Goal: Task Accomplishment & Management: Manage account settings

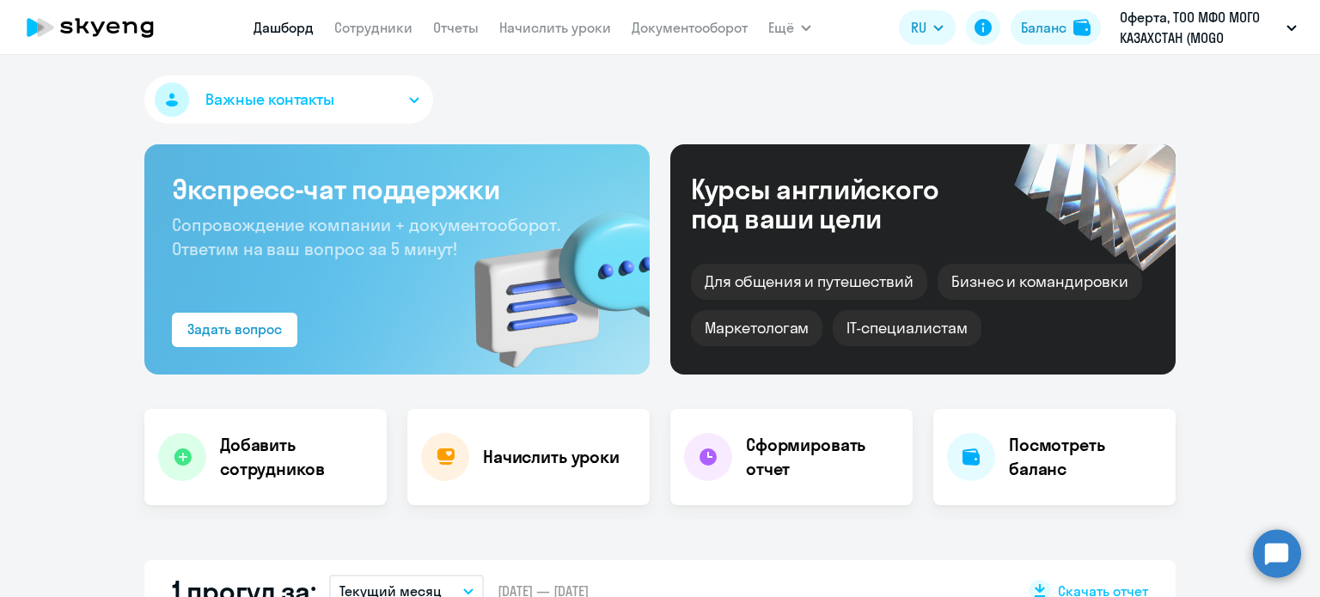
select select "30"
click at [1049, 474] on h4 "Посмотреть баланс" at bounding box center [1085, 457] width 153 height 48
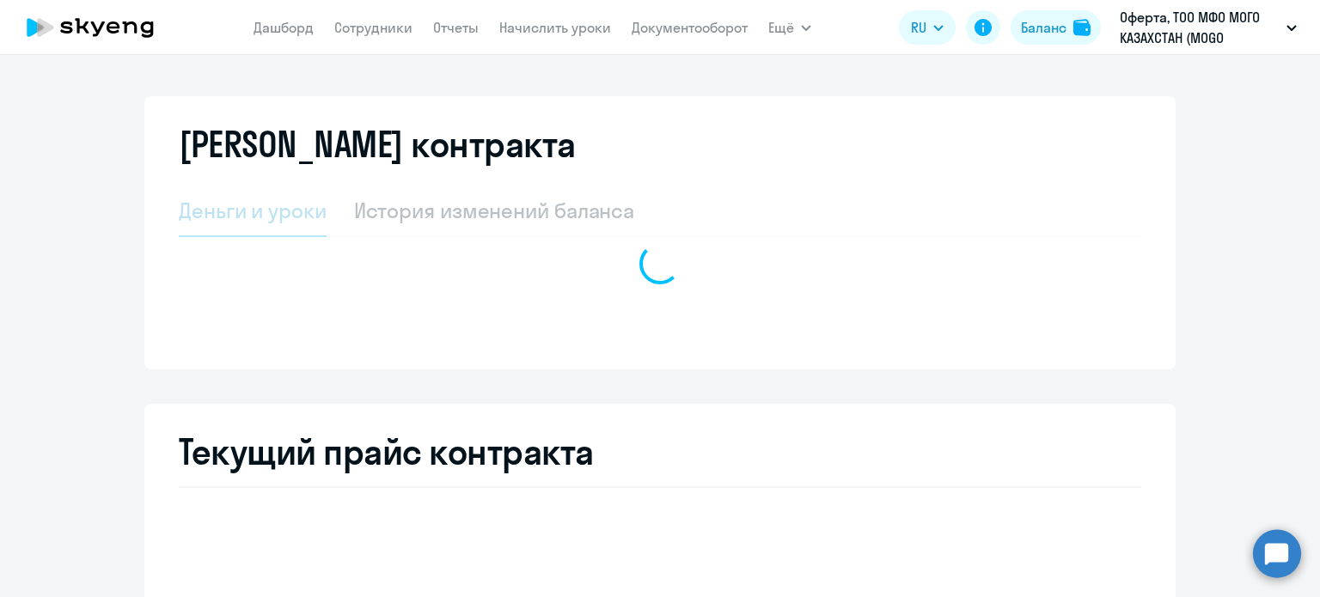
select select "english_adult_not_native_speaker"
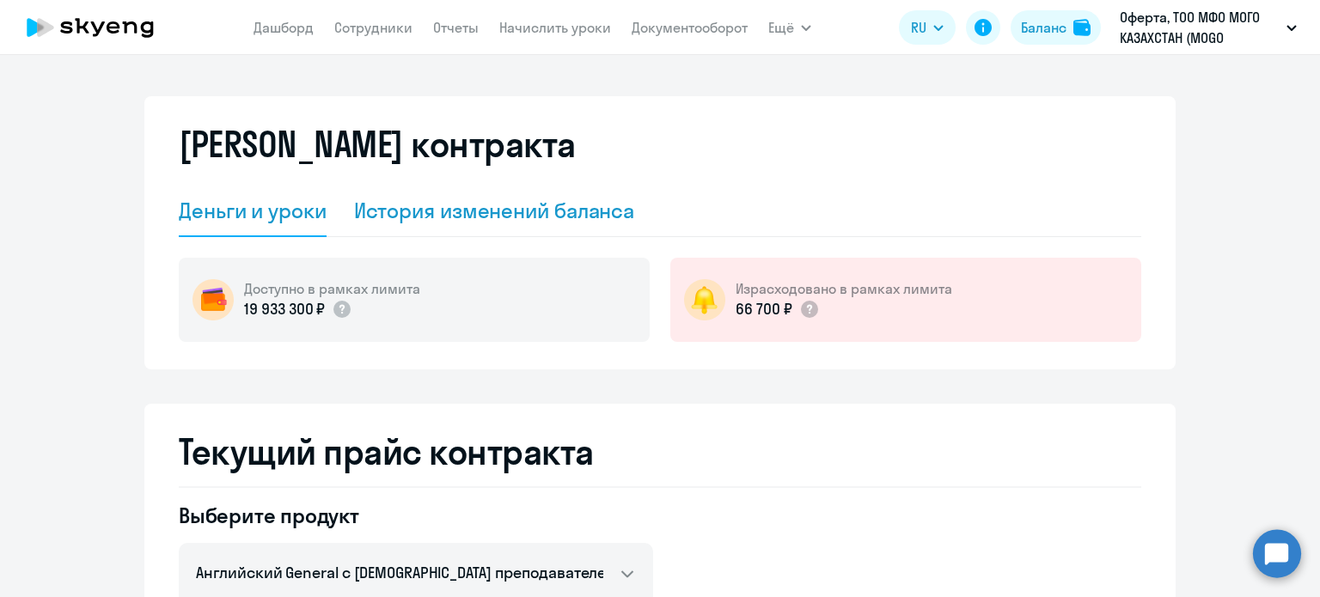
click at [376, 208] on div "История изменений баланса" at bounding box center [494, 211] width 281 height 28
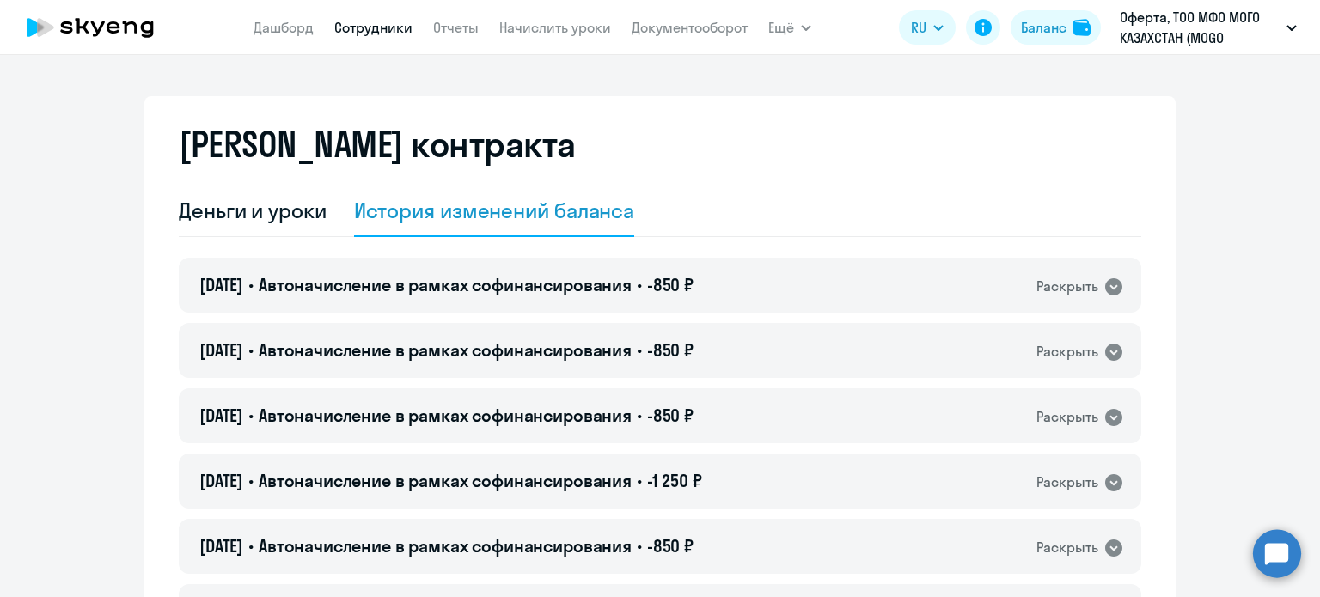
click at [343, 25] on link "Сотрудники" at bounding box center [373, 27] width 78 height 17
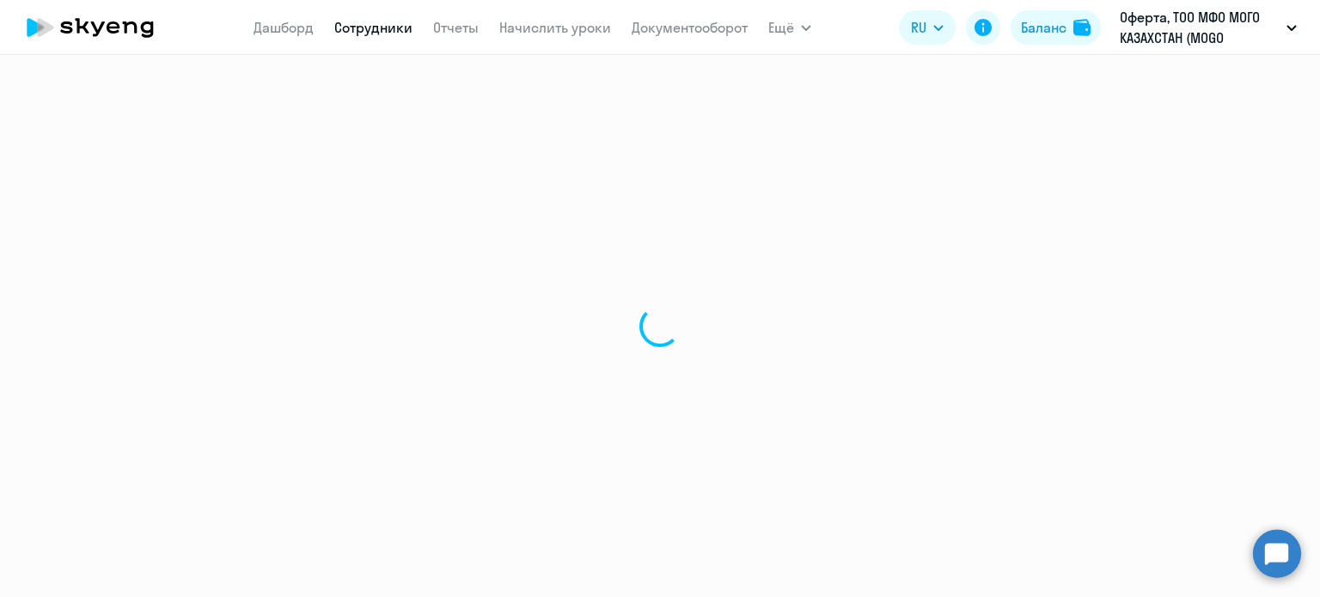
select select "30"
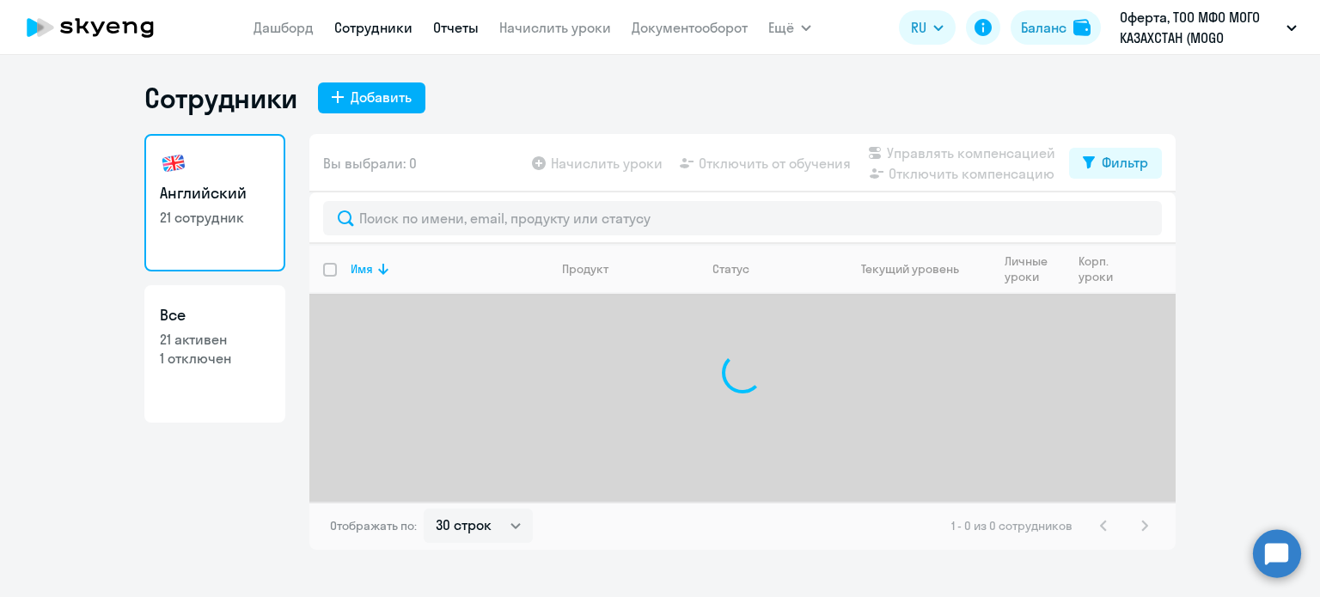
click at [440, 29] on link "Отчеты" at bounding box center [456, 27] width 46 height 17
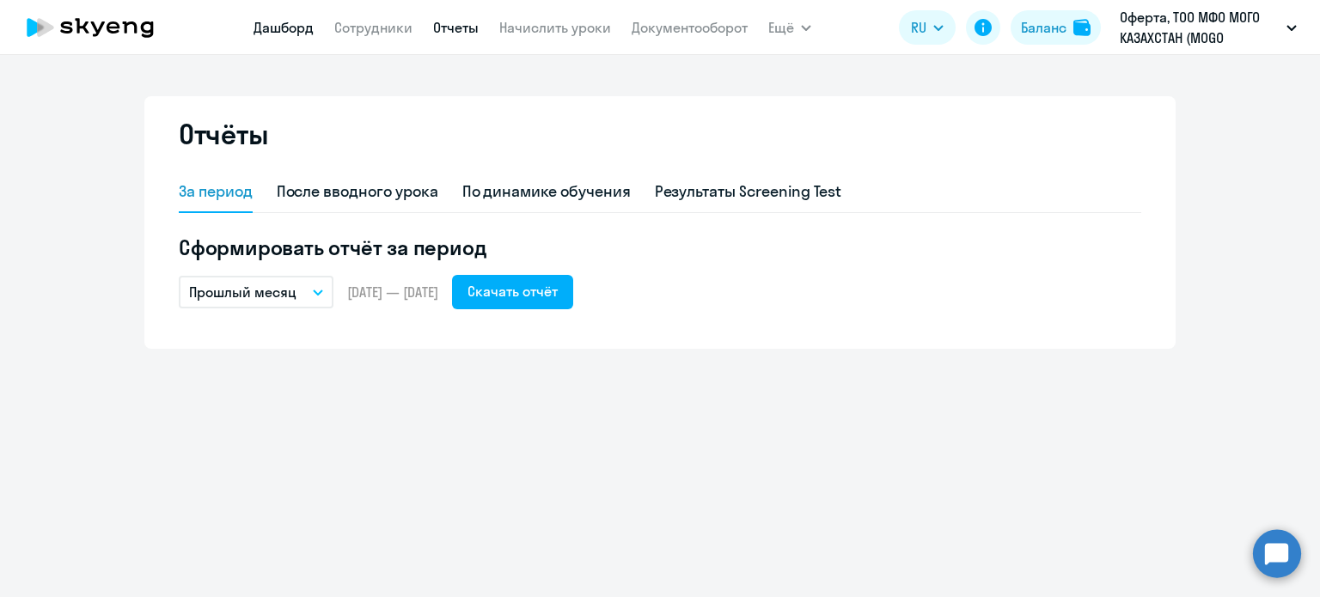
click at [299, 24] on link "Дашборд" at bounding box center [284, 27] width 60 height 17
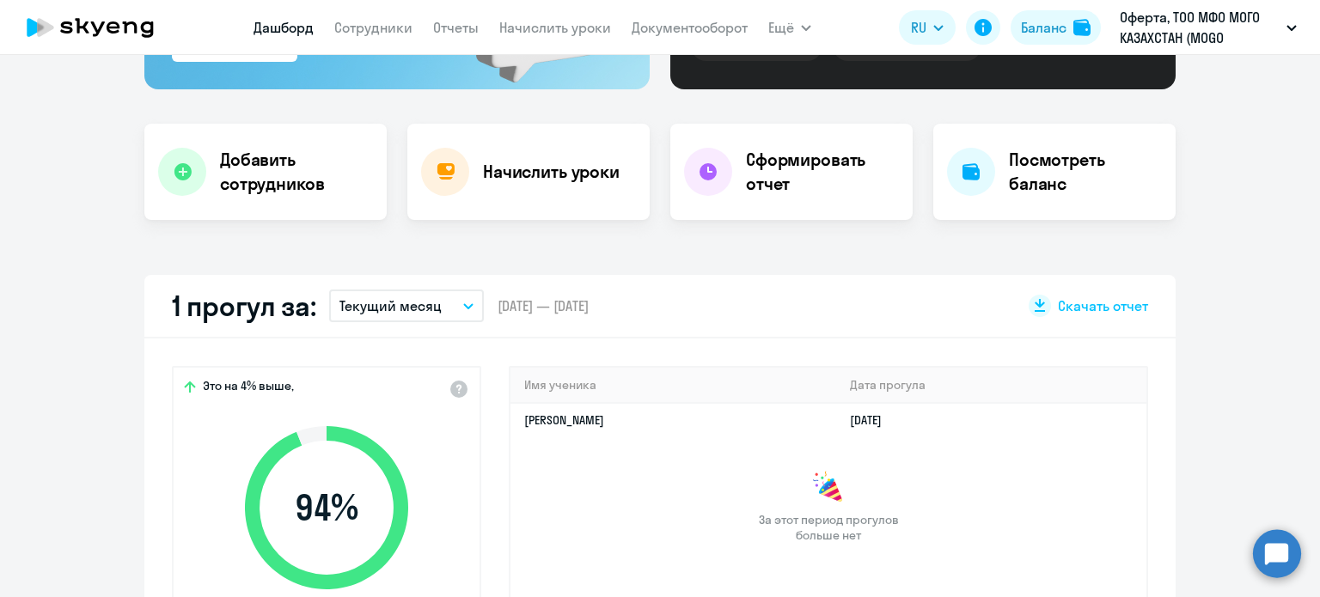
select select "30"
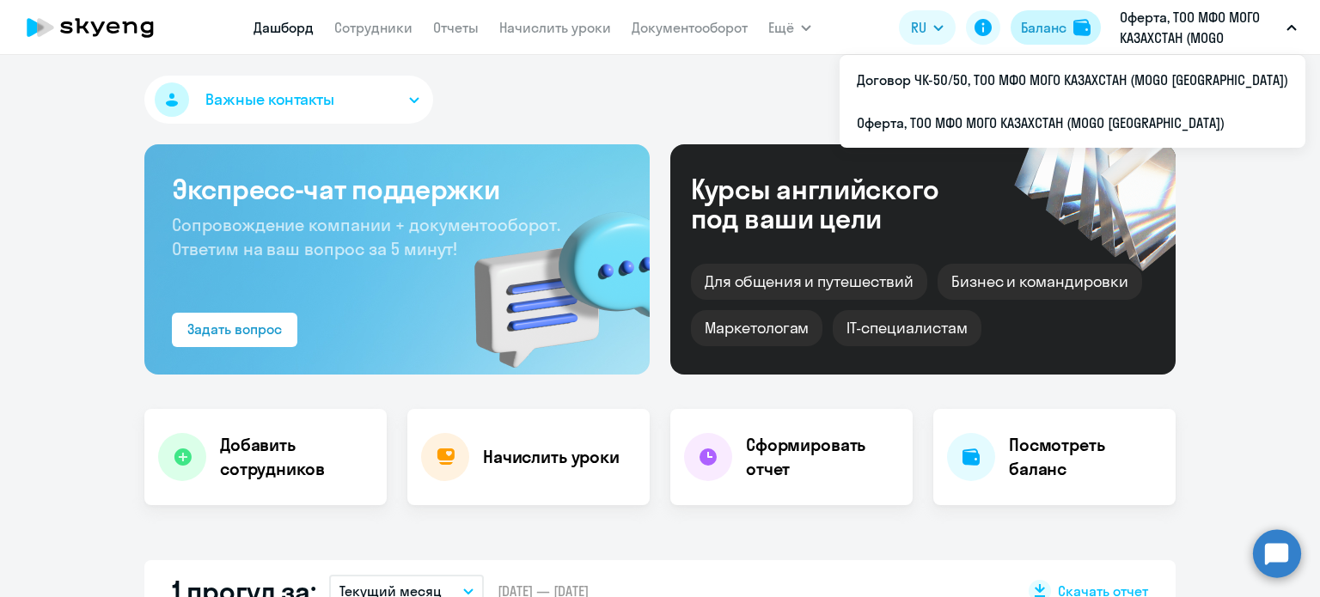
click at [1067, 44] on button "Баланс" at bounding box center [1056, 27] width 90 height 34
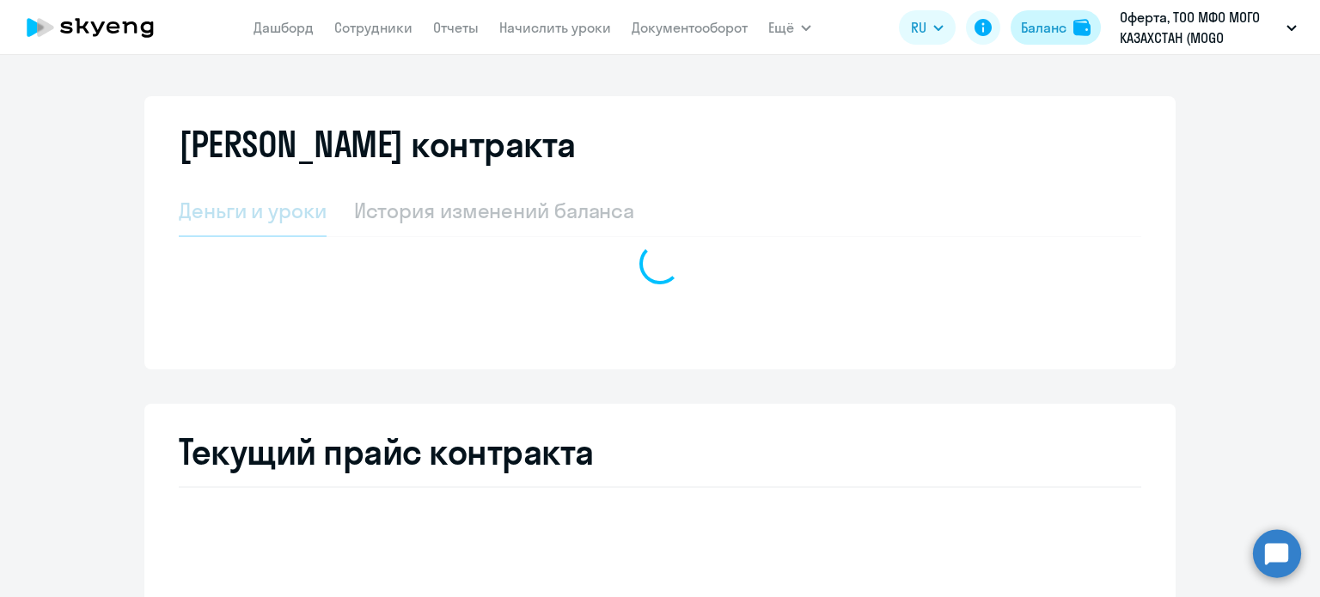
select select "english_adult_not_native_speaker"
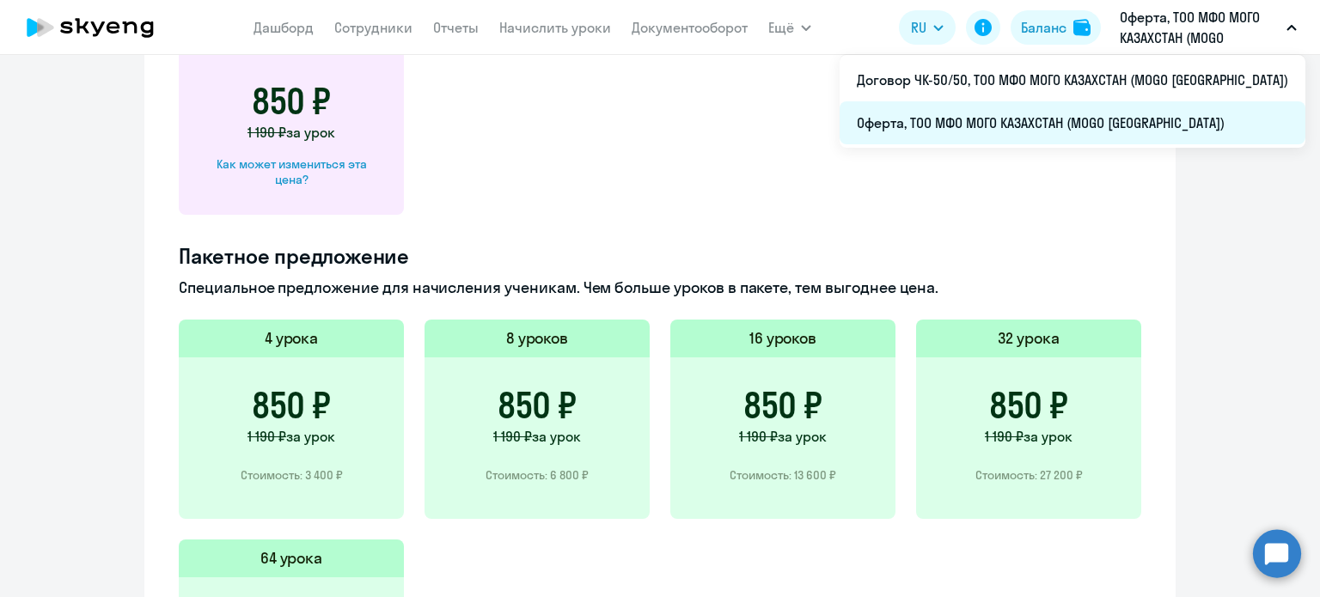
scroll to position [942, 0]
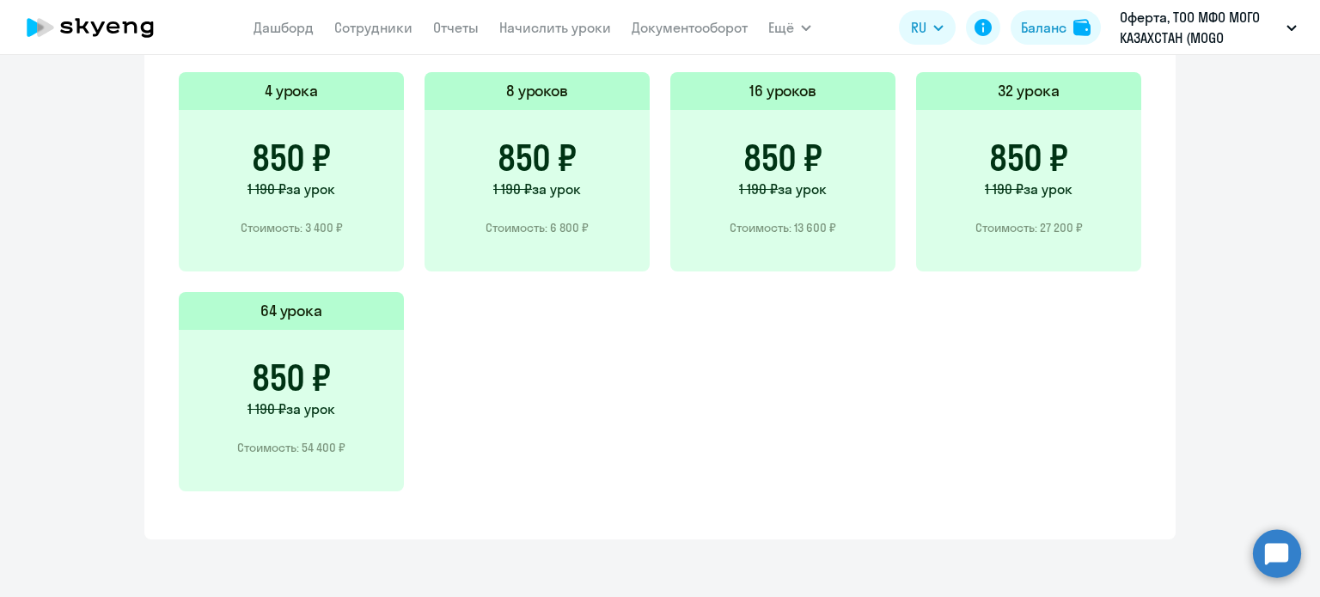
click at [1147, 26] on p "Оферта, ТОО МФО МОГО КАЗАХСТАН (MOGO [GEOGRAPHIC_DATA])" at bounding box center [1200, 27] width 160 height 41
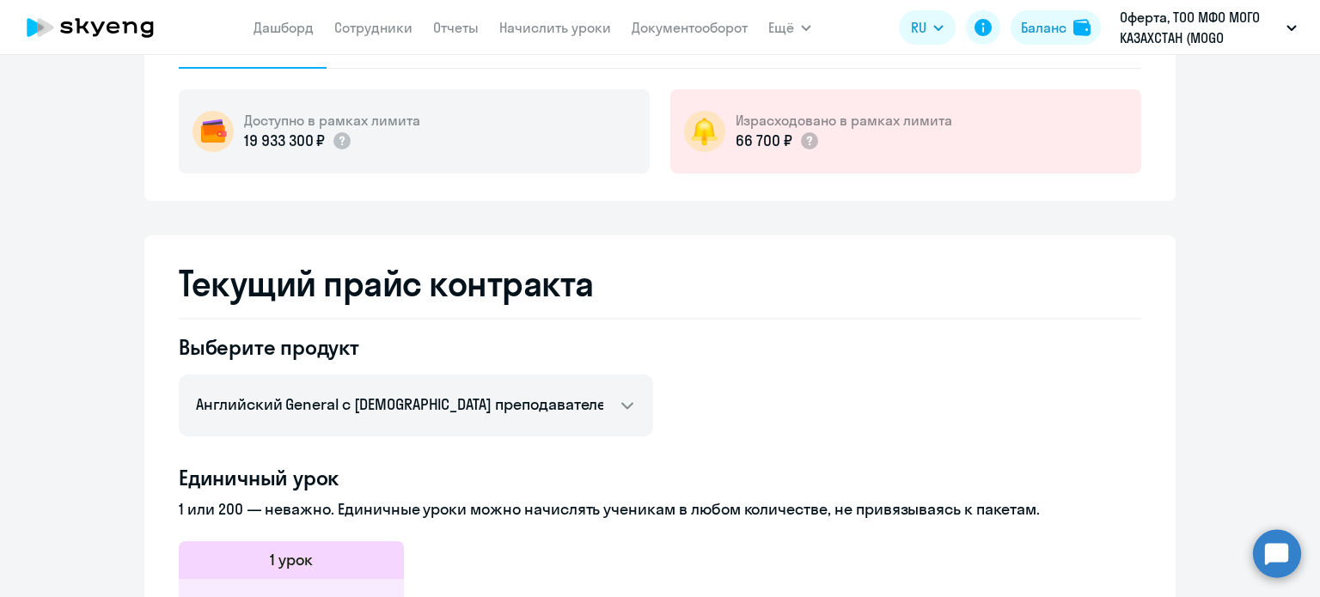
scroll to position [0, 0]
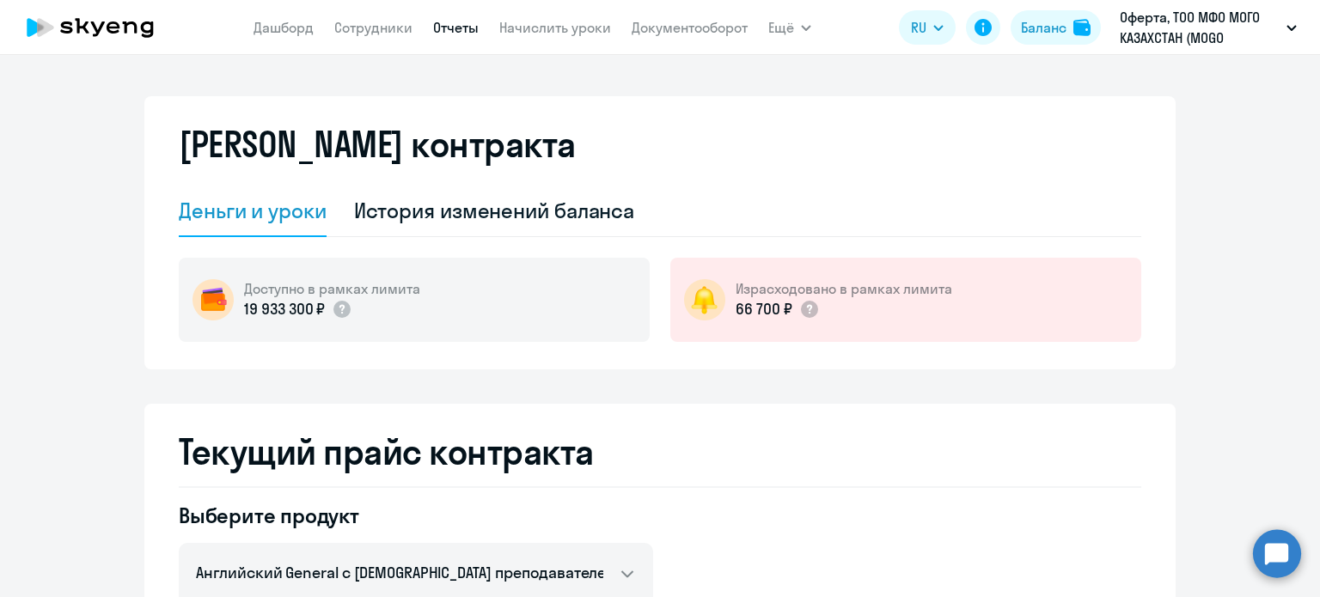
click at [439, 24] on link "Отчеты" at bounding box center [456, 27] width 46 height 17
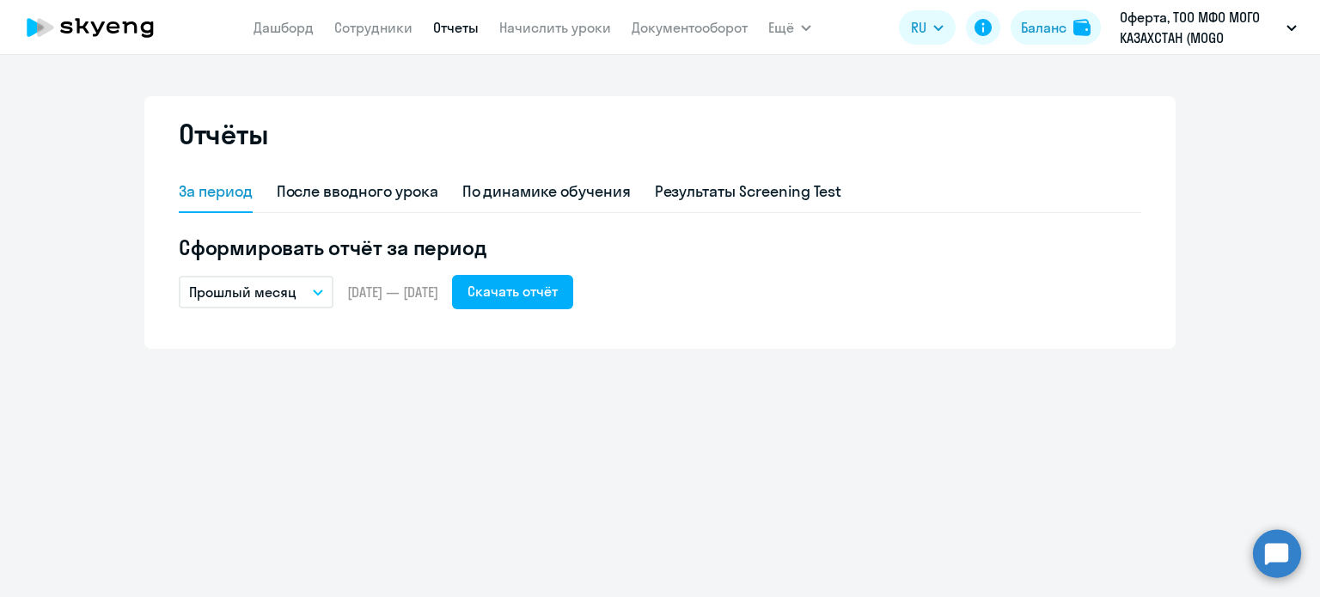
click at [679, 17] on app-menu-item-link "Документооборот" at bounding box center [690, 27] width 116 height 21
click at [675, 33] on link "Документооборот" at bounding box center [690, 27] width 116 height 17
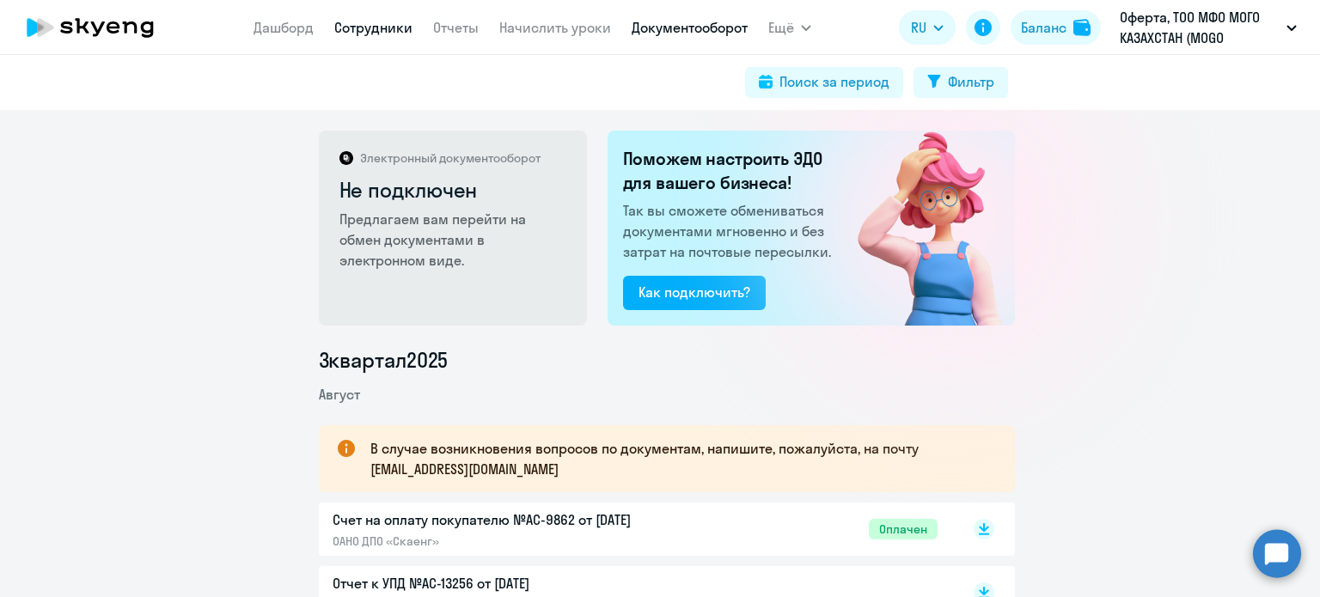
click at [372, 25] on link "Сотрудники" at bounding box center [373, 27] width 78 height 17
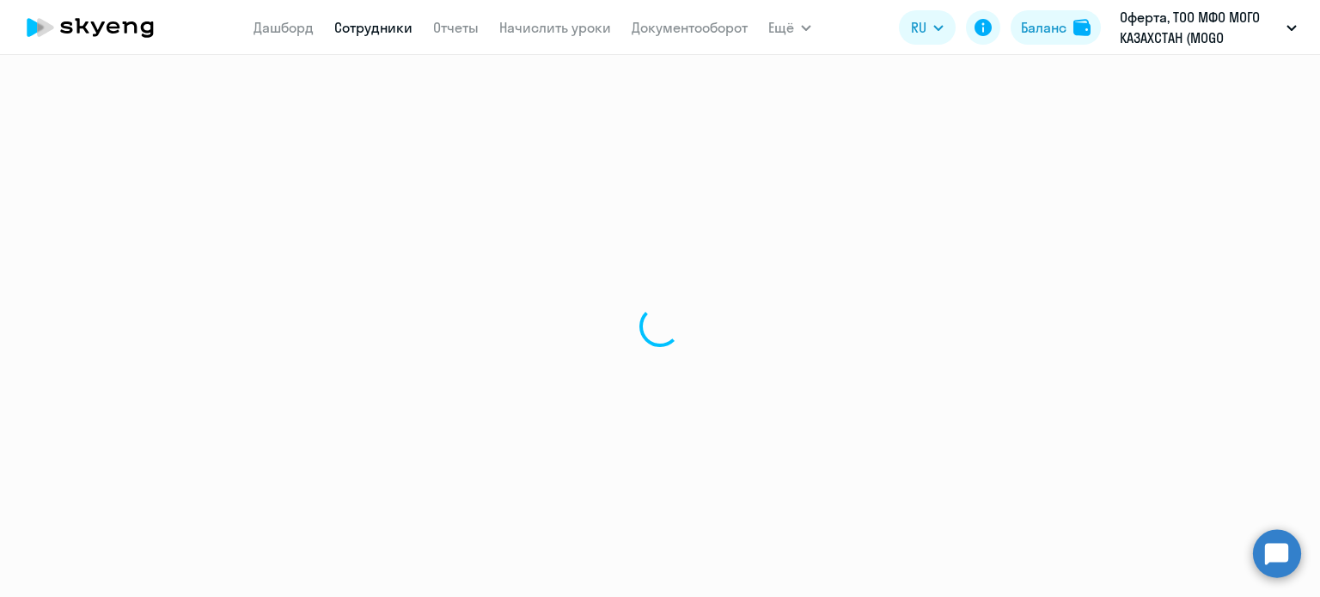
select select "30"
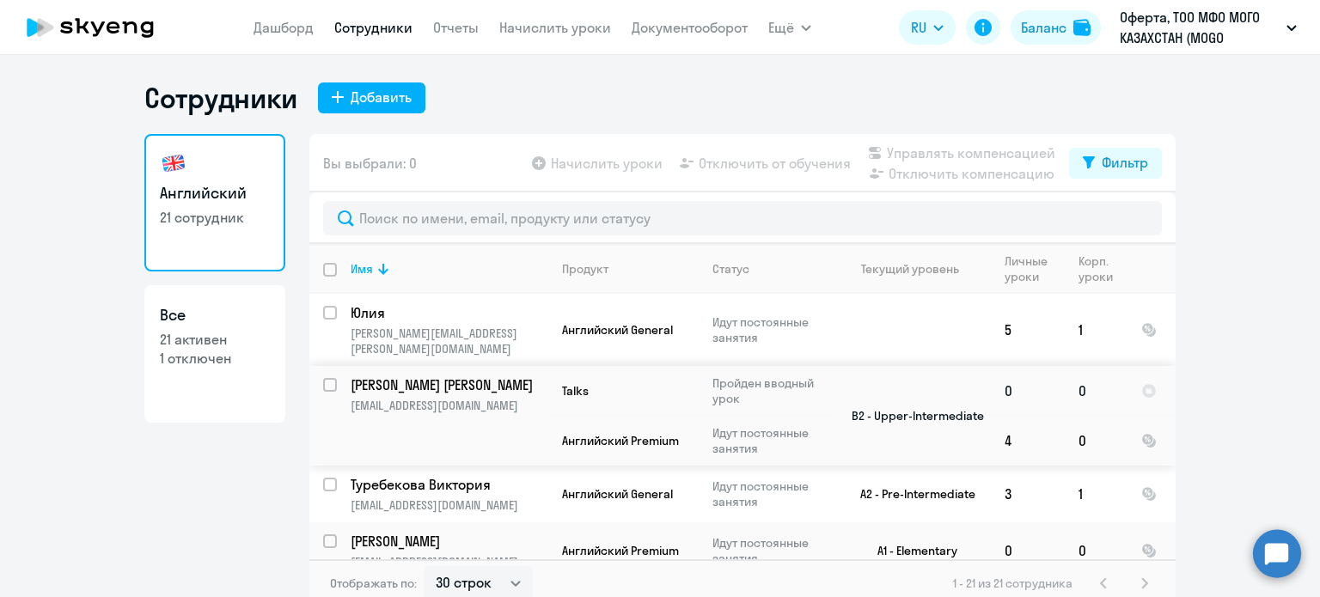
click at [994, 376] on td "0" at bounding box center [1028, 391] width 74 height 50
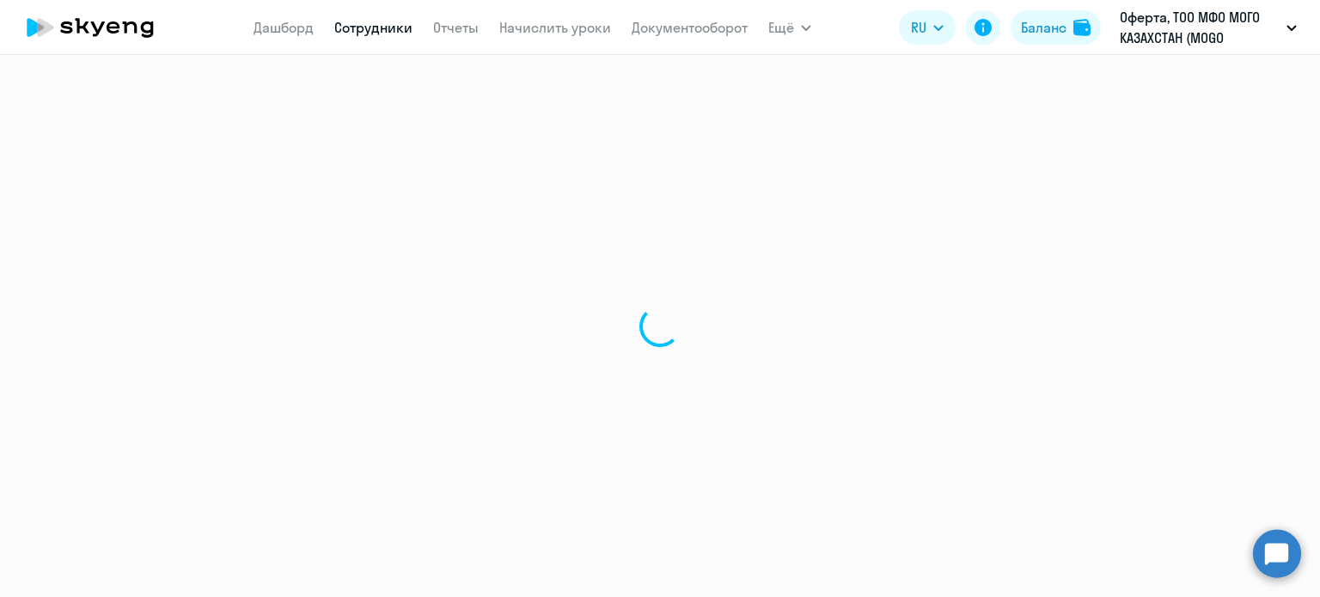
select select "english"
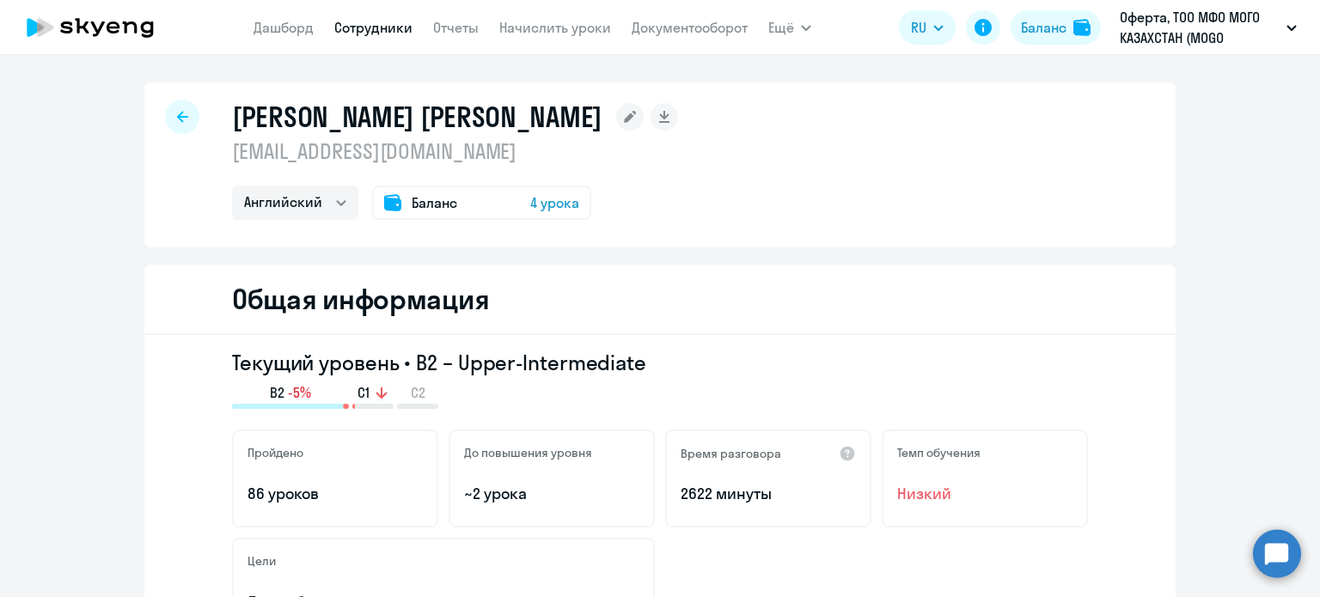
click at [530, 205] on span "4 урока" at bounding box center [554, 203] width 49 height 21
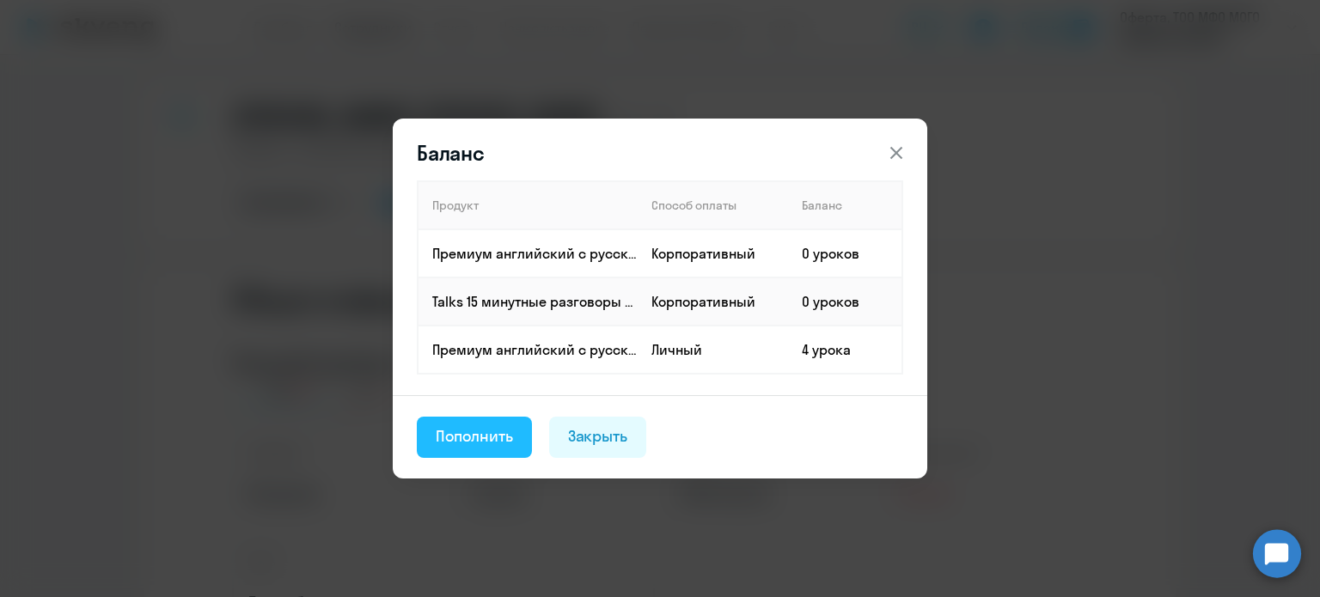
click at [485, 444] on div "Пополнить" at bounding box center [474, 436] width 77 height 22
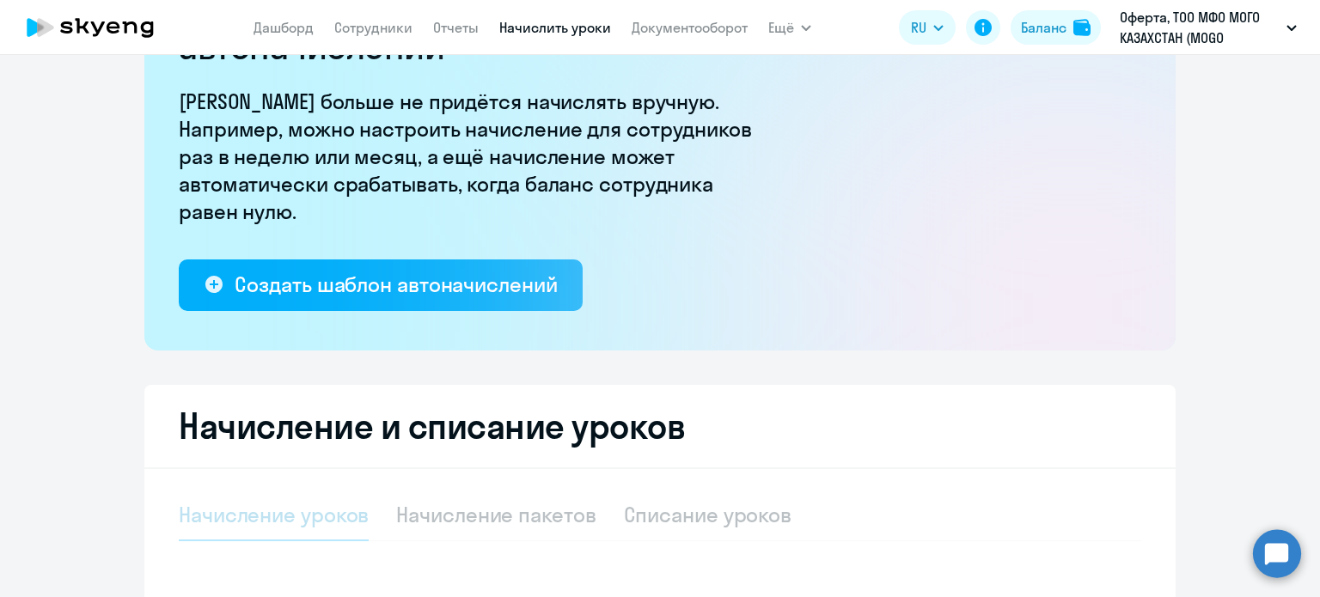
select select "10"
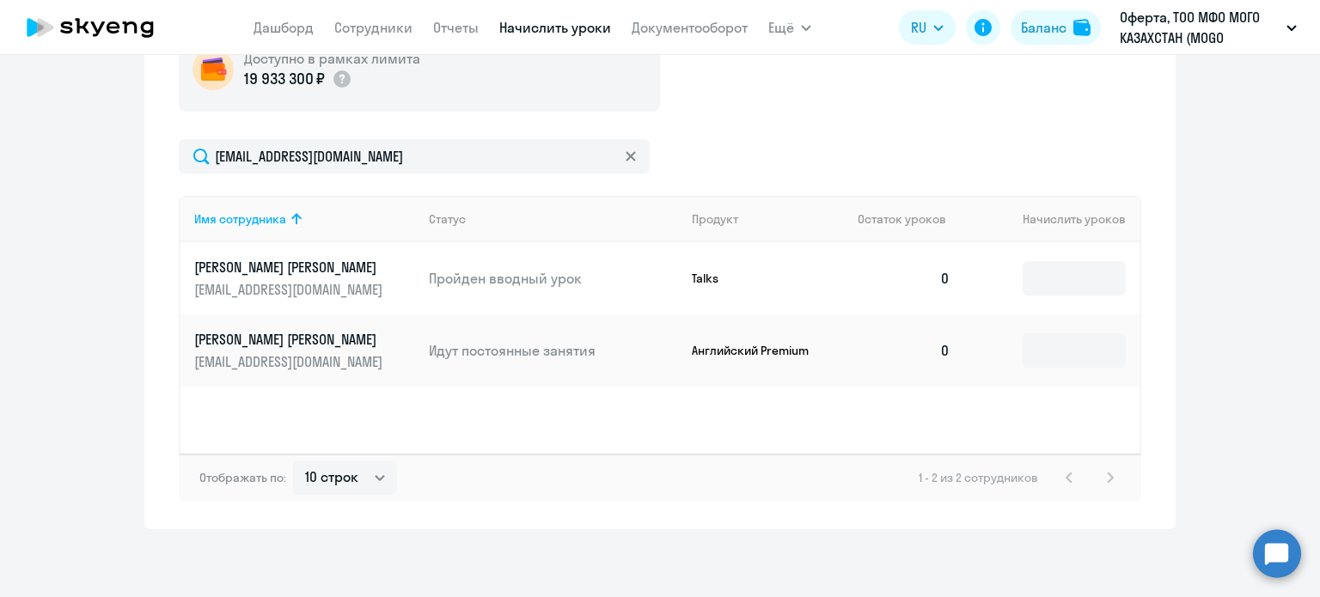
scroll to position [666, 0]
click at [1028, 280] on input at bounding box center [1074, 277] width 103 height 34
click at [1042, 366] on input at bounding box center [1074, 350] width 103 height 34
click at [942, 360] on td "0" at bounding box center [904, 350] width 120 height 72
click at [1093, 350] on input at bounding box center [1074, 350] width 103 height 34
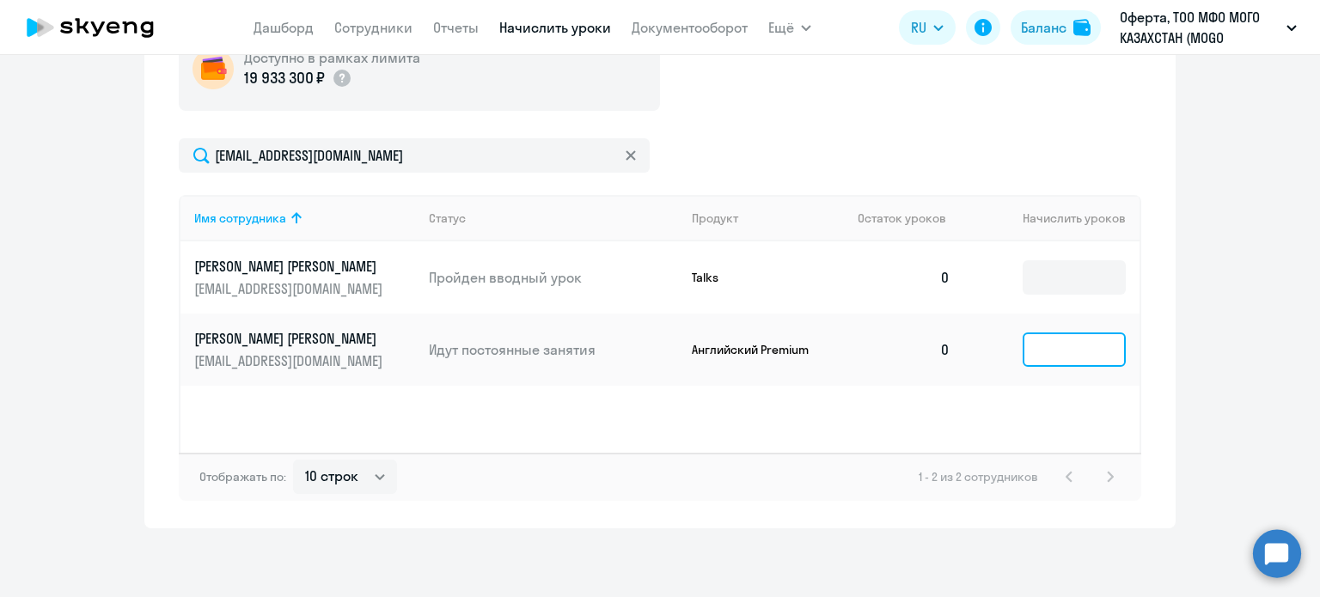
type input "4"
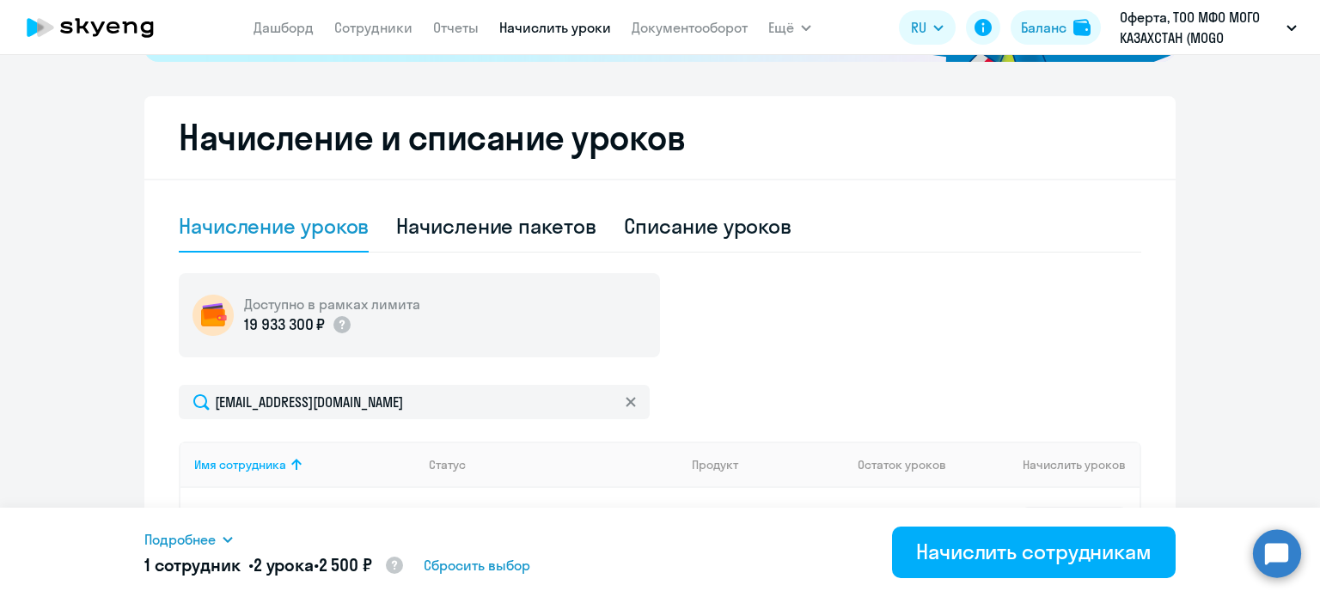
scroll to position [408, 0]
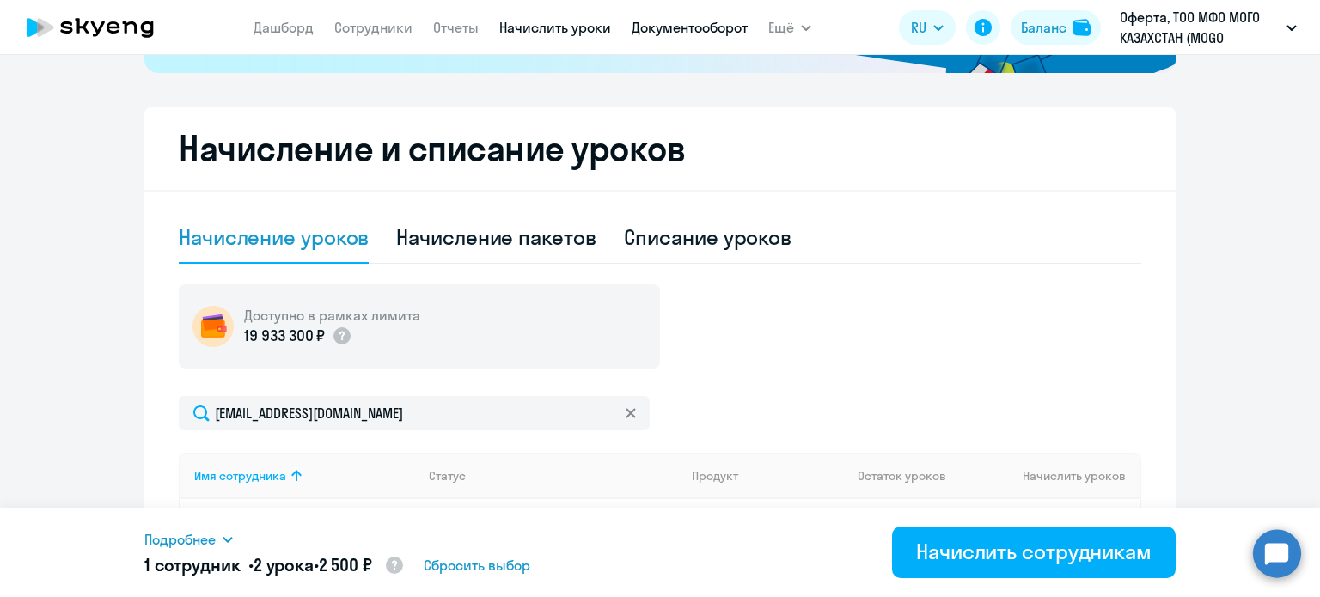
type input "2"
click at [674, 25] on link "Документооборот" at bounding box center [690, 27] width 116 height 17
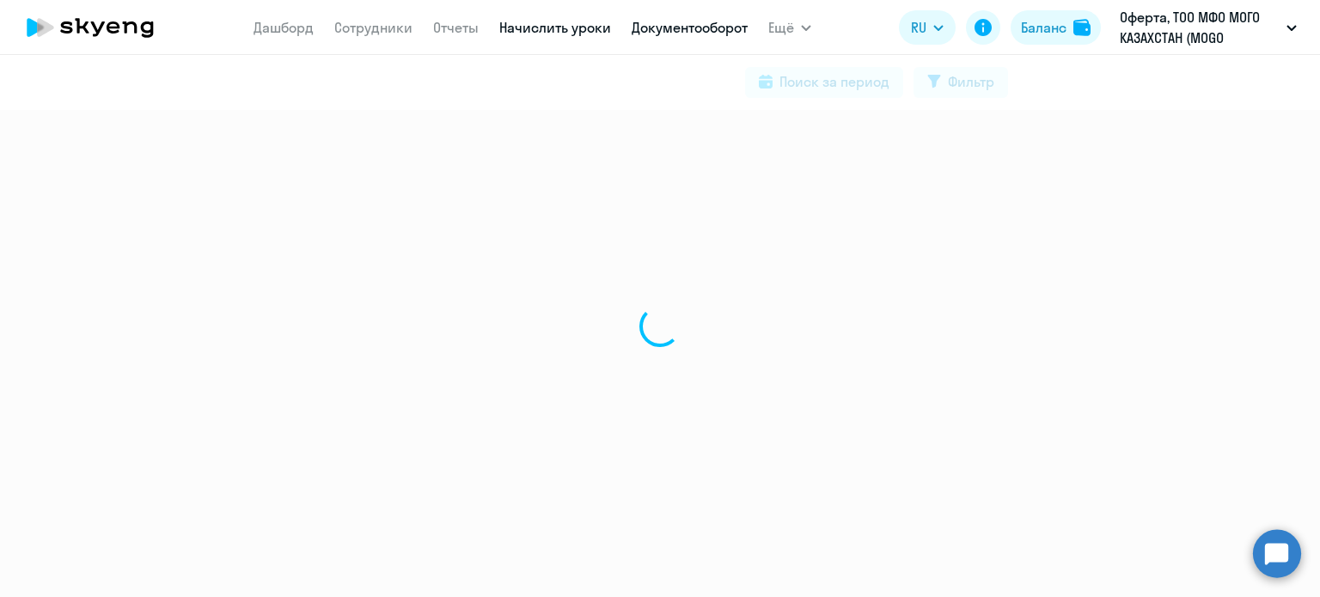
click at [521, 23] on link "Начислить уроки" at bounding box center [555, 27] width 112 height 17
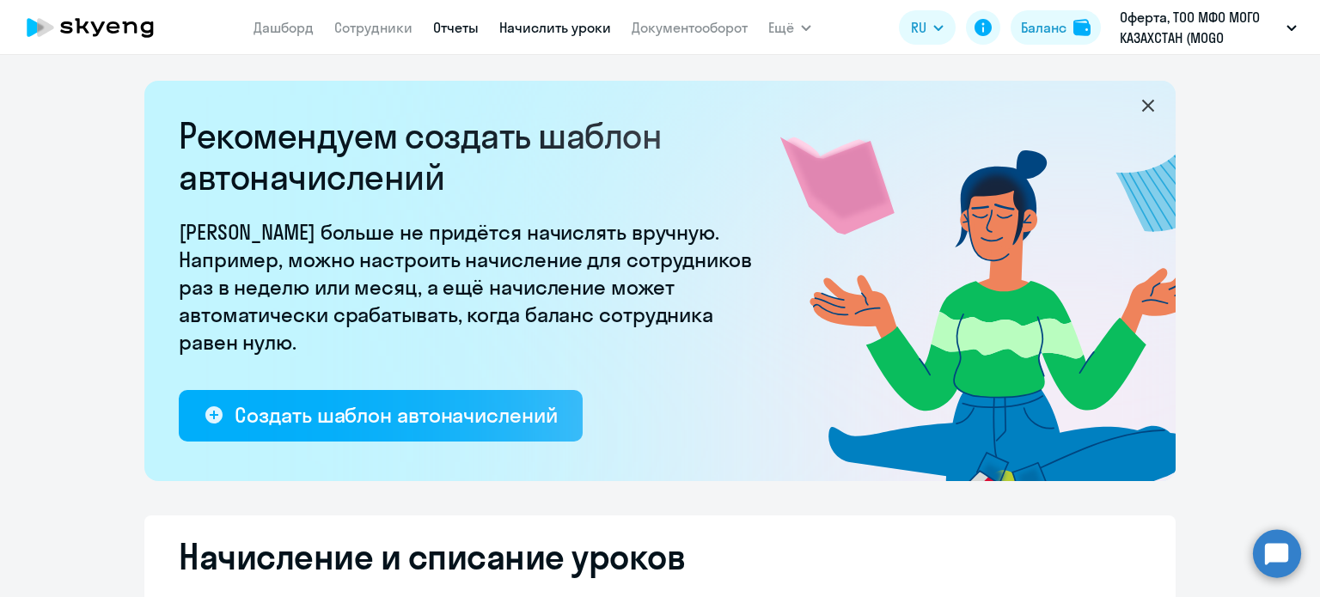
select select "10"
click at [438, 25] on link "Отчеты" at bounding box center [456, 27] width 46 height 17
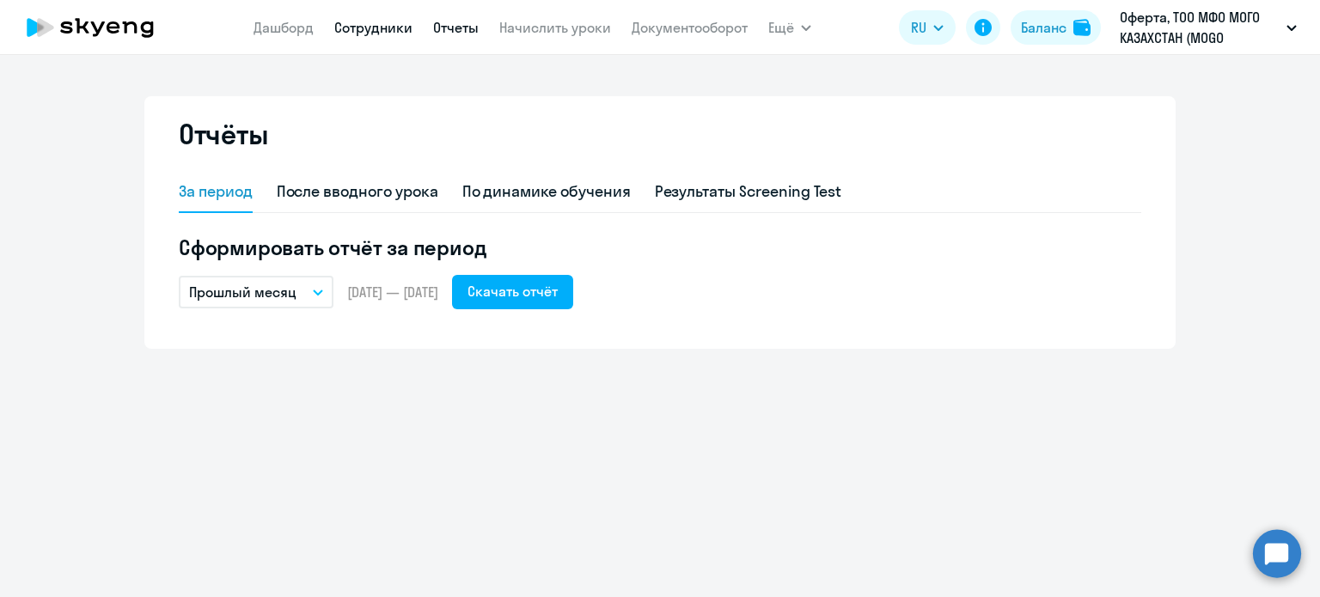
click at [384, 26] on link "Сотрудники" at bounding box center [373, 27] width 78 height 17
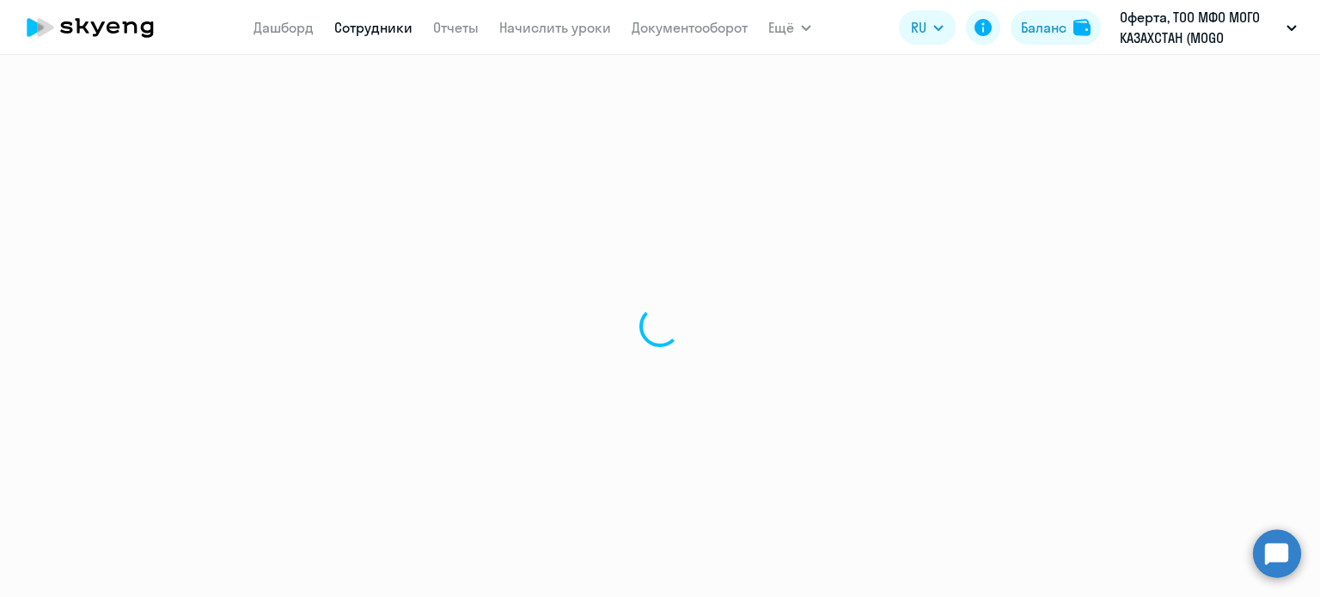
select select "30"
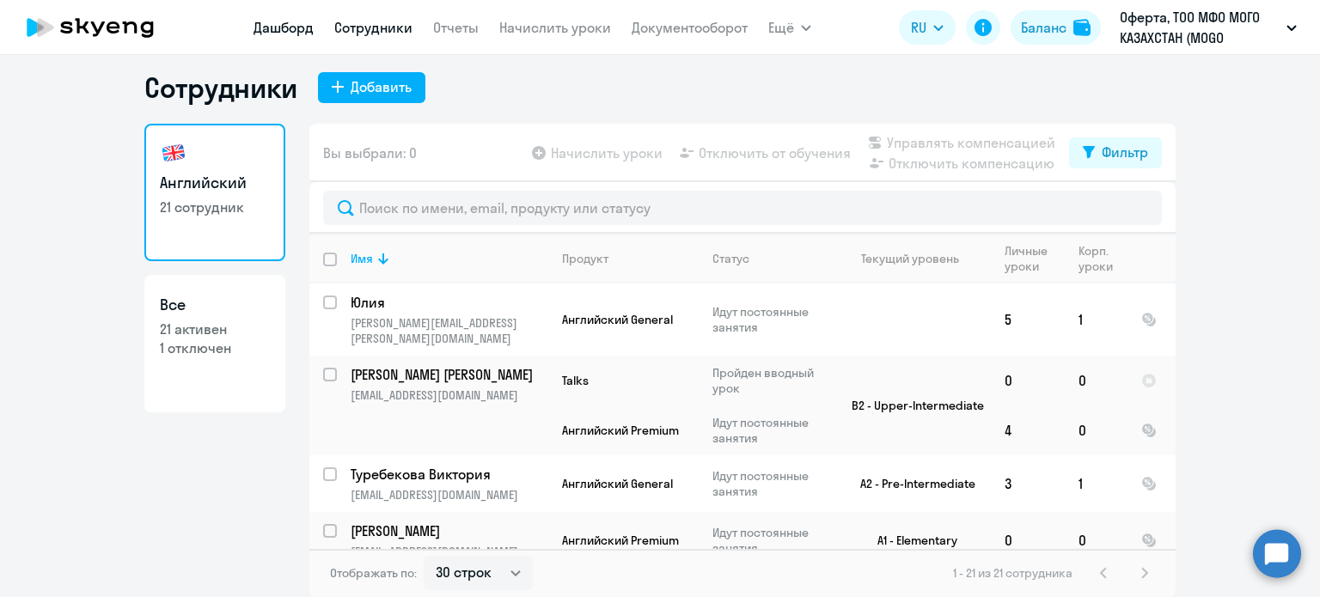
click at [285, 21] on link "Дашборд" at bounding box center [284, 27] width 60 height 17
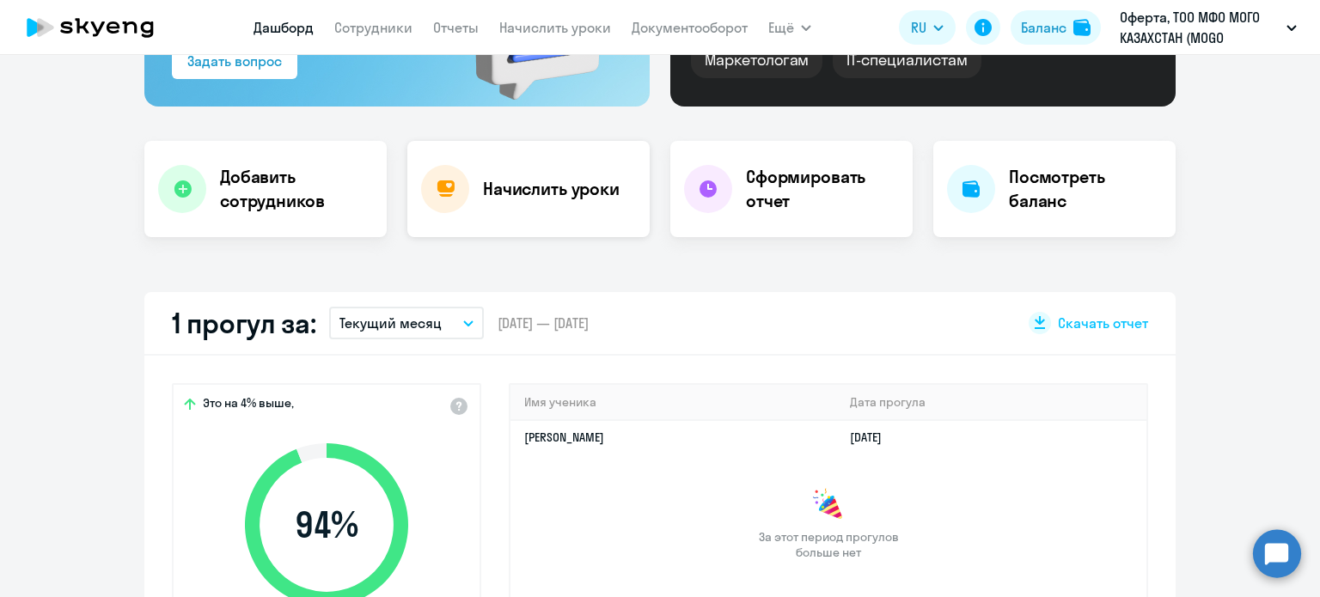
click at [450, 210] on div "Начислить уроки" at bounding box center [528, 189] width 242 height 96
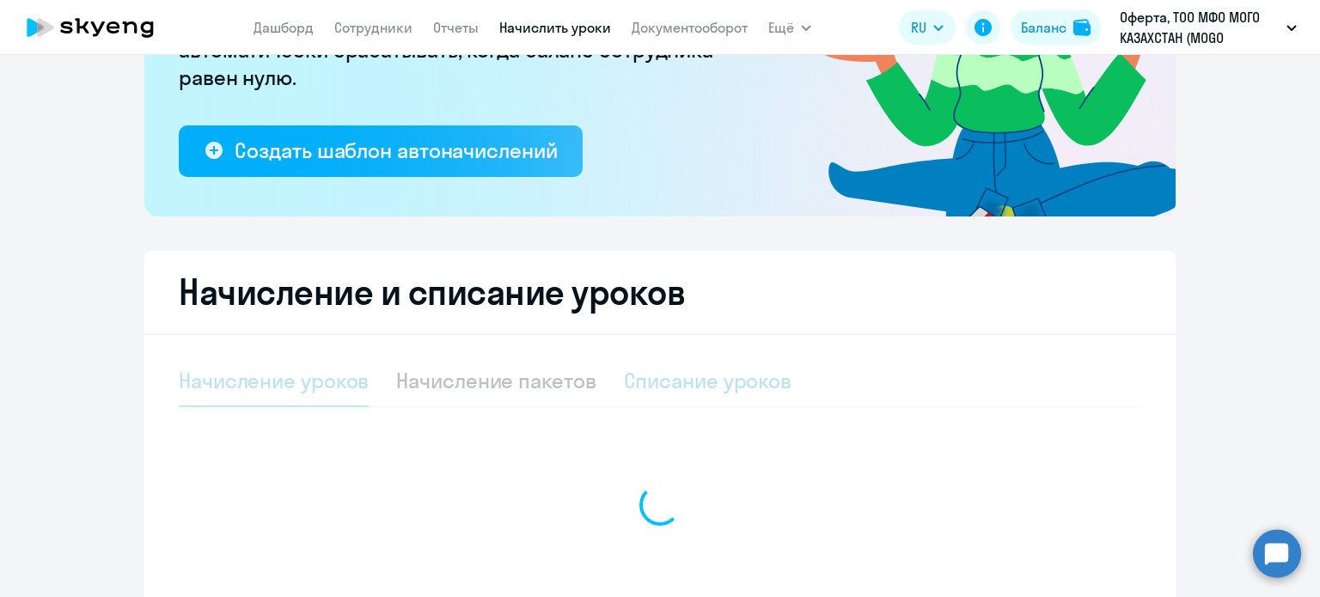
select select "10"
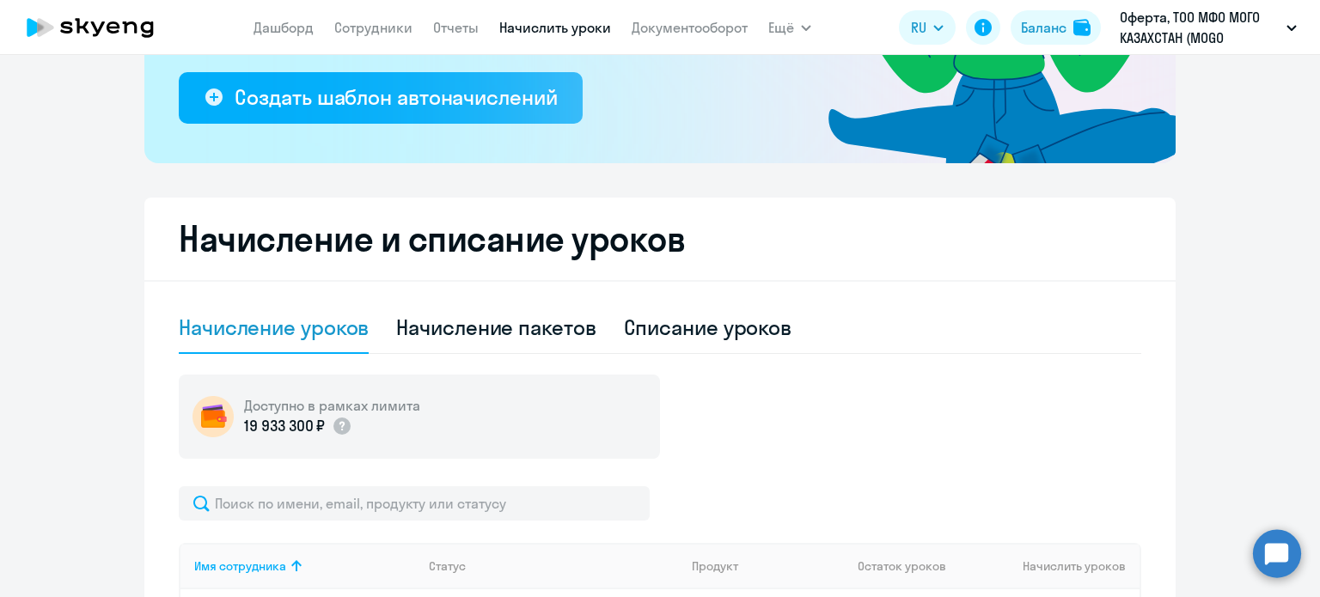
scroll to position [316, 0]
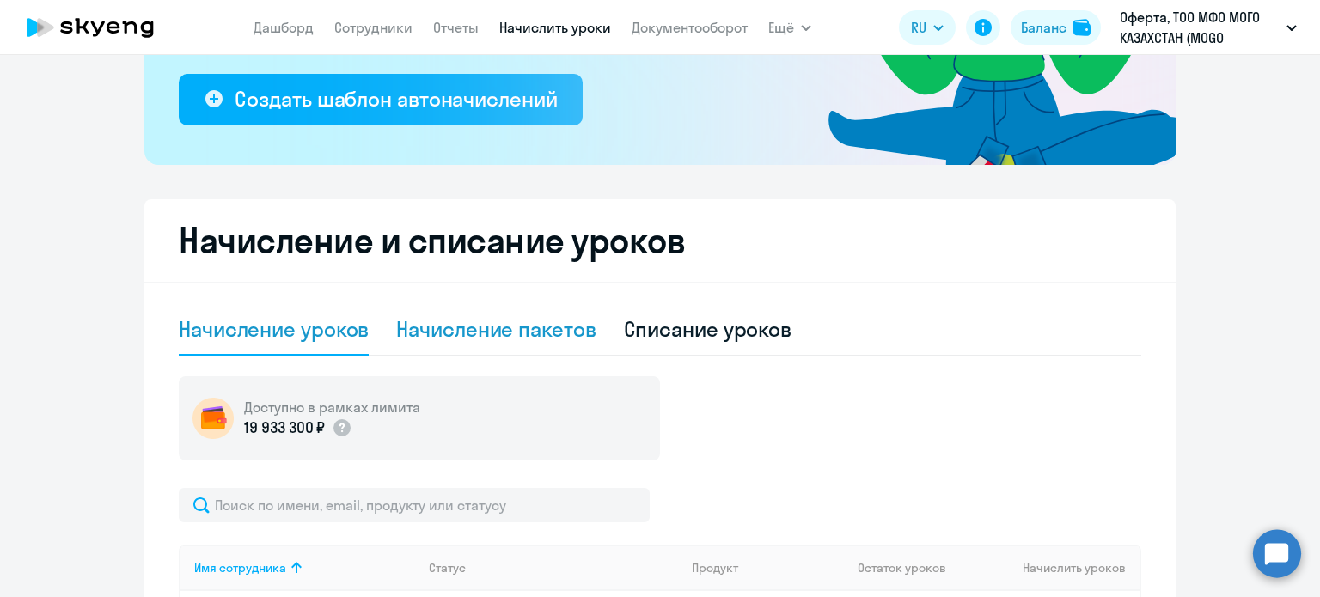
click at [437, 321] on div "Начисление пакетов" at bounding box center [495, 329] width 199 height 28
select select "10"
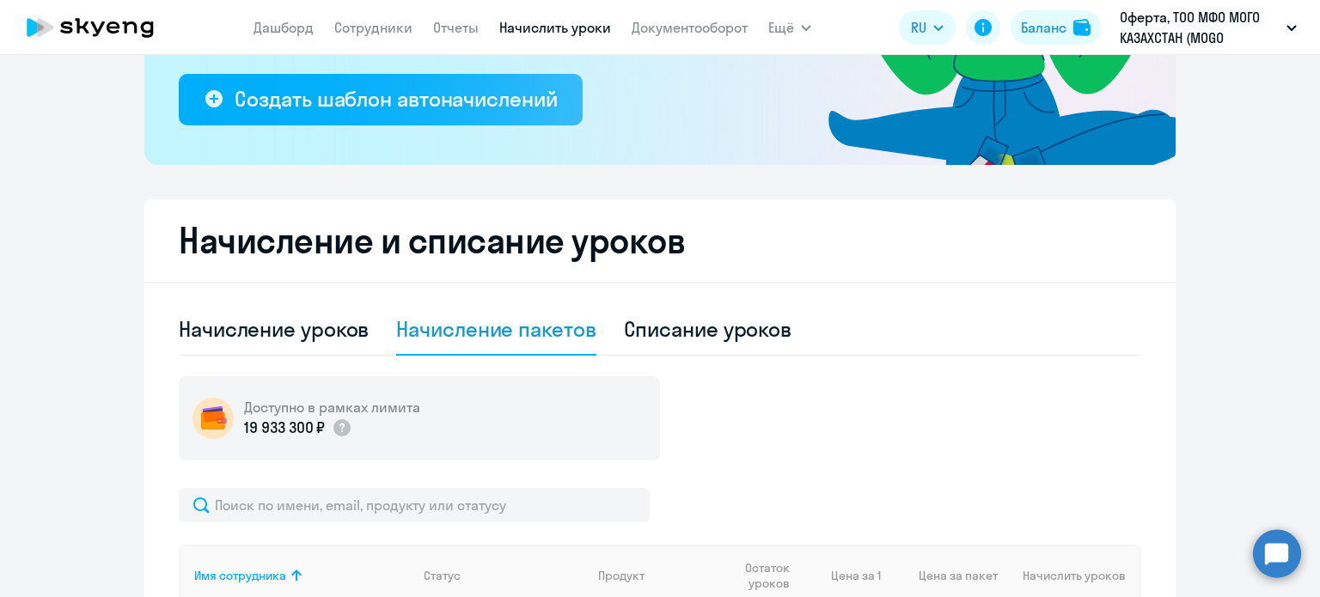
click at [499, 334] on div "Начисление пакетов" at bounding box center [495, 329] width 199 height 28
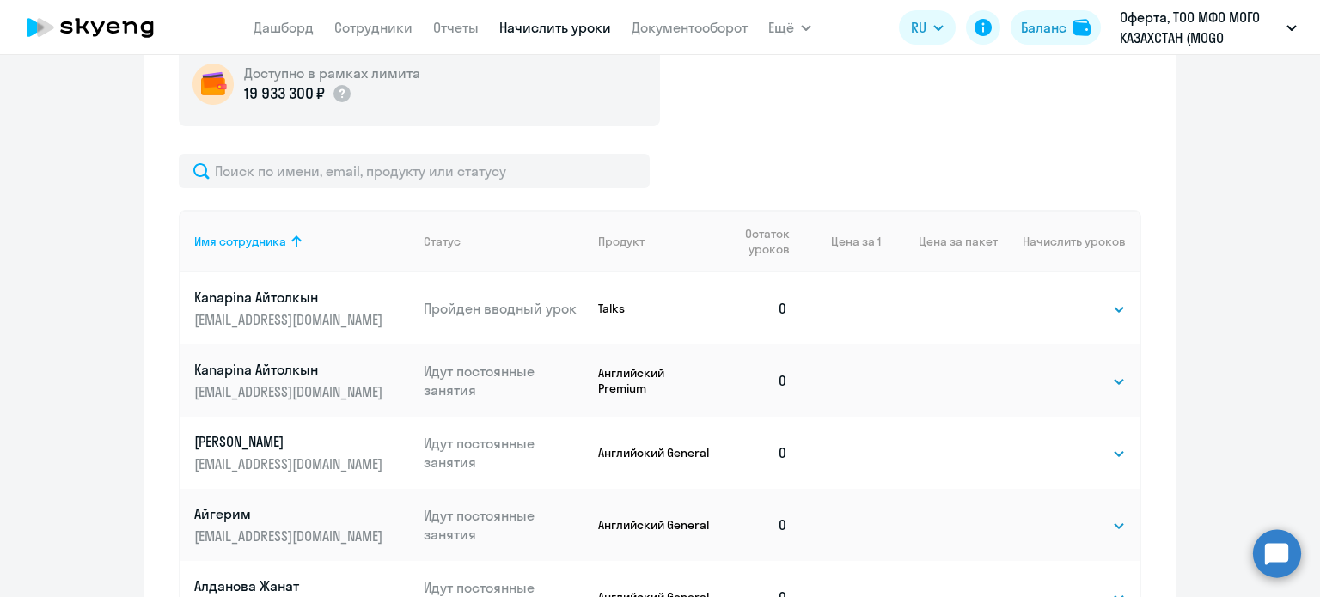
scroll to position [402, 0]
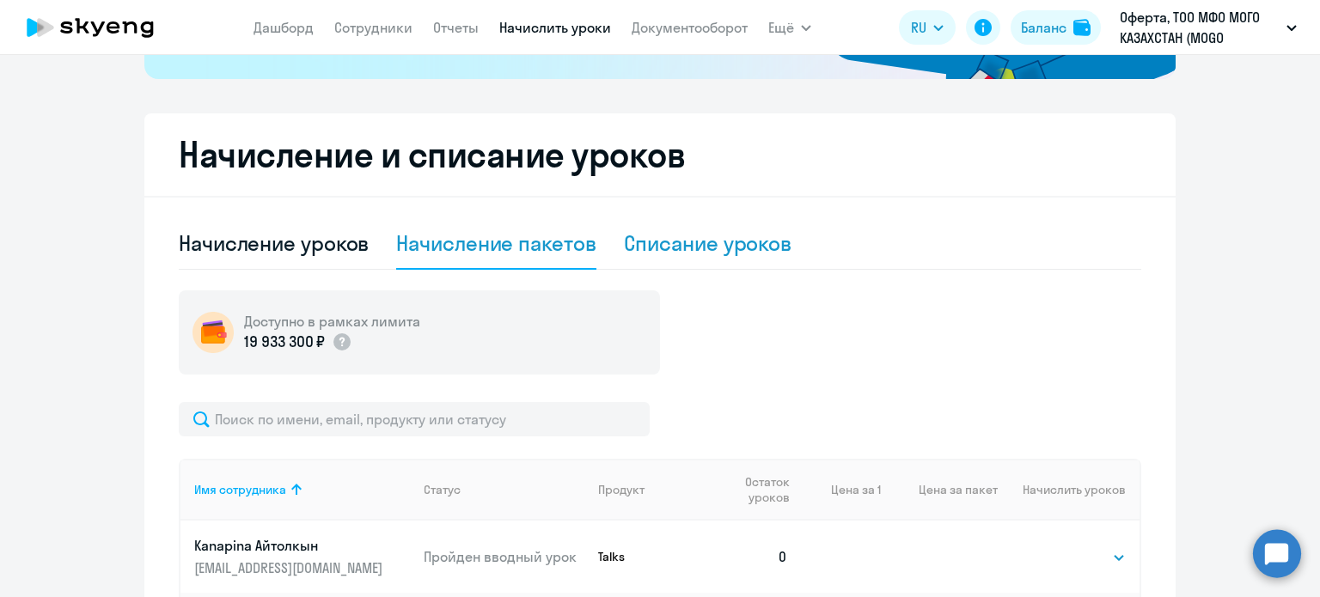
click at [669, 256] on div "Списание уроков" at bounding box center [708, 244] width 168 height 52
select select "10"
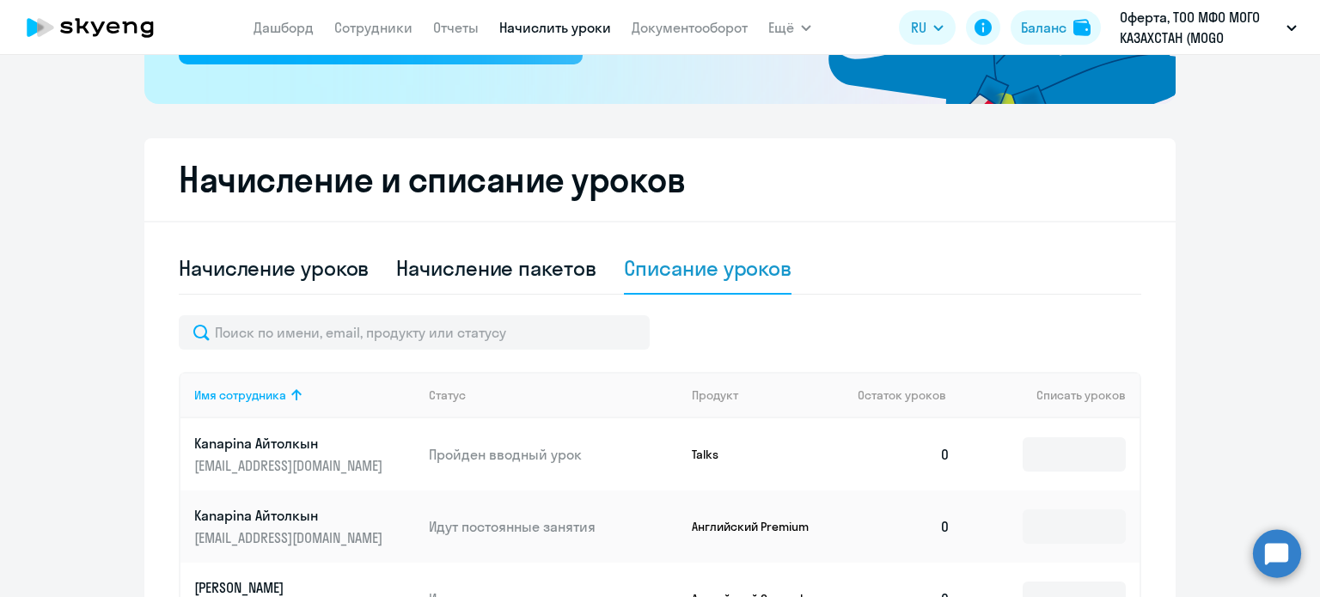
scroll to position [0, 0]
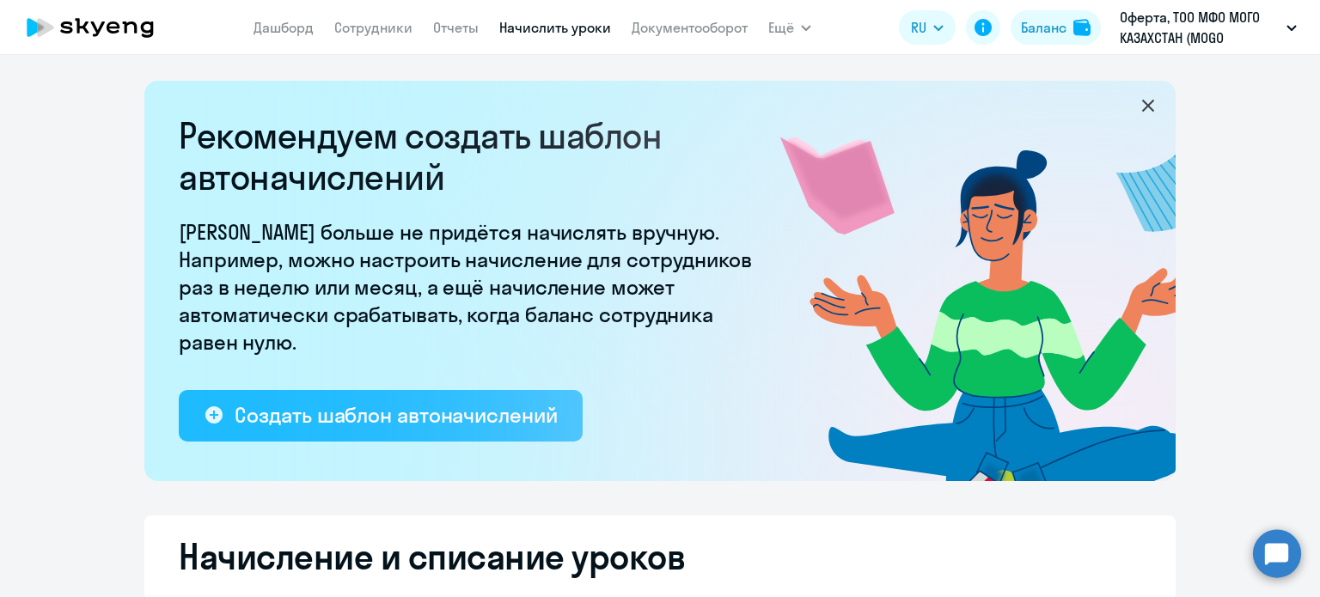
click at [304, 431] on button "Создать шаблон автоначислений" at bounding box center [381, 416] width 404 height 52
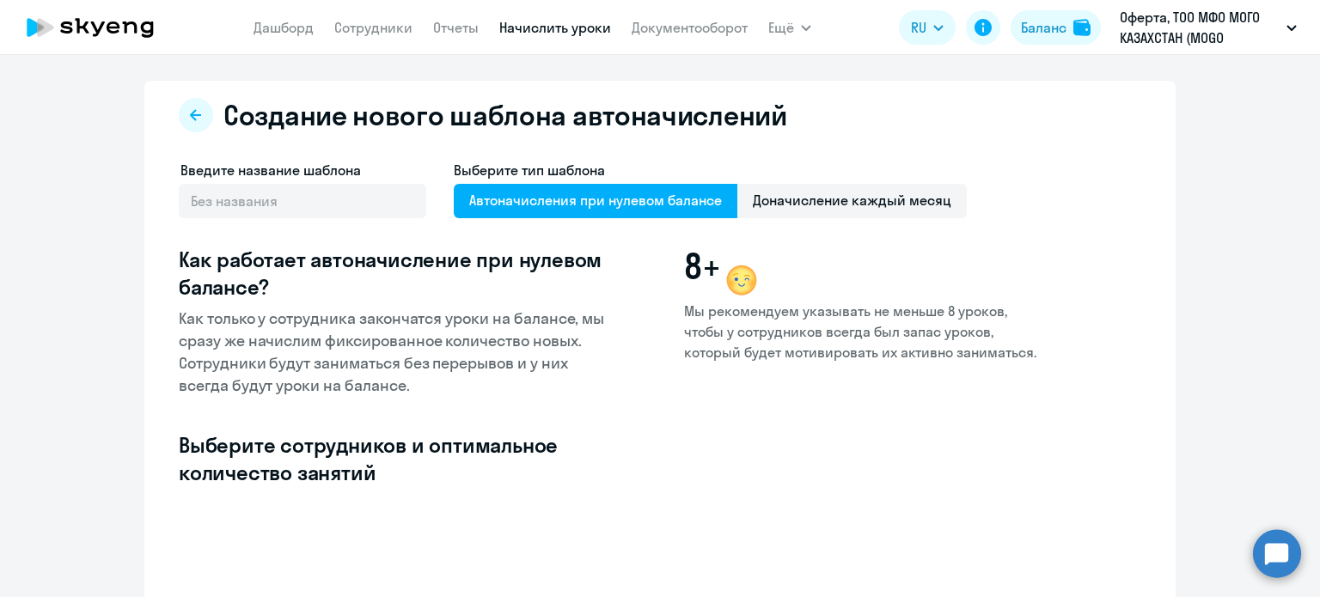
select select "10"
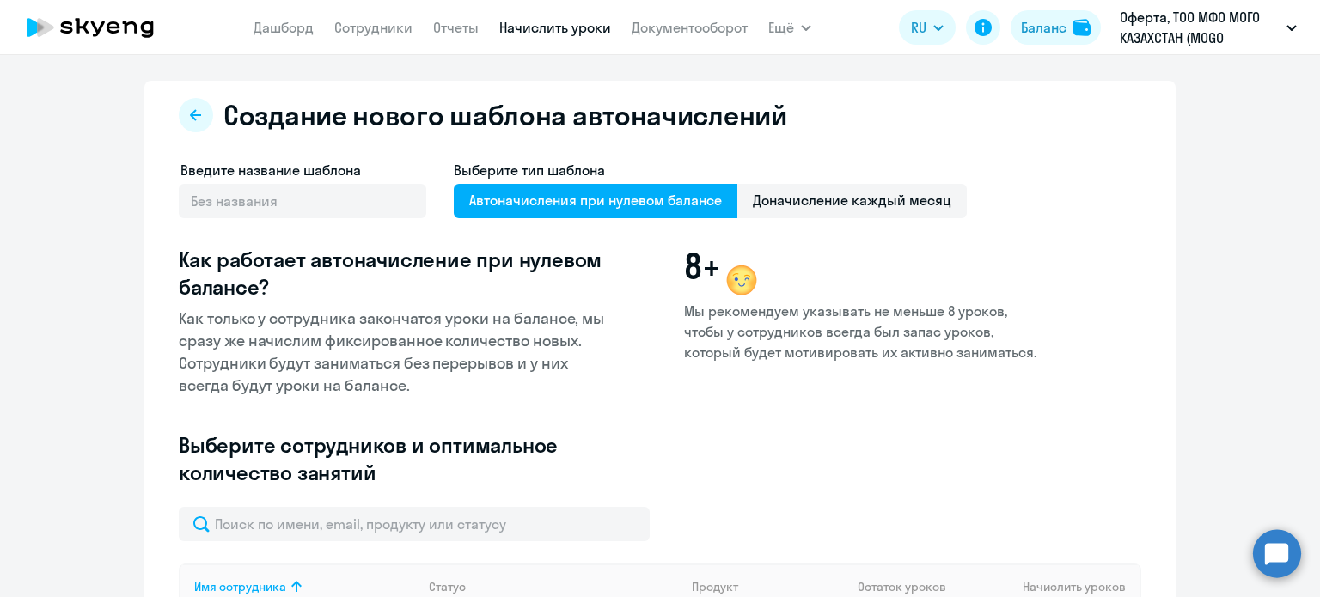
click at [650, 199] on span "Автоначисления при нулевом балансе" at bounding box center [596, 201] width 284 height 34
click at [0, 0] on input "Автоначисления при нулевом балансе" at bounding box center [0, 0] width 0 height 0
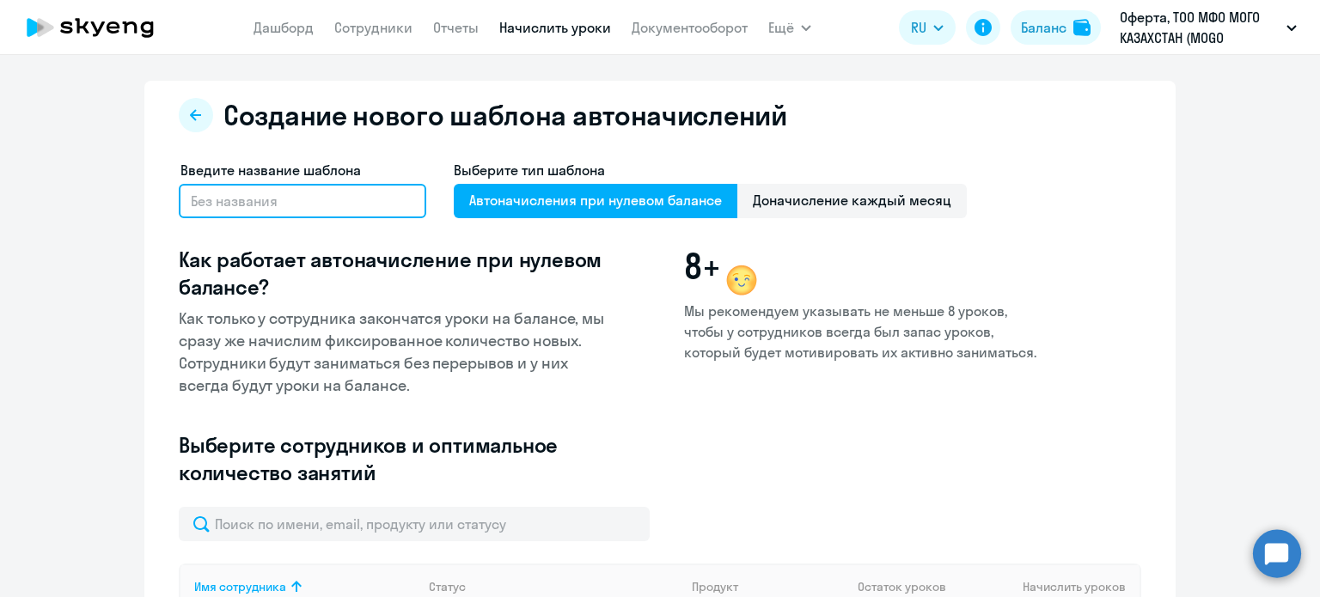
click at [236, 210] on input "text" at bounding box center [303, 201] width 248 height 34
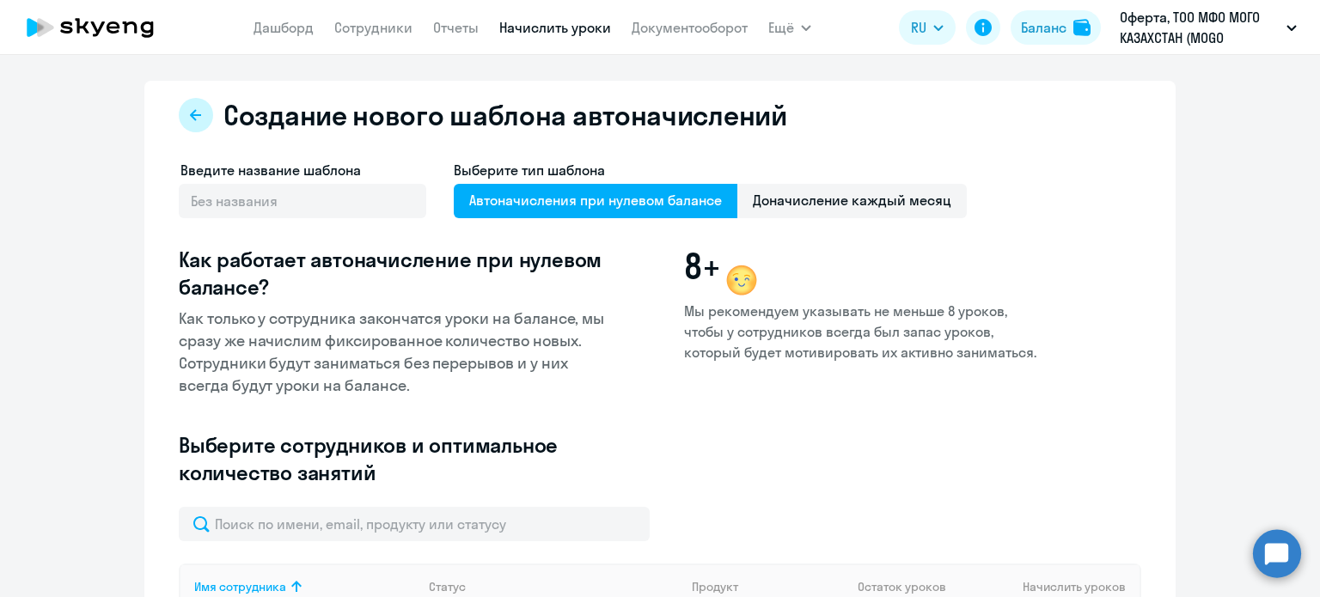
click at [189, 119] on icon at bounding box center [196, 115] width 14 height 14
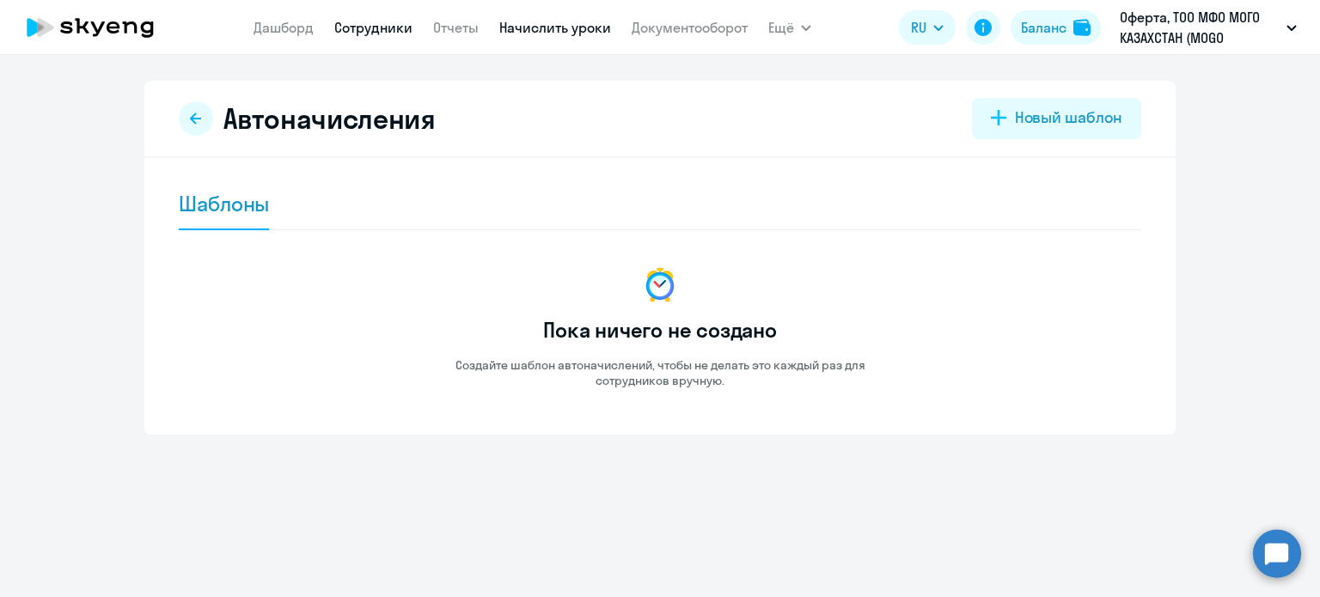
click at [351, 34] on link "Сотрудники" at bounding box center [373, 27] width 78 height 17
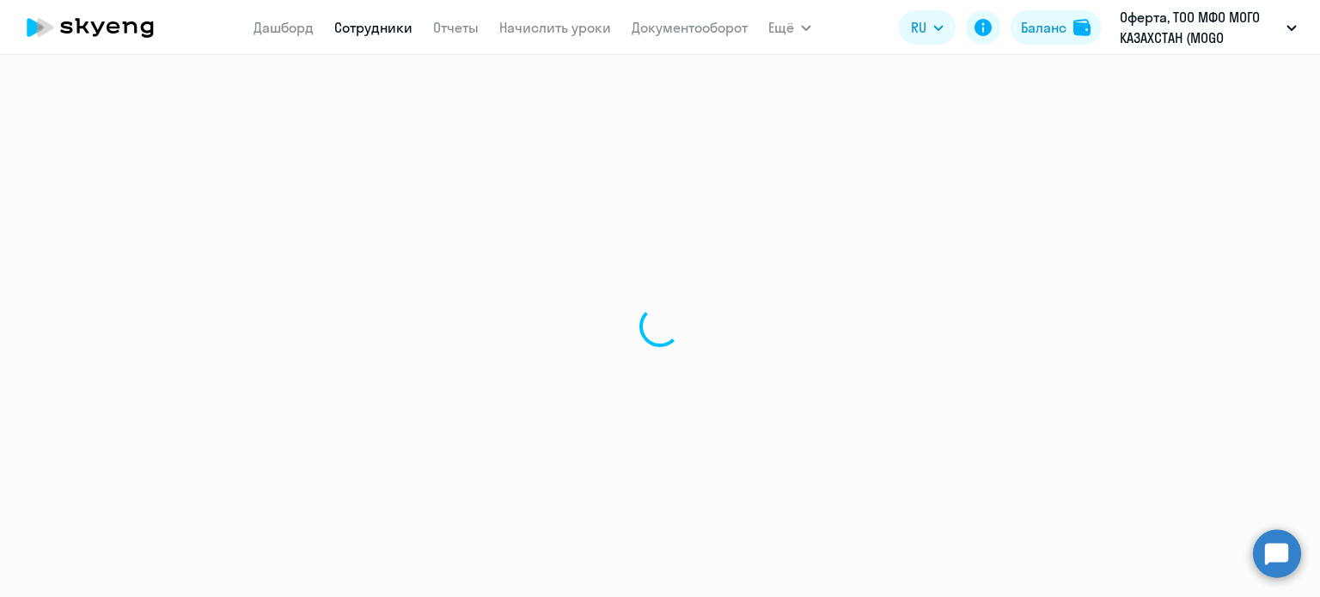
select select "30"
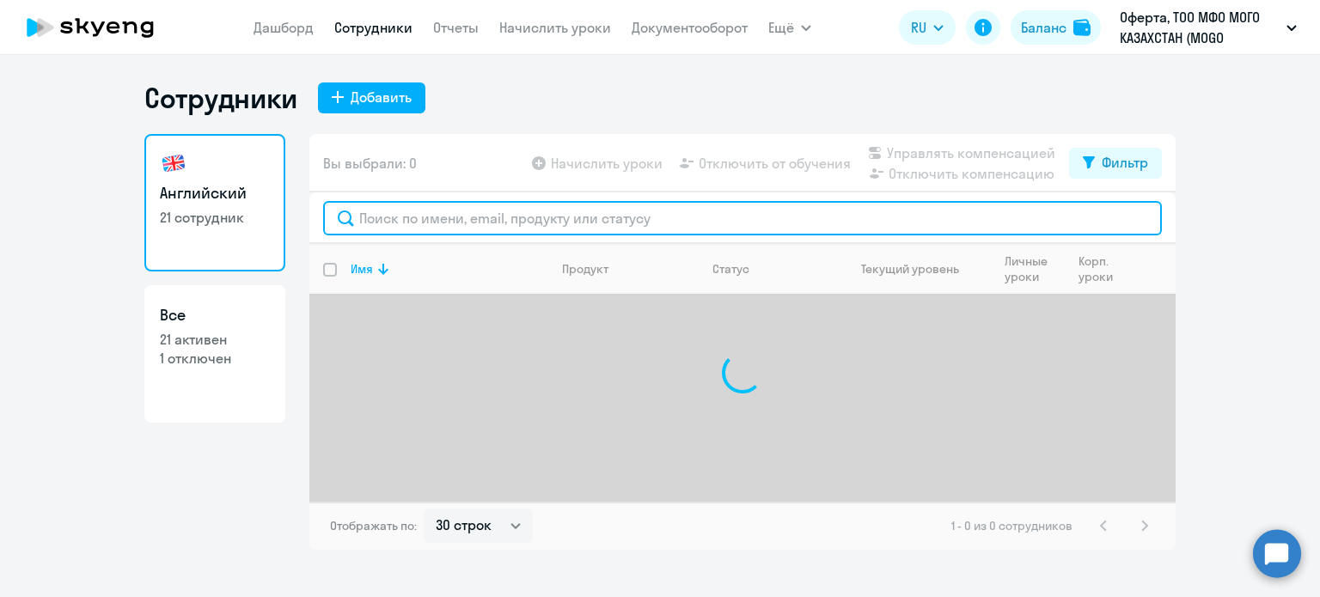
click at [407, 223] on input "text" at bounding box center [742, 218] width 839 height 34
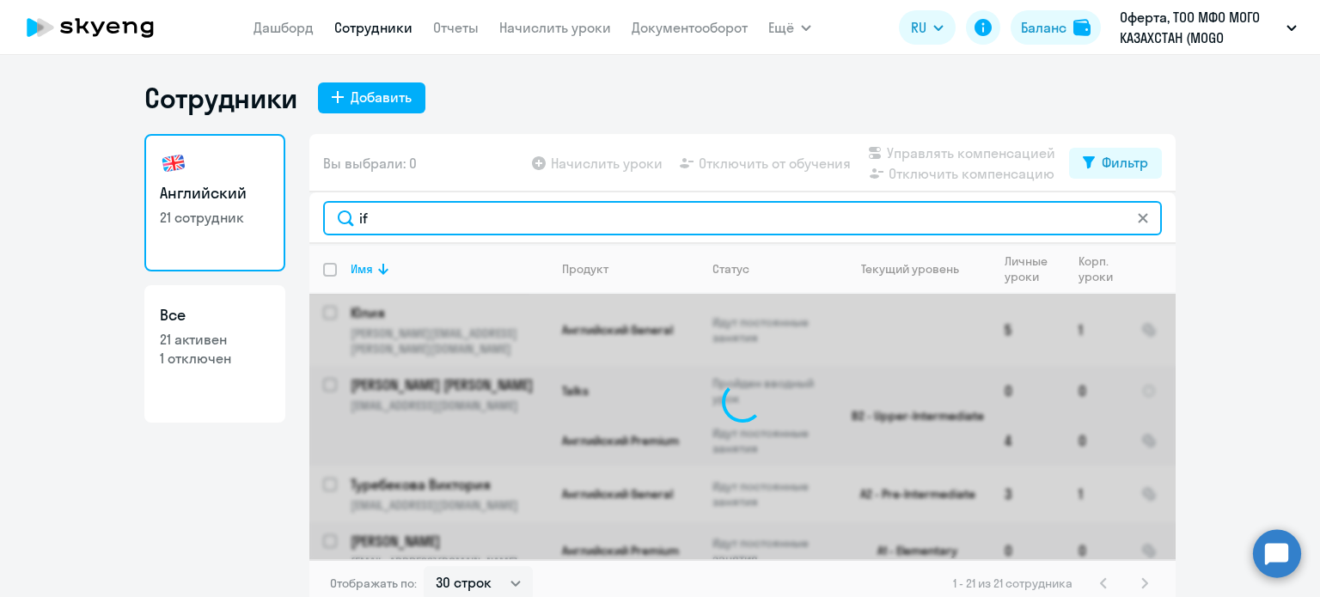
type input "i"
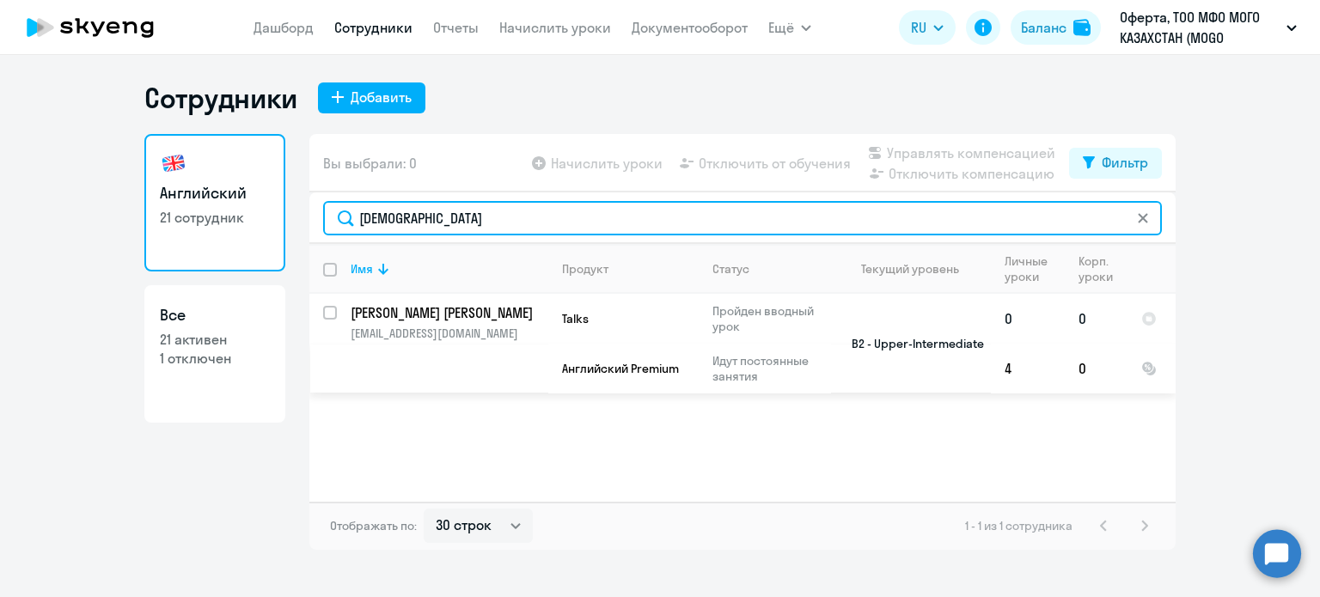
type input "[DEMOGRAPHIC_DATA]"
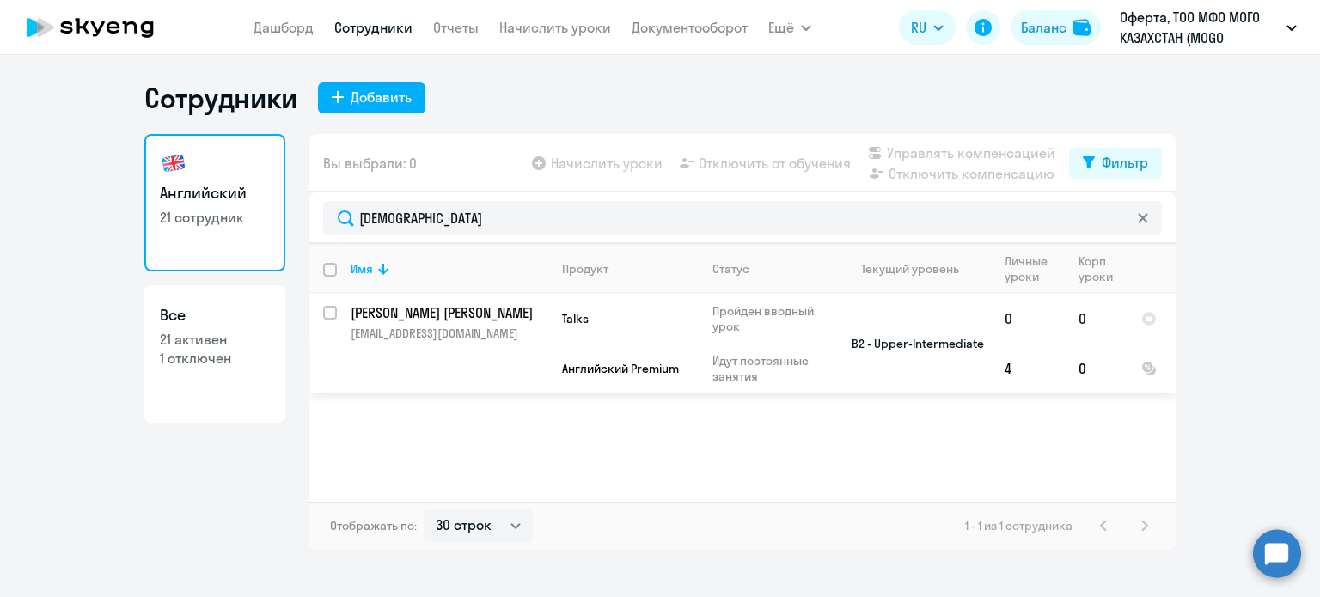
click at [429, 310] on p "[PERSON_NAME] [PERSON_NAME]" at bounding box center [448, 312] width 194 height 19
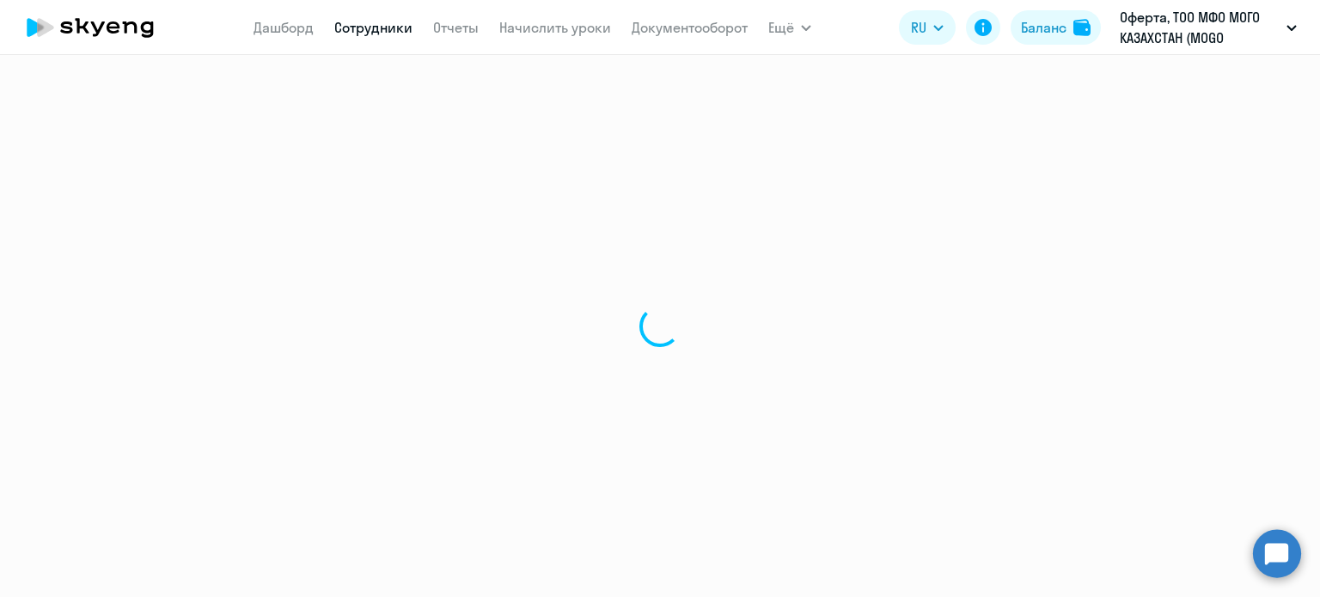
select select "english"
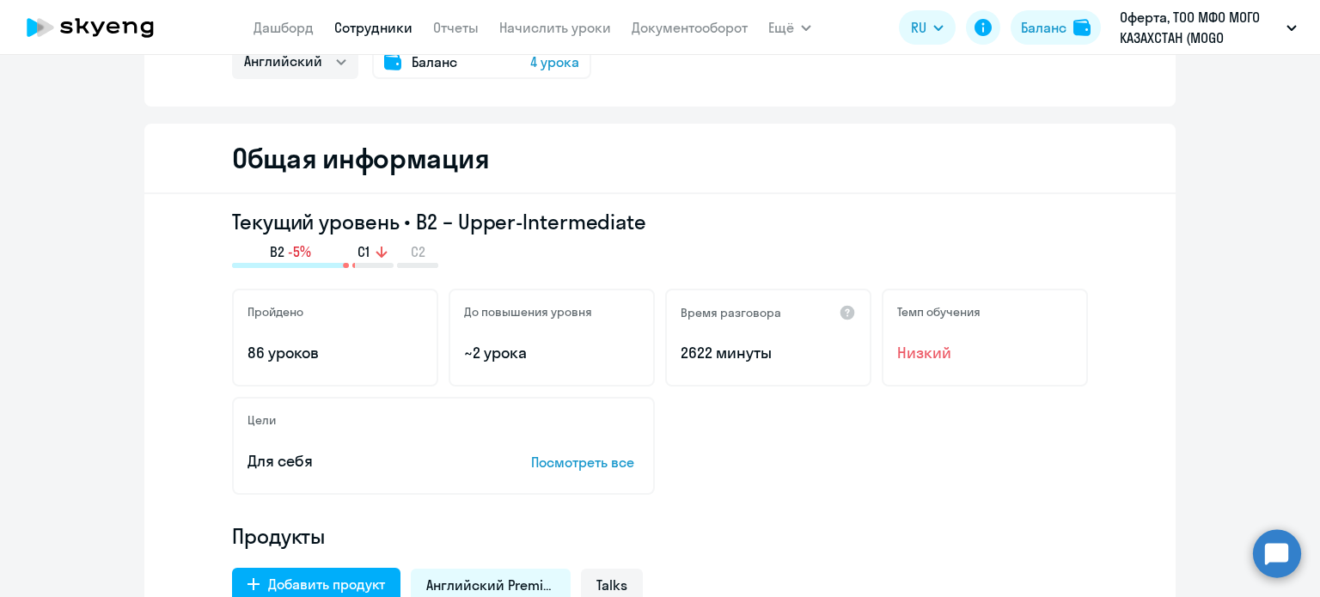
scroll to position [172, 0]
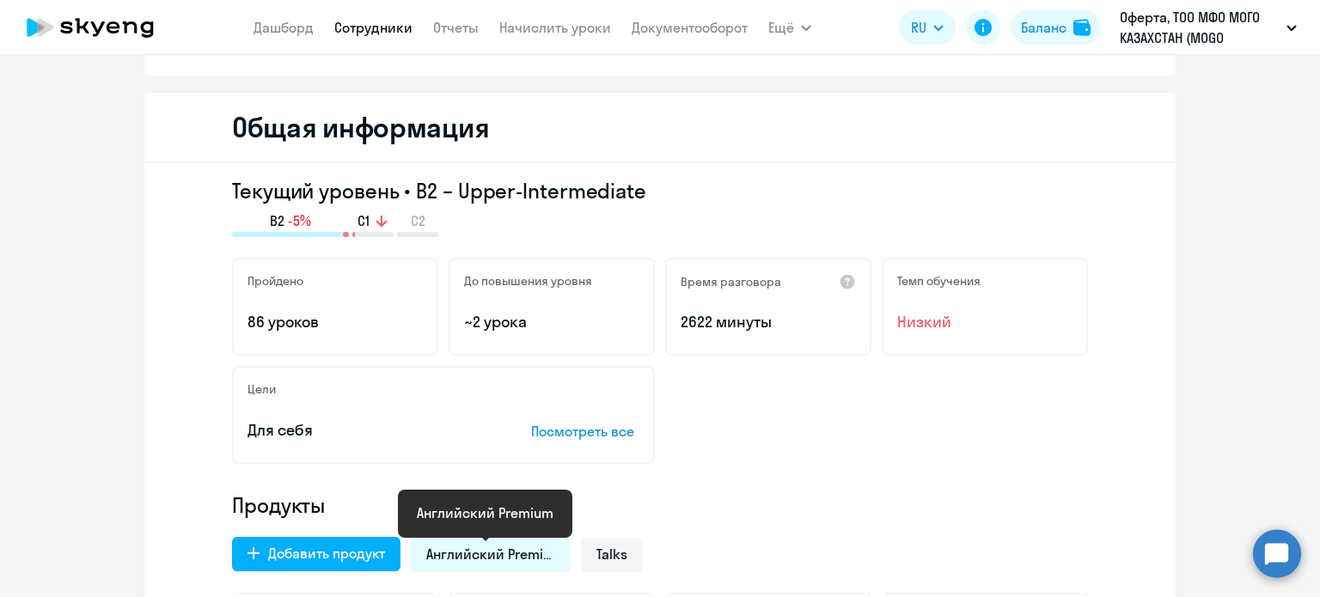
click at [506, 560] on span "Английский Premium" at bounding box center [490, 554] width 129 height 19
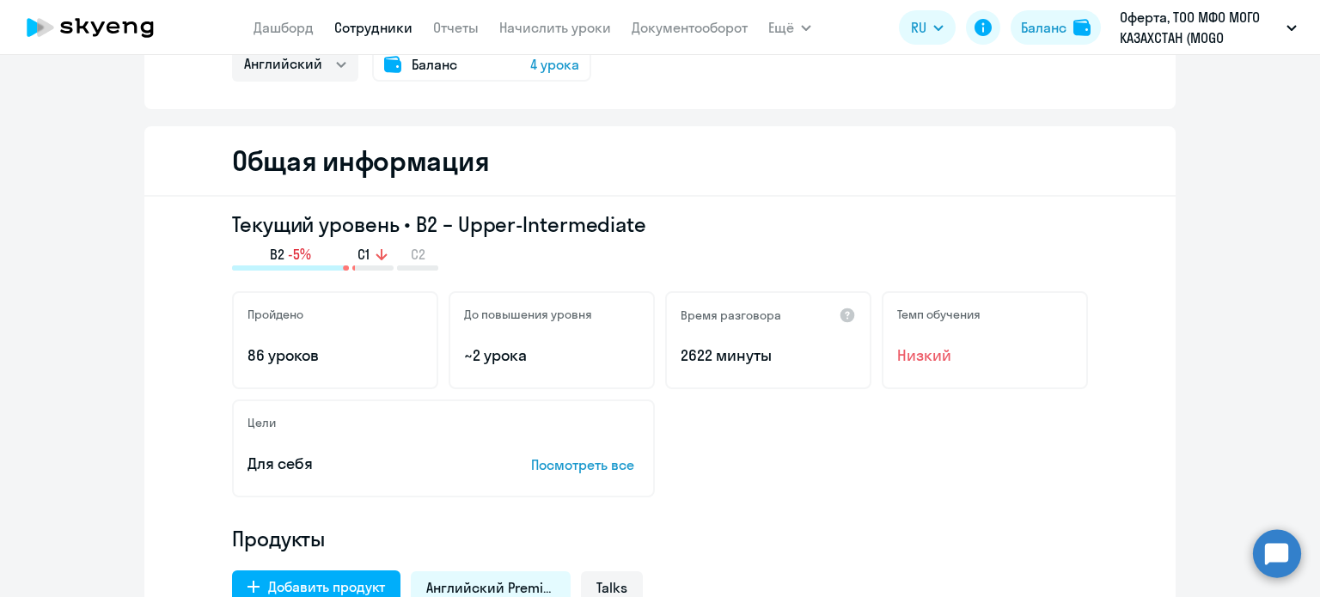
scroll to position [0, 0]
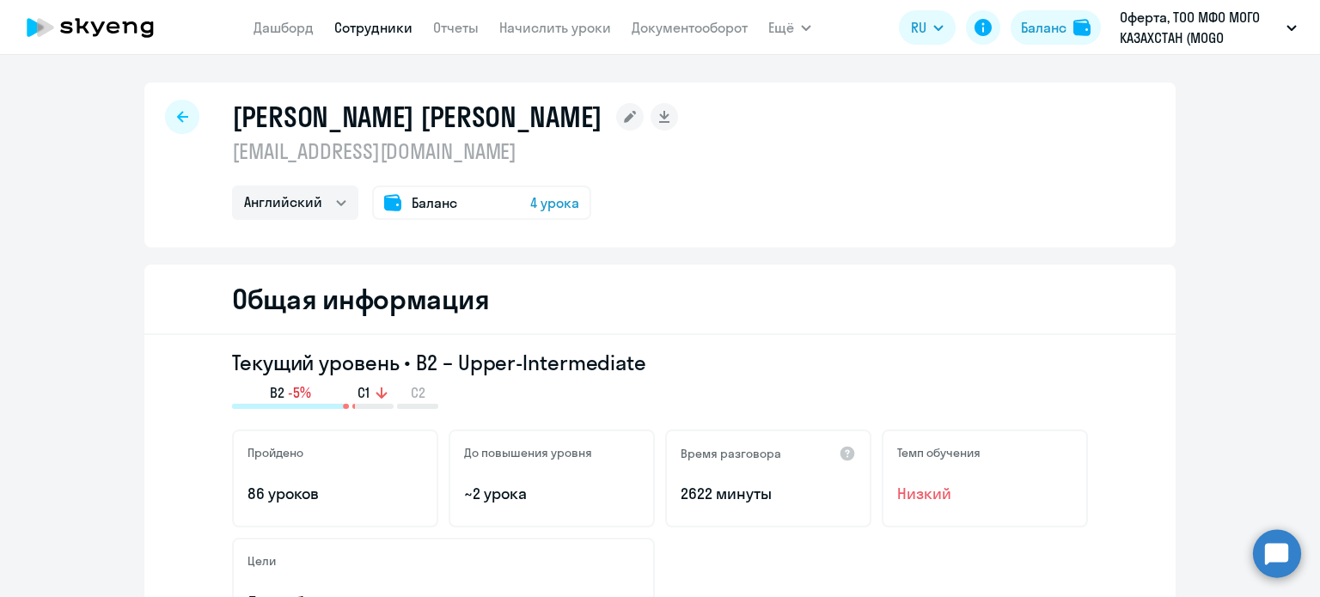
click at [433, 203] on span "Баланс" at bounding box center [435, 203] width 46 height 21
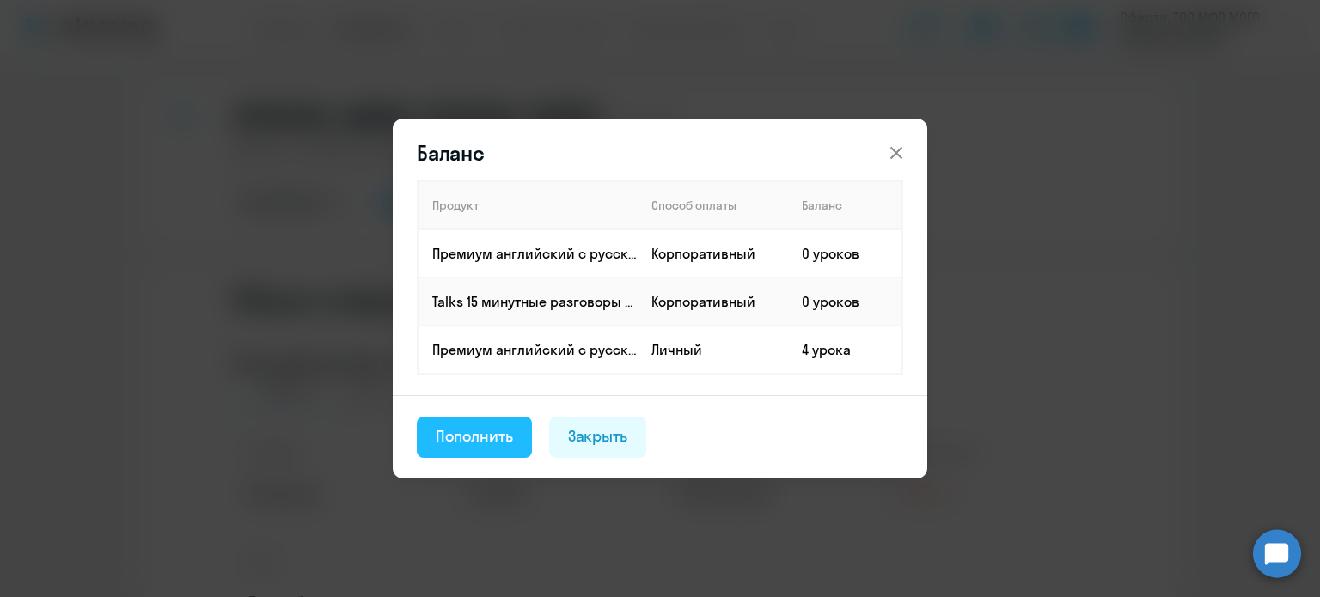
click at [483, 439] on div "Пополнить" at bounding box center [474, 436] width 77 height 22
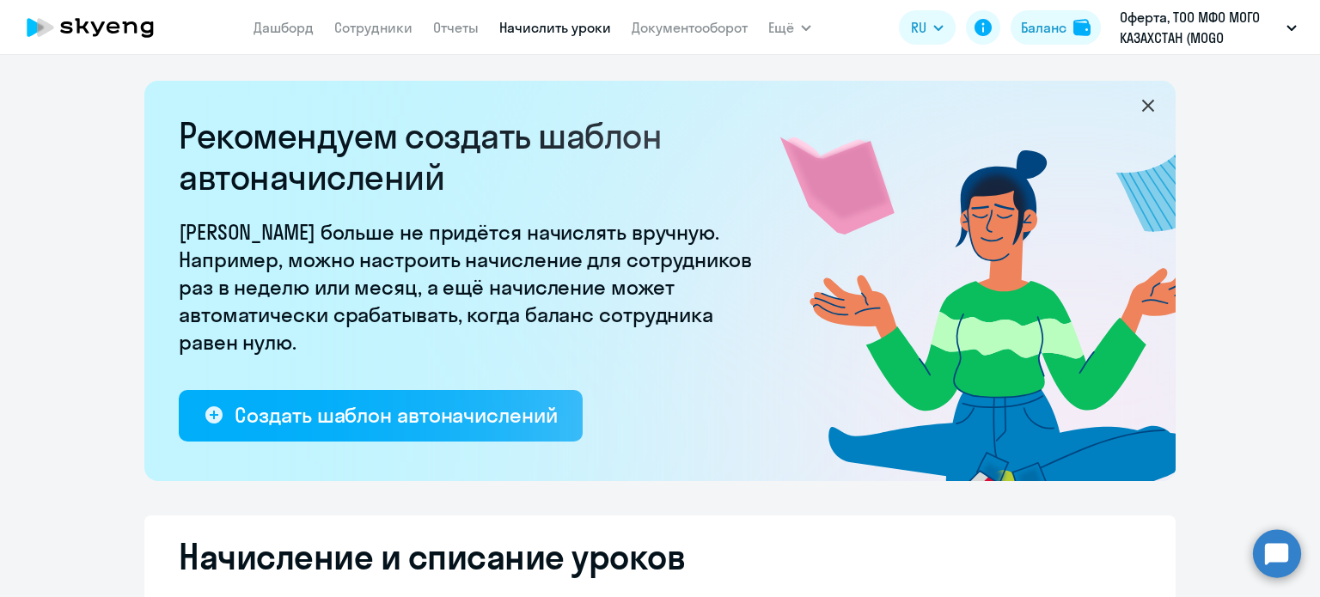
select select "10"
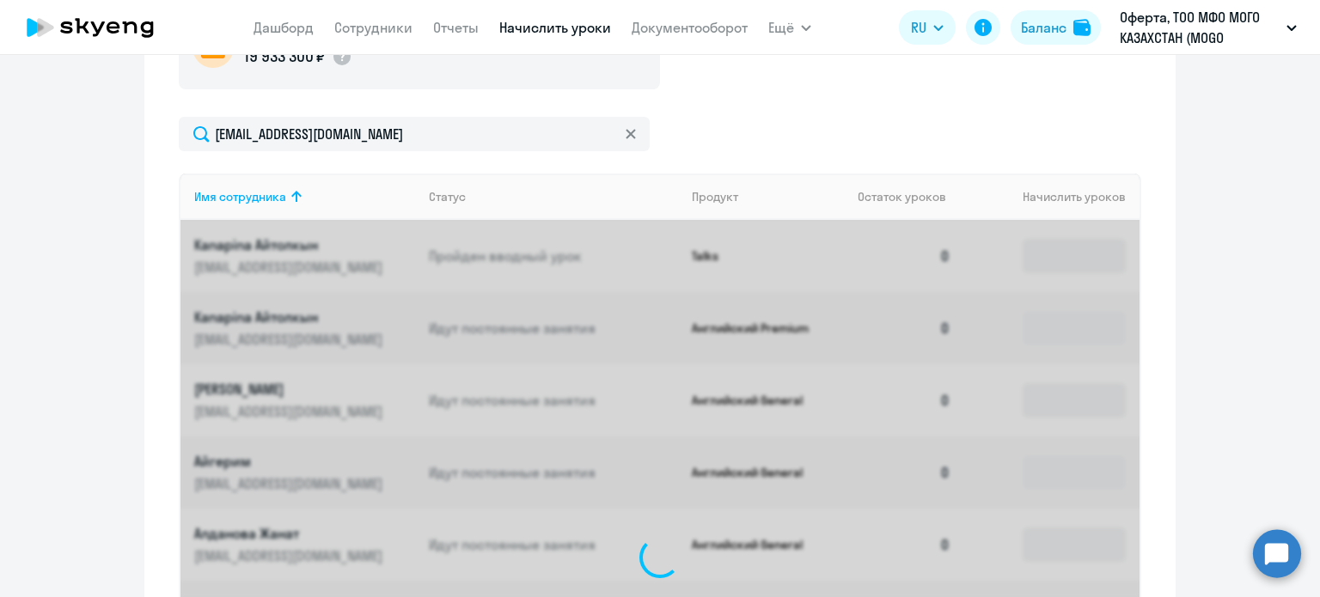
scroll to position [666, 0]
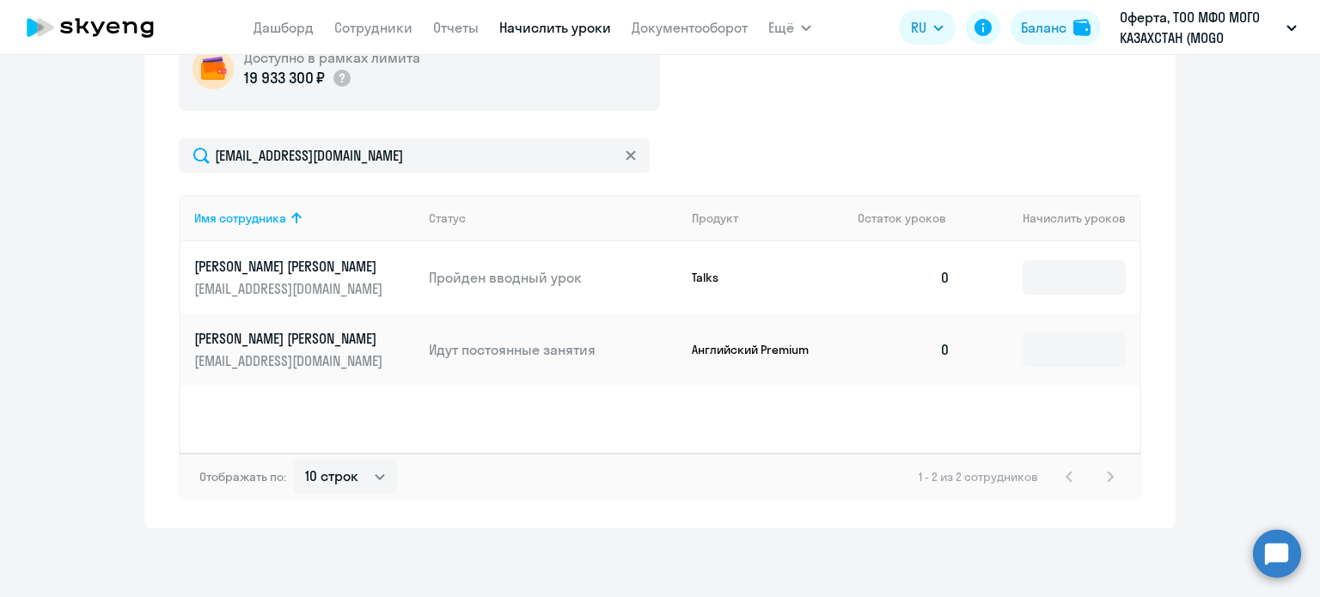
click at [1032, 371] on td at bounding box center [1051, 350] width 175 height 72
click at [1054, 346] on input at bounding box center [1074, 350] width 103 height 34
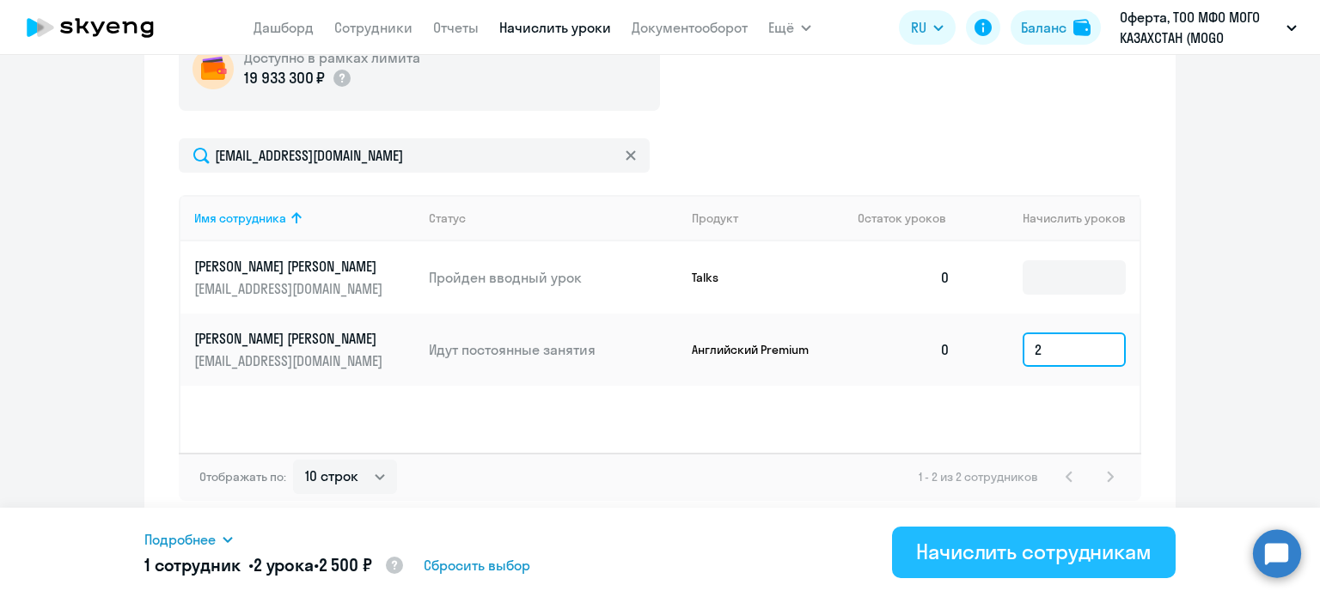
type input "2"
click at [1056, 553] on div "Начислить сотрудникам" at bounding box center [1034, 552] width 236 height 28
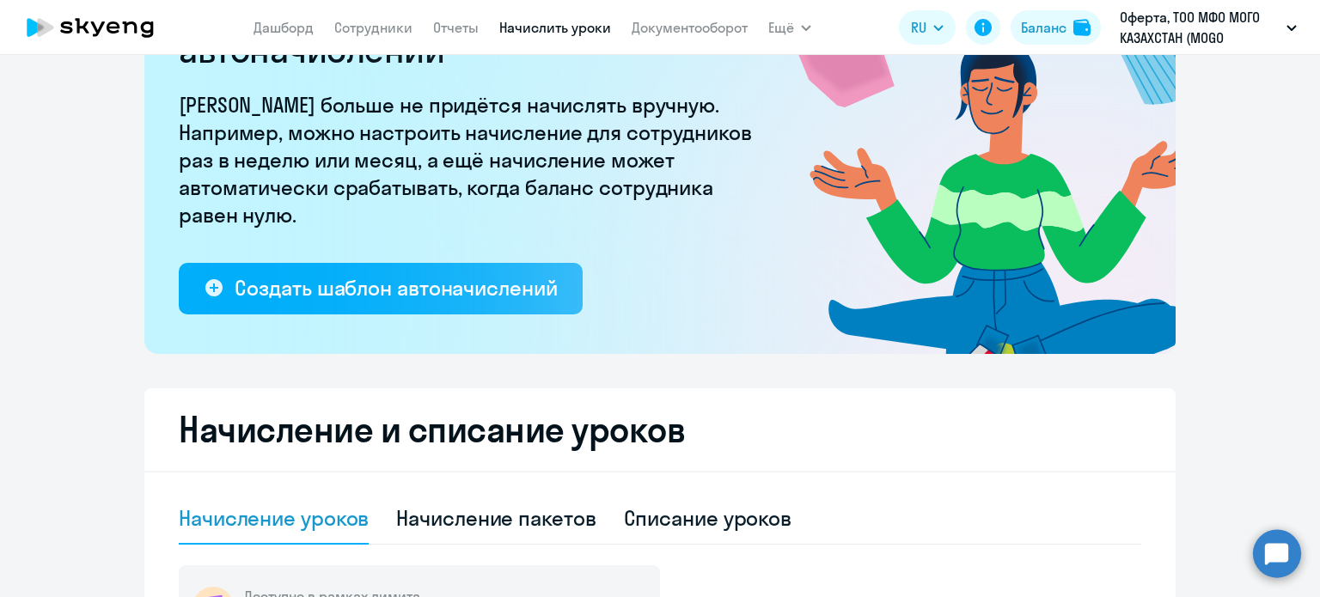
scroll to position [0, 0]
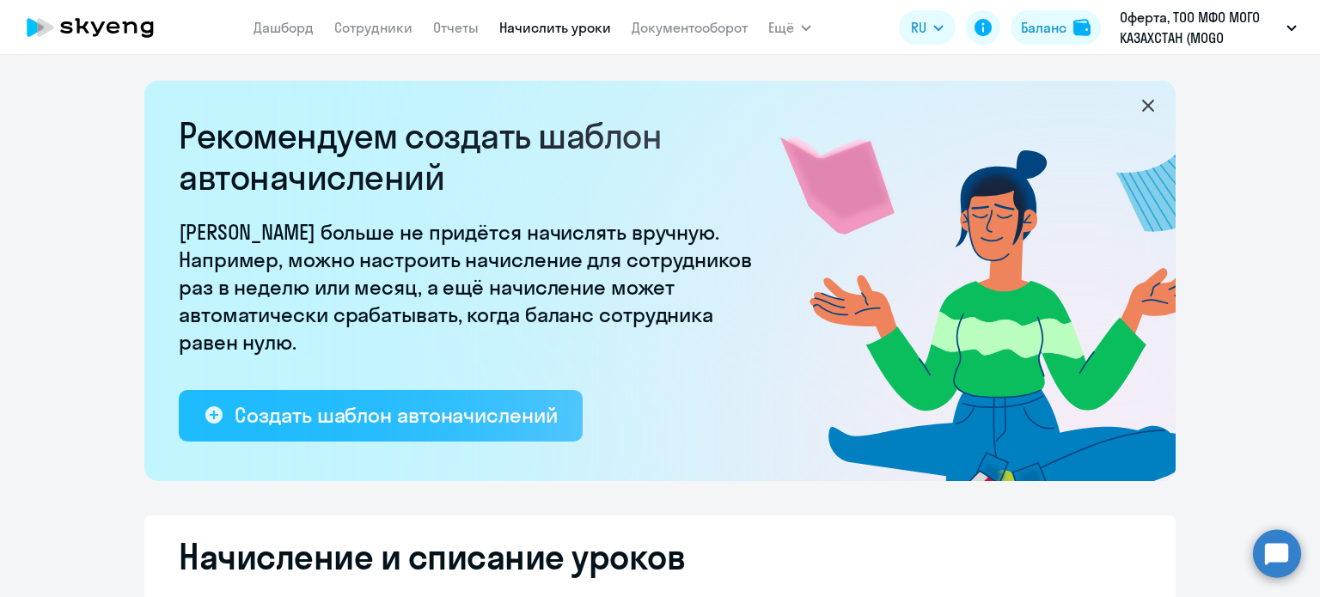
click at [384, 402] on div "Создать шаблон автоначислений" at bounding box center [396, 415] width 322 height 28
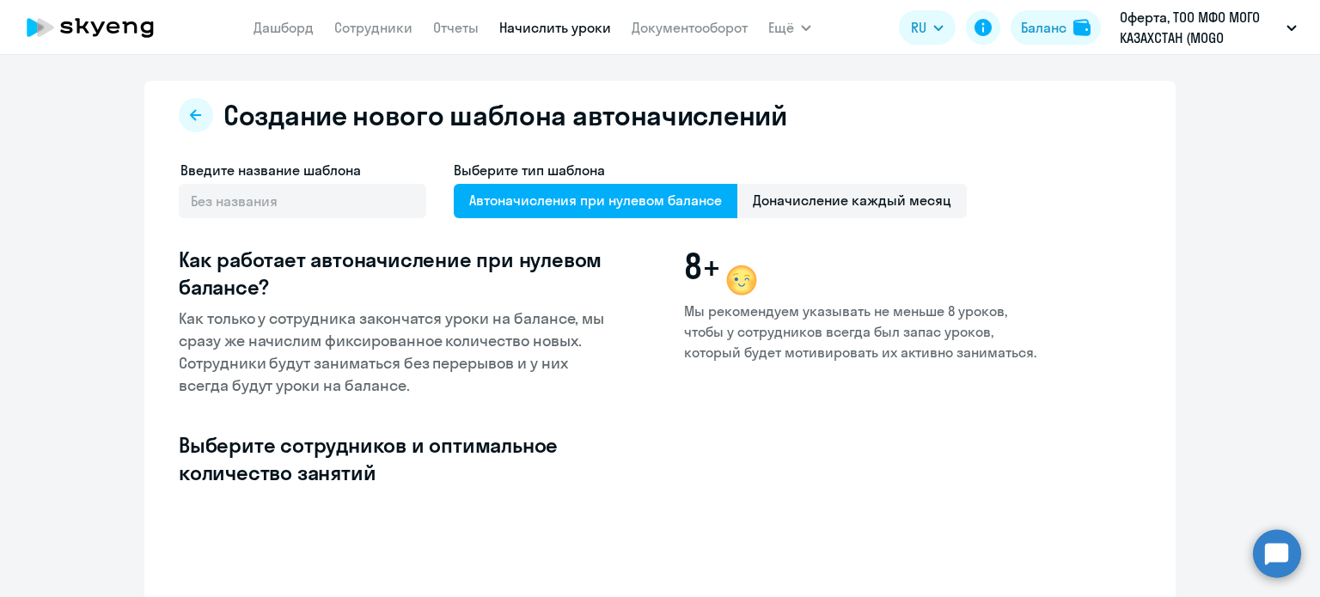
select select "10"
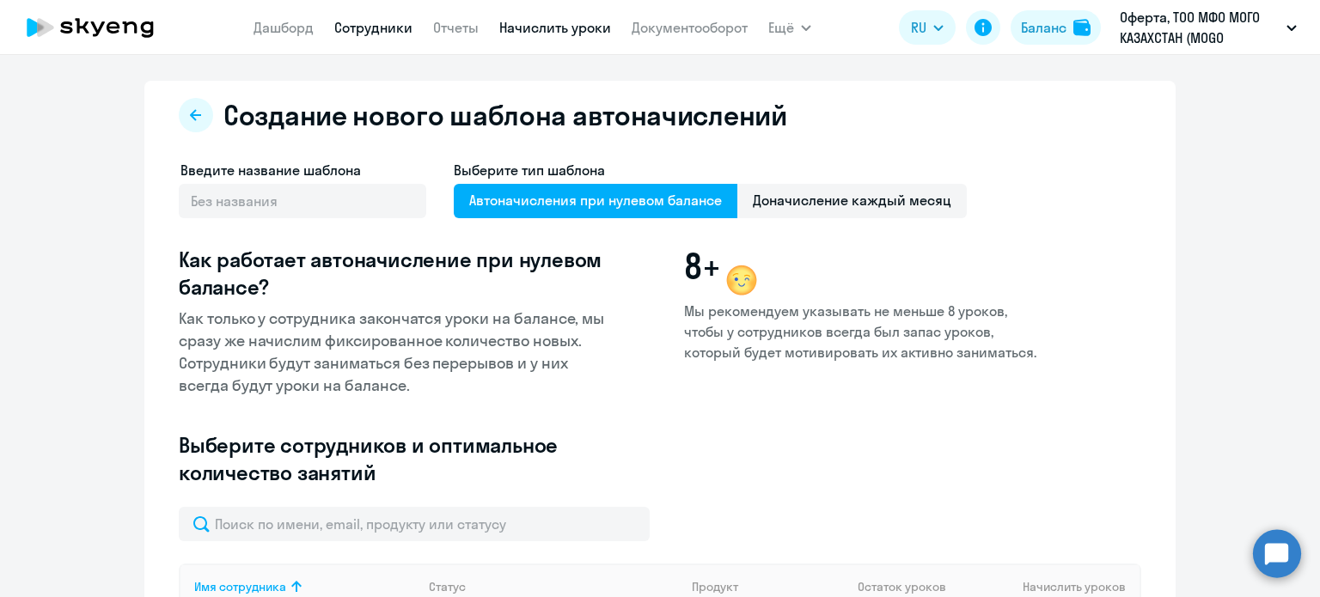
click at [367, 26] on link "Сотрудники" at bounding box center [373, 27] width 78 height 17
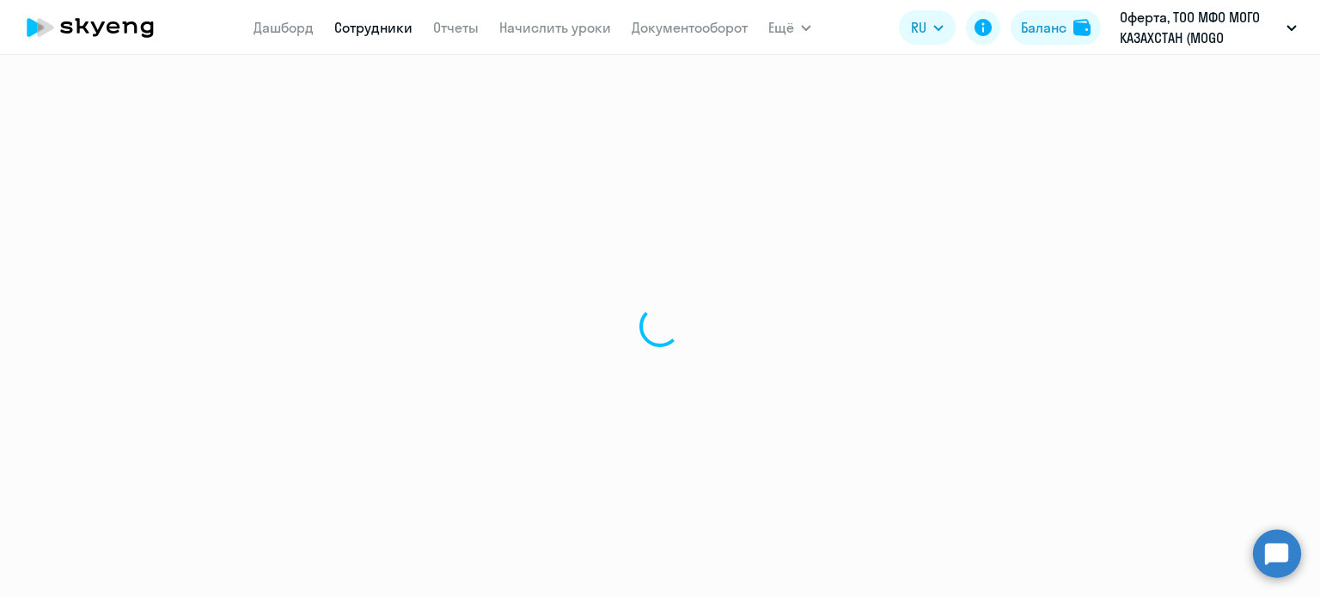
select select "30"
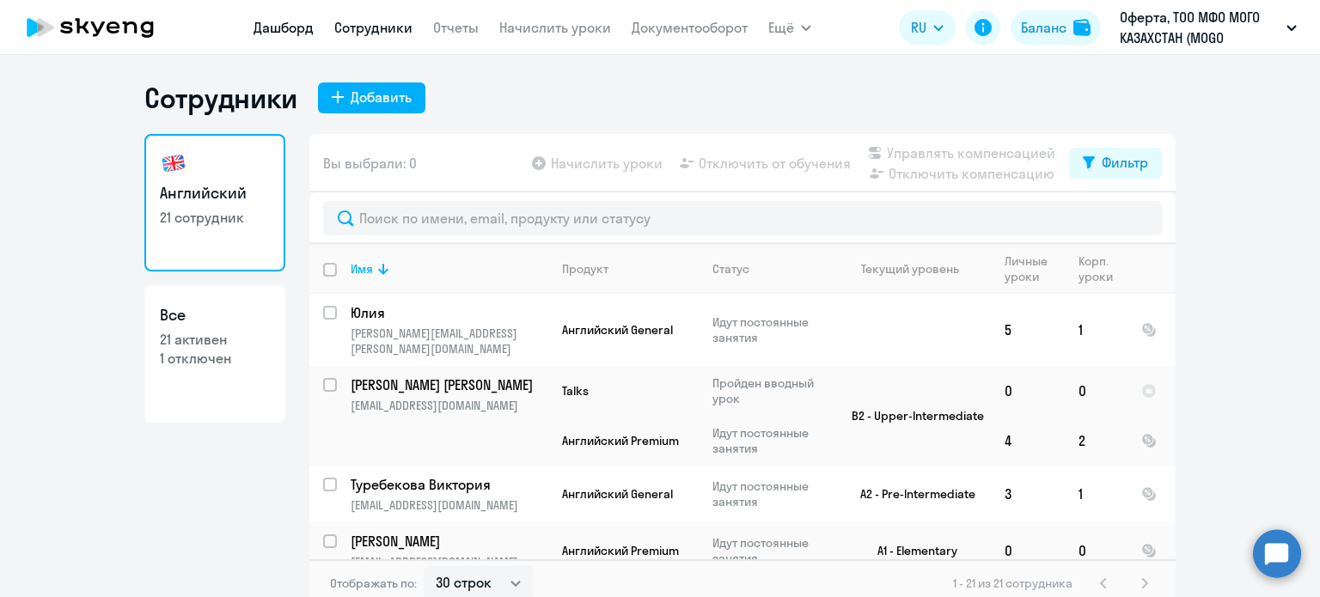
click at [273, 28] on link "Дашборд" at bounding box center [284, 27] width 60 height 17
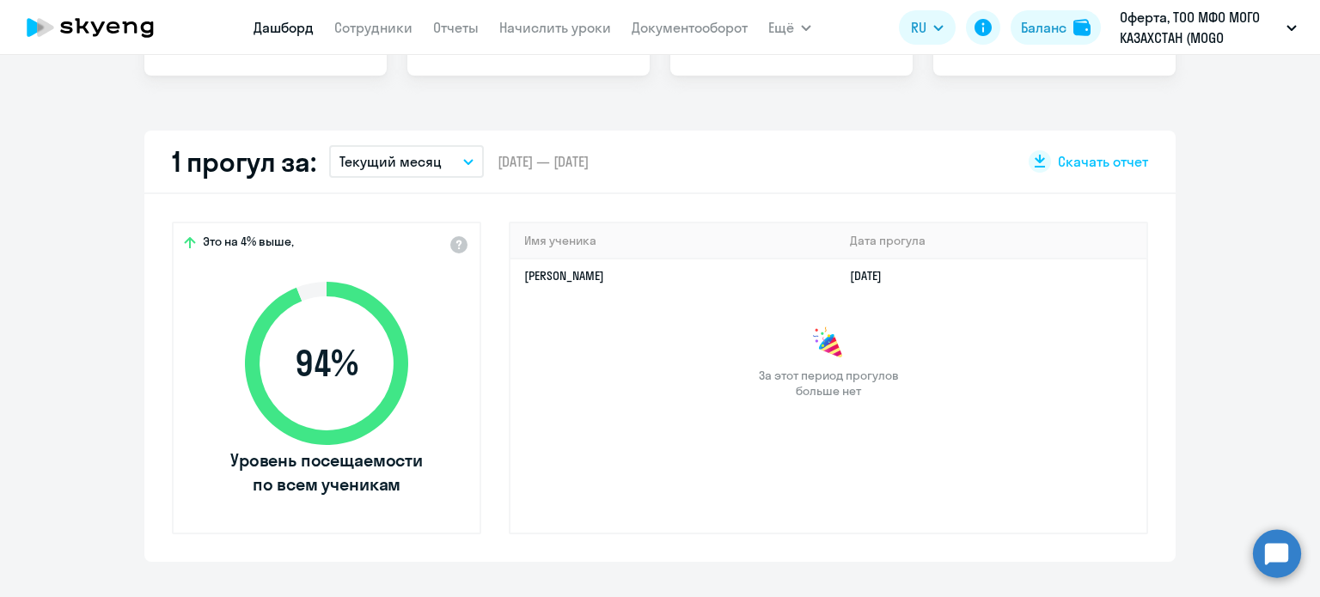
select select "30"
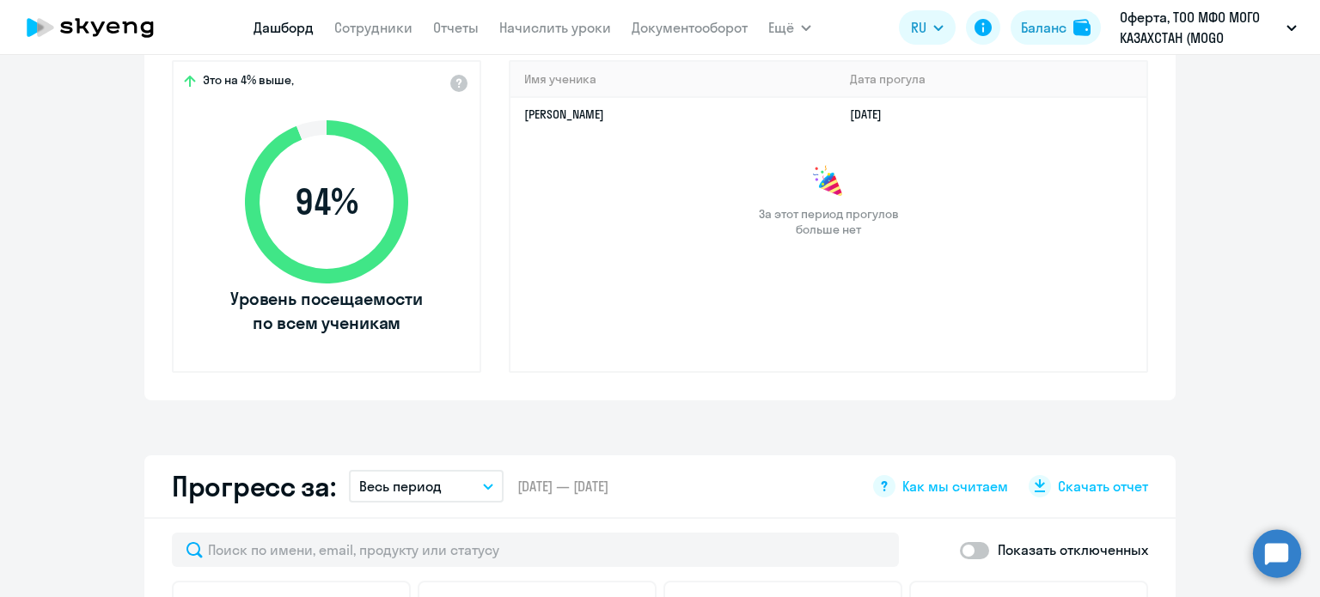
scroll to position [588, 0]
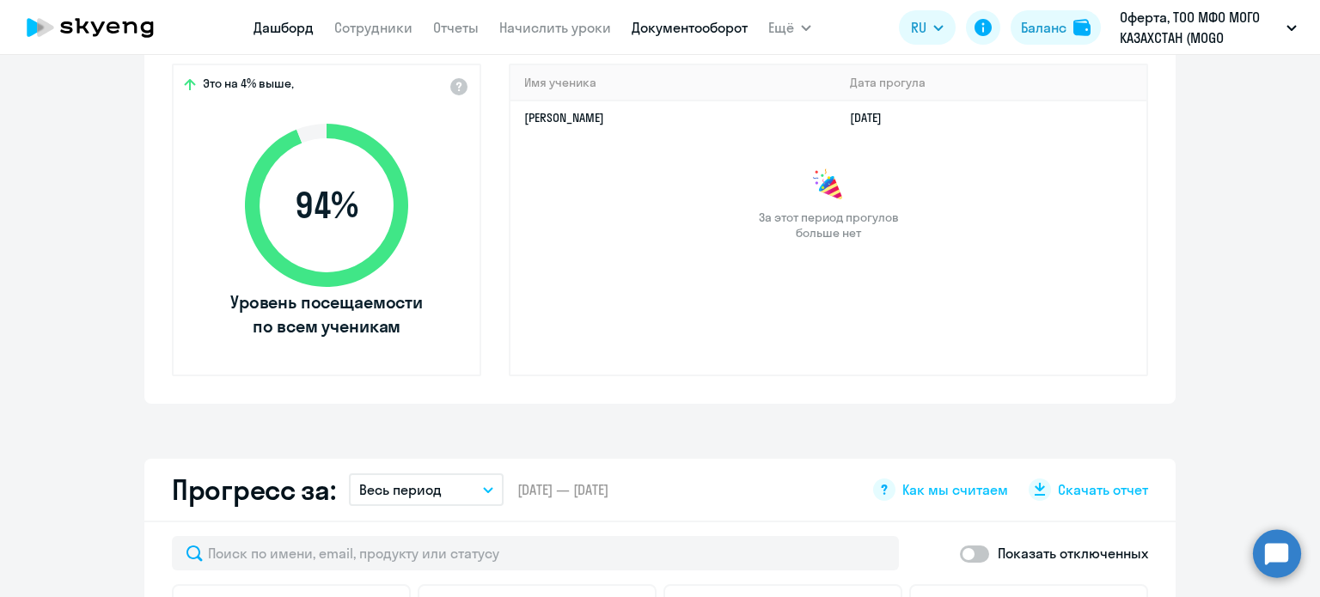
click at [633, 23] on link "Документооборот" at bounding box center [690, 27] width 116 height 17
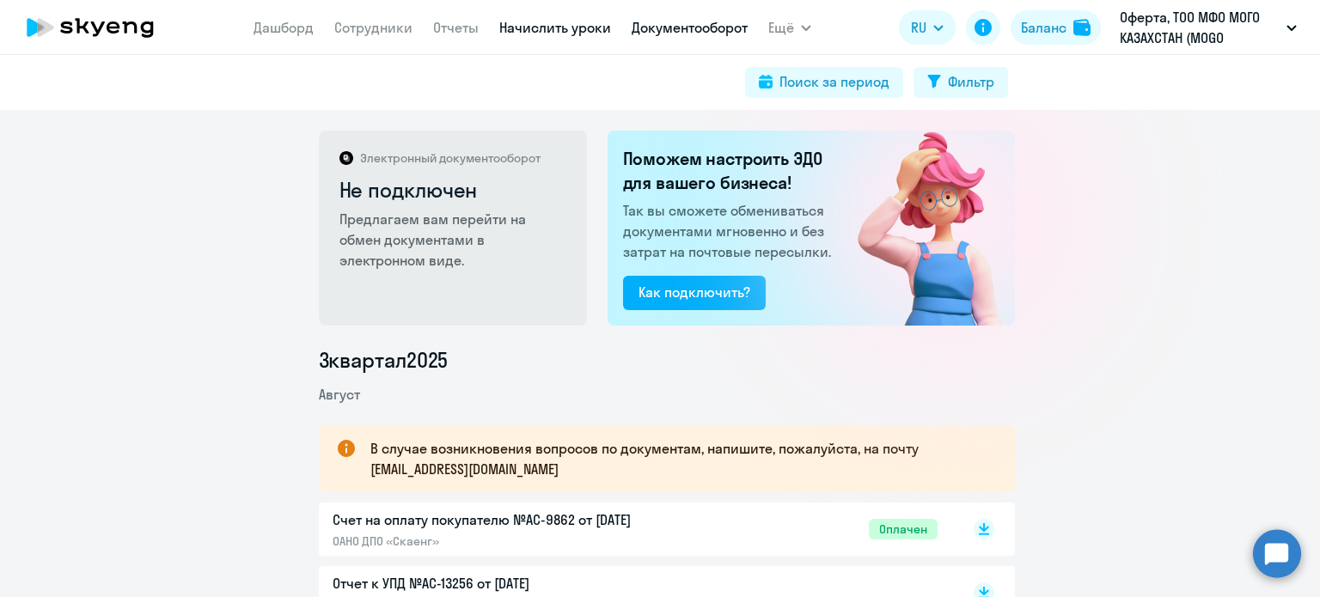
click at [566, 29] on link "Начислить уроки" at bounding box center [555, 27] width 112 height 17
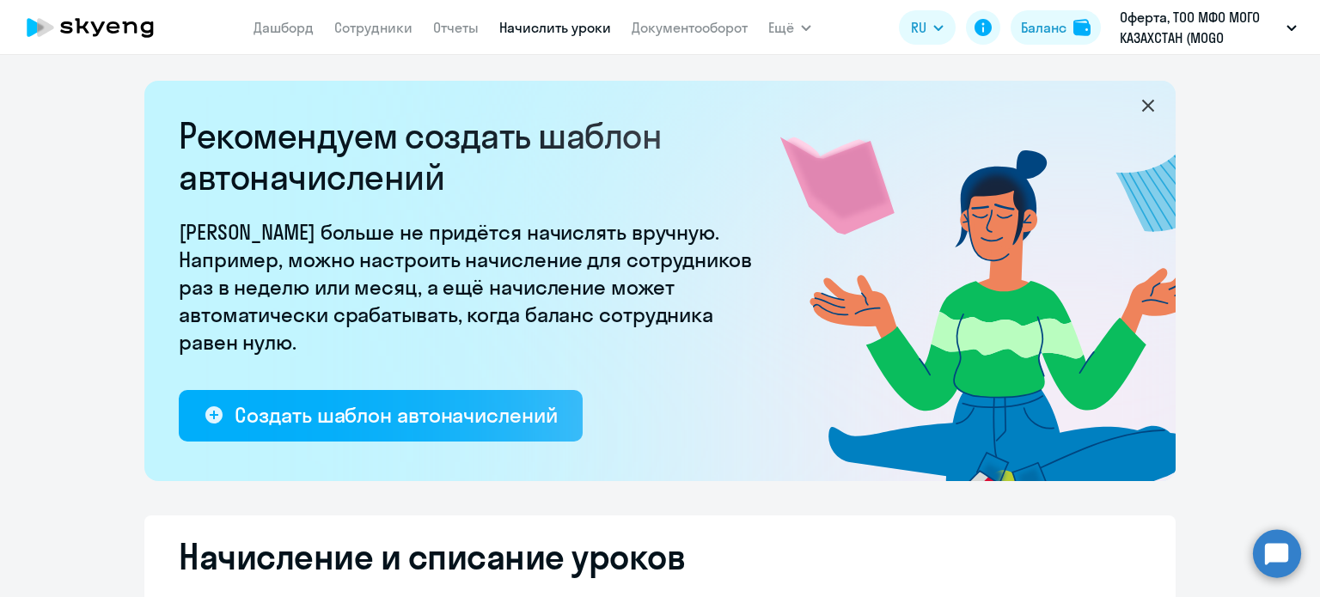
select select "10"
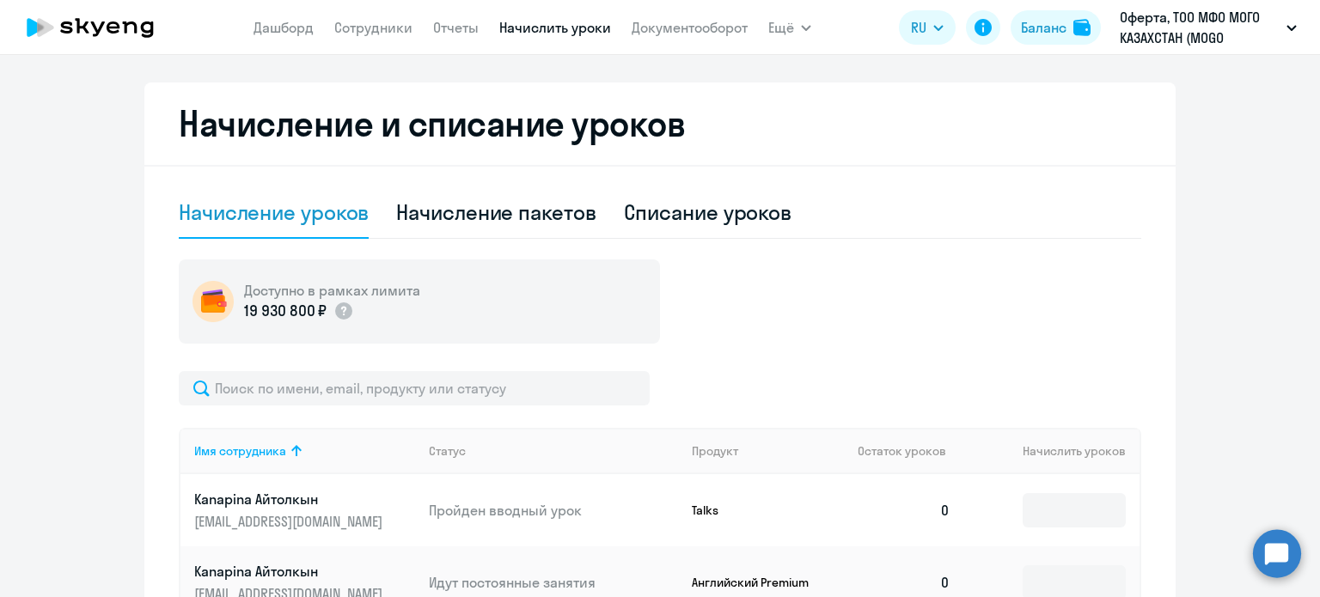
scroll to position [344, 0]
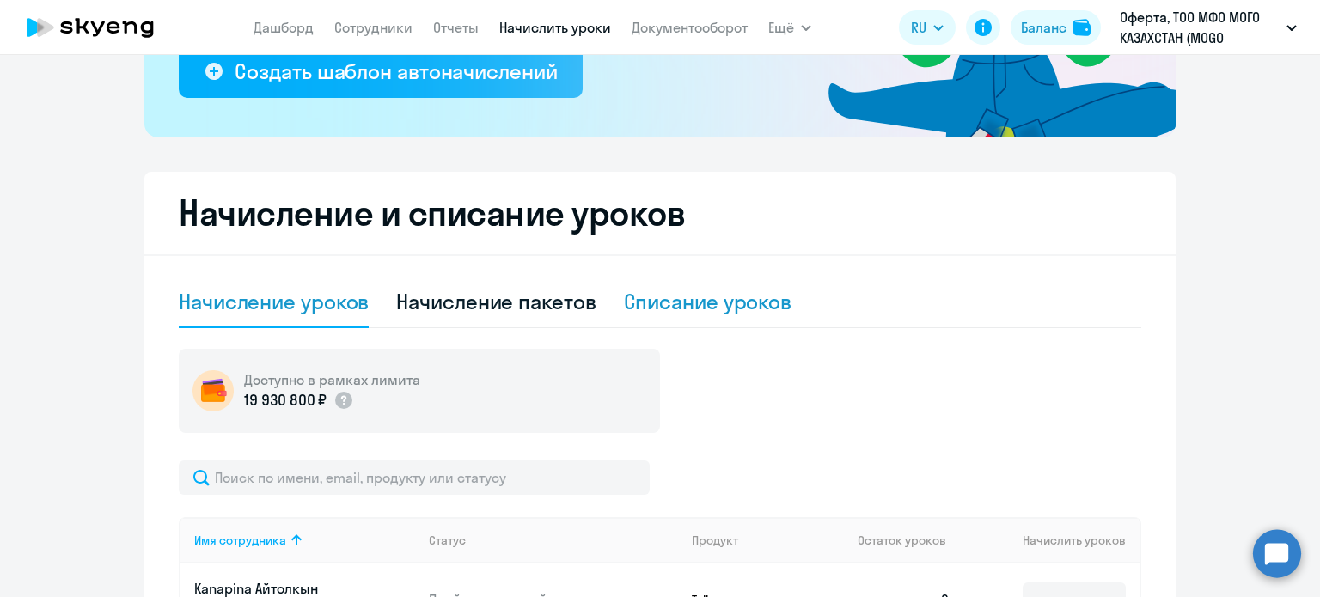
click at [652, 297] on div "Списание уроков" at bounding box center [708, 302] width 168 height 28
select select "10"
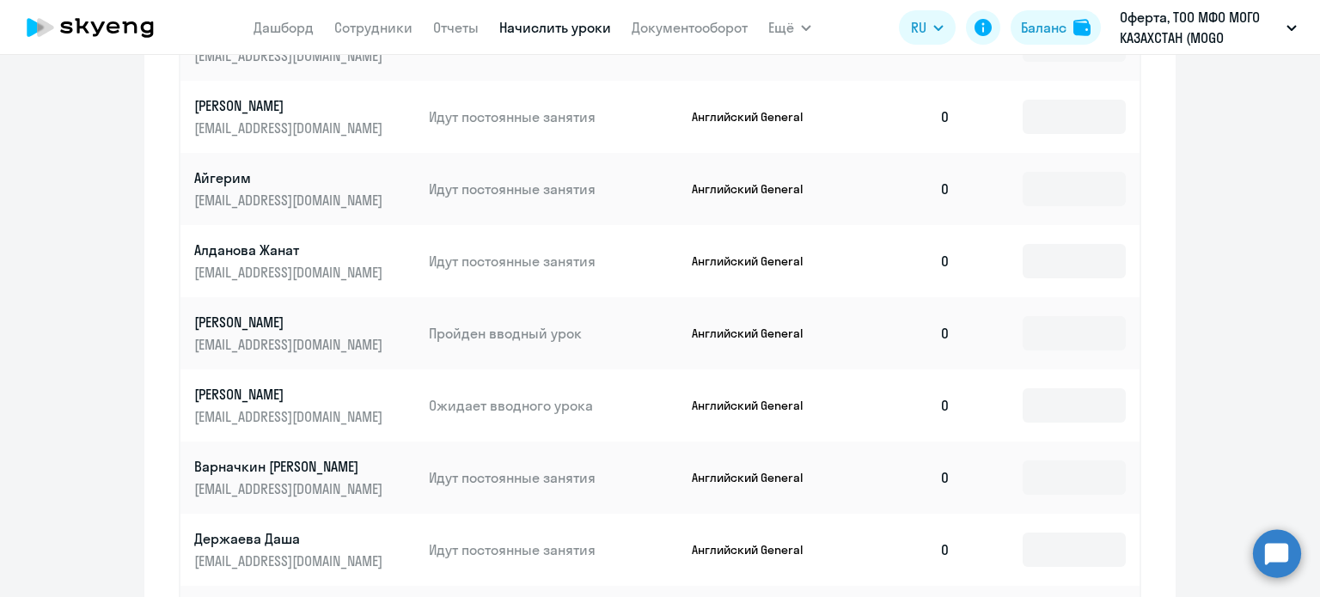
scroll to position [258, 0]
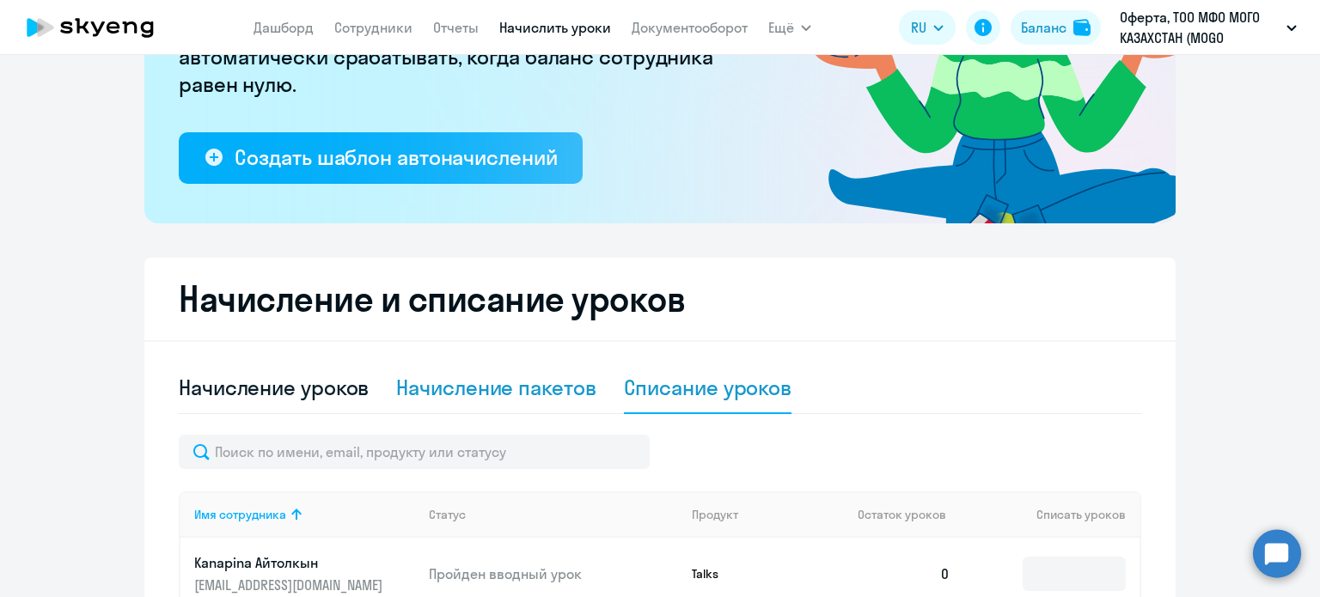
click at [507, 375] on div "Начисление пакетов" at bounding box center [495, 388] width 199 height 28
select select "10"
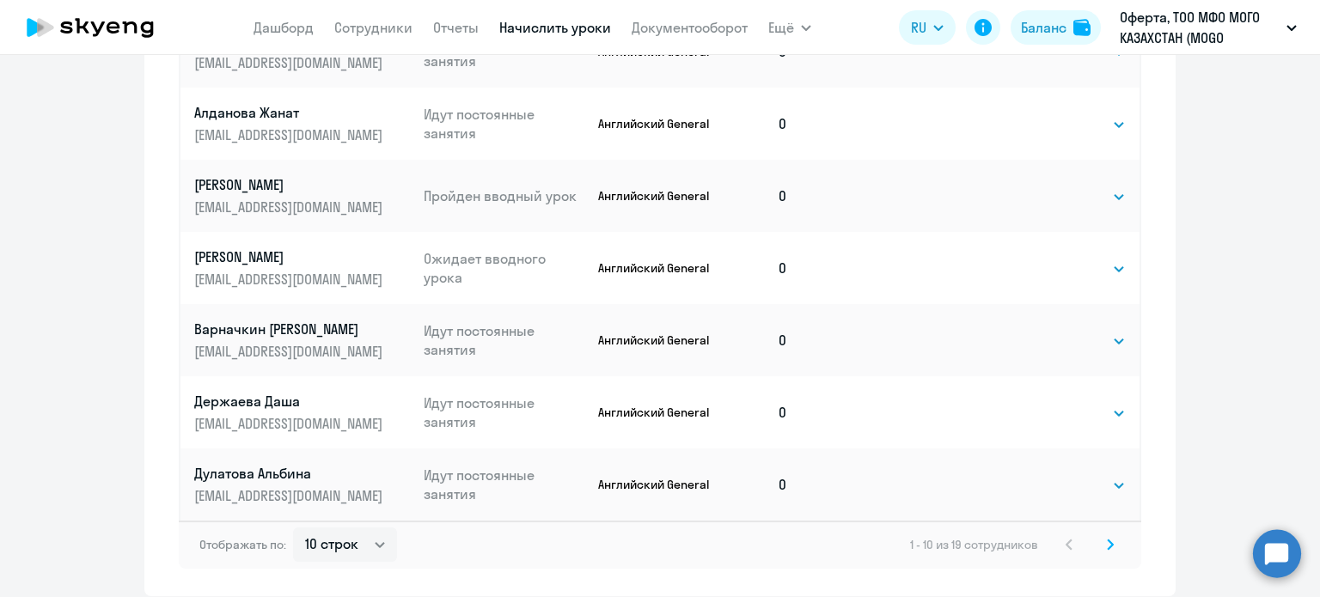
scroll to position [1192, 0]
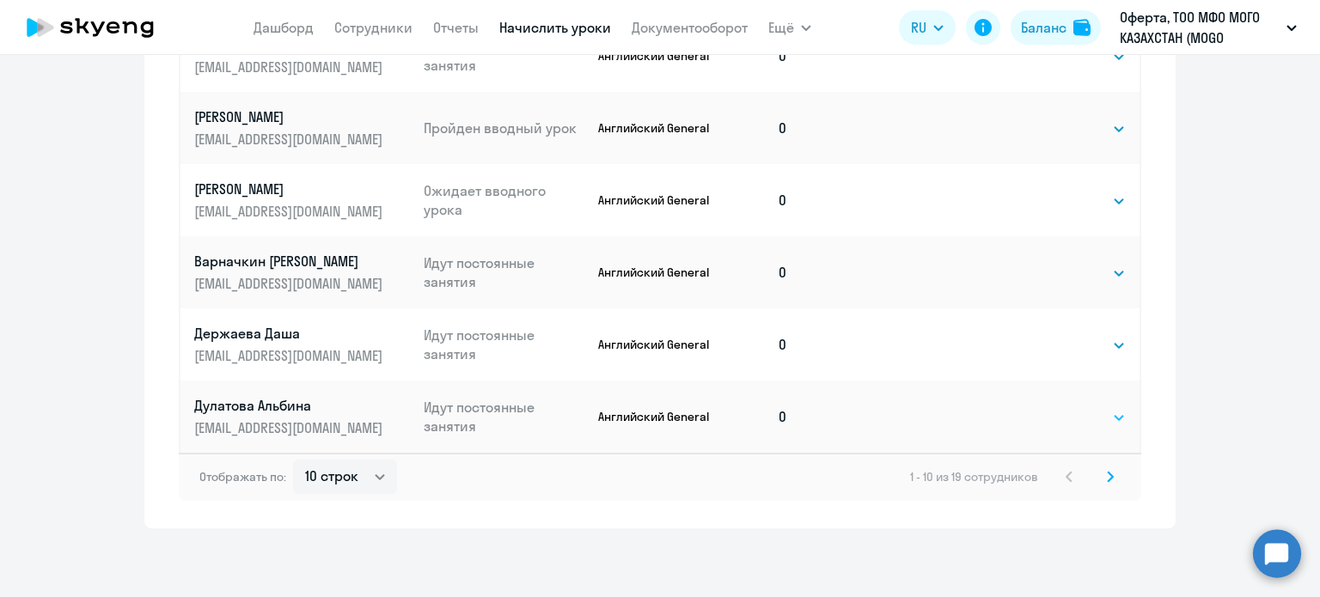
click at [1065, 413] on select "Выбрать 4 8 16 32 64" at bounding box center [1090, 417] width 70 height 21
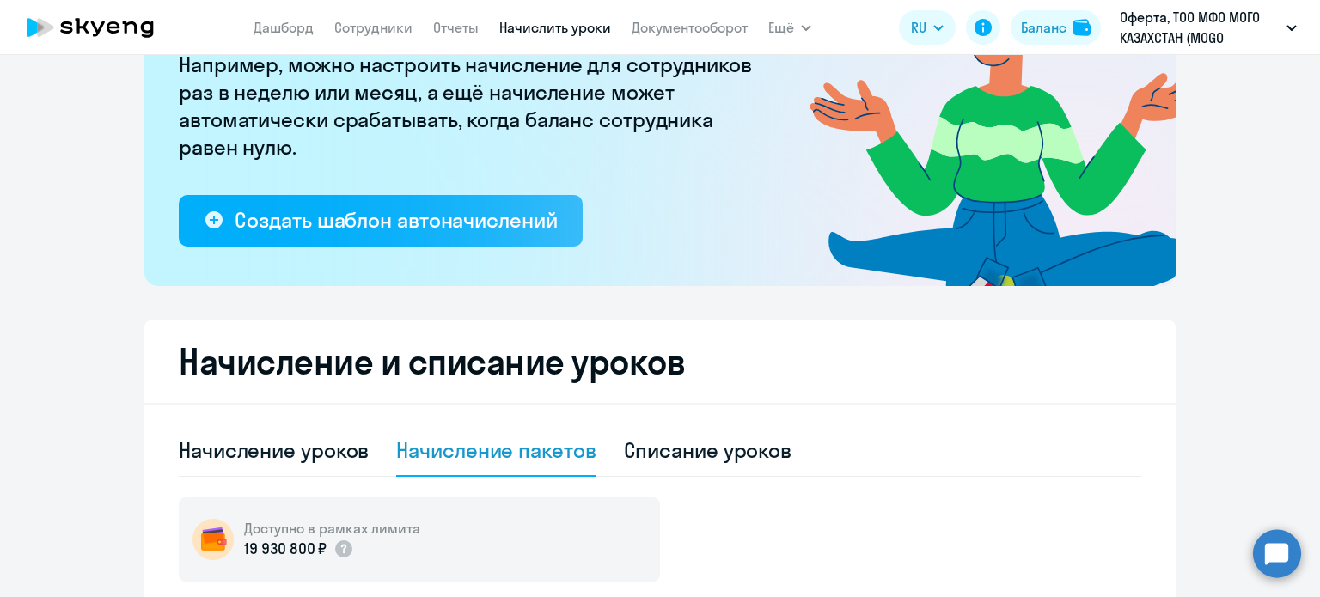
scroll to position [516, 0]
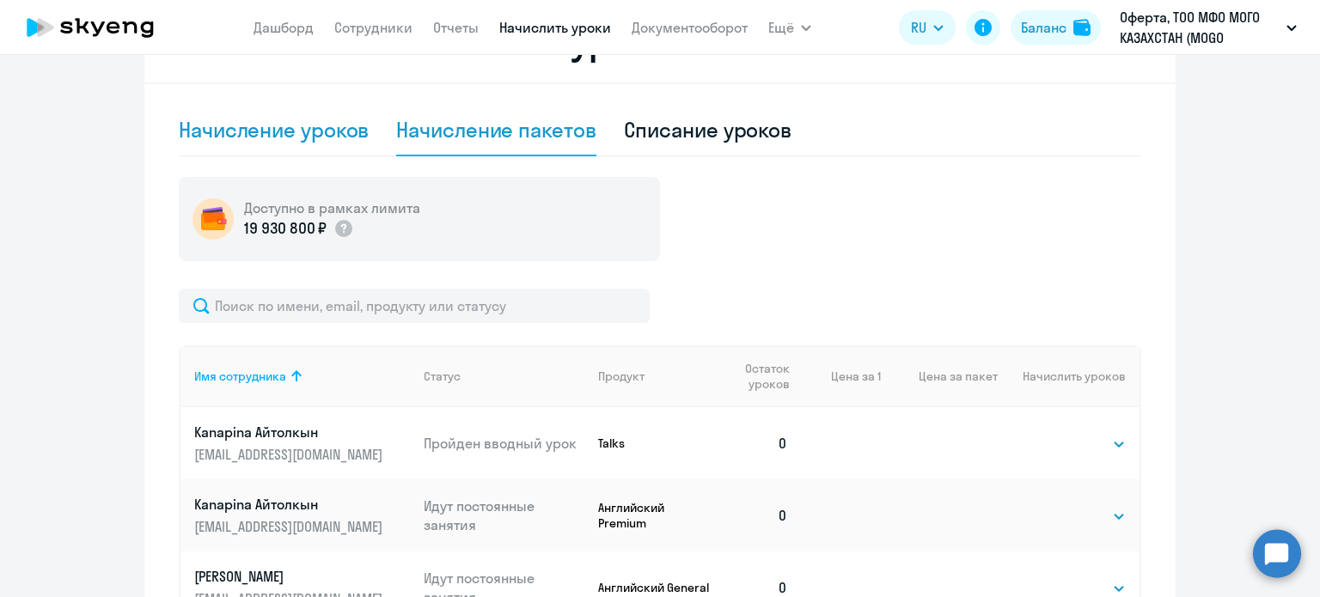
click at [320, 145] on div "Начисление уроков" at bounding box center [274, 131] width 190 height 52
select select "10"
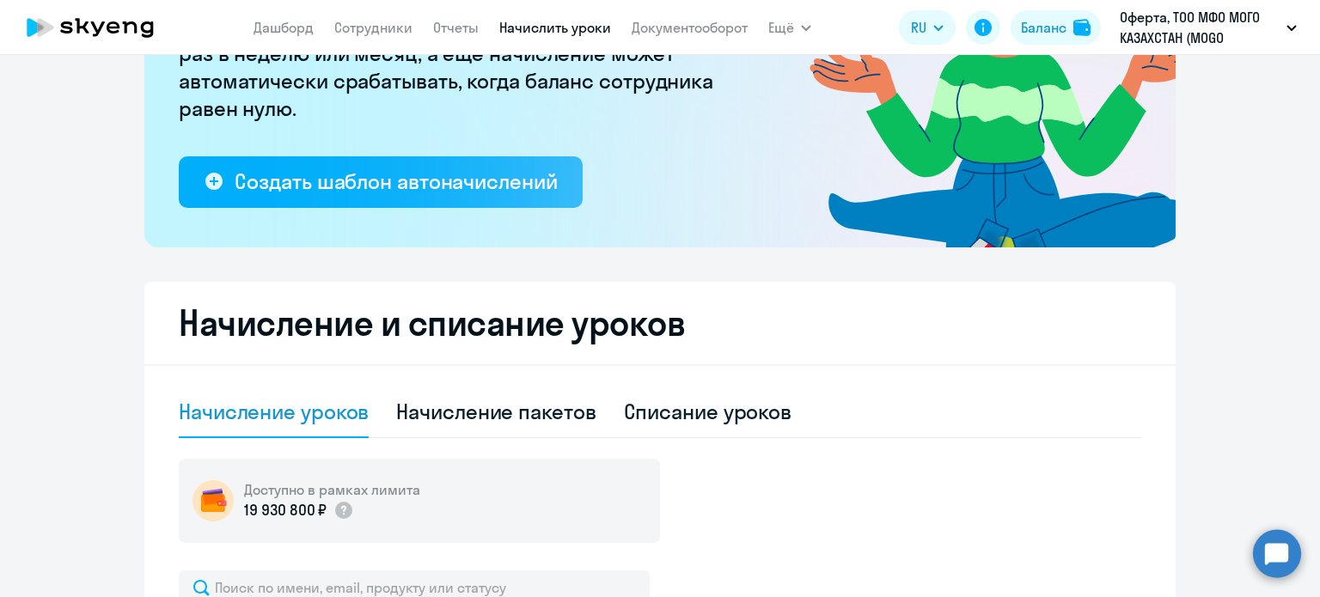
scroll to position [0, 0]
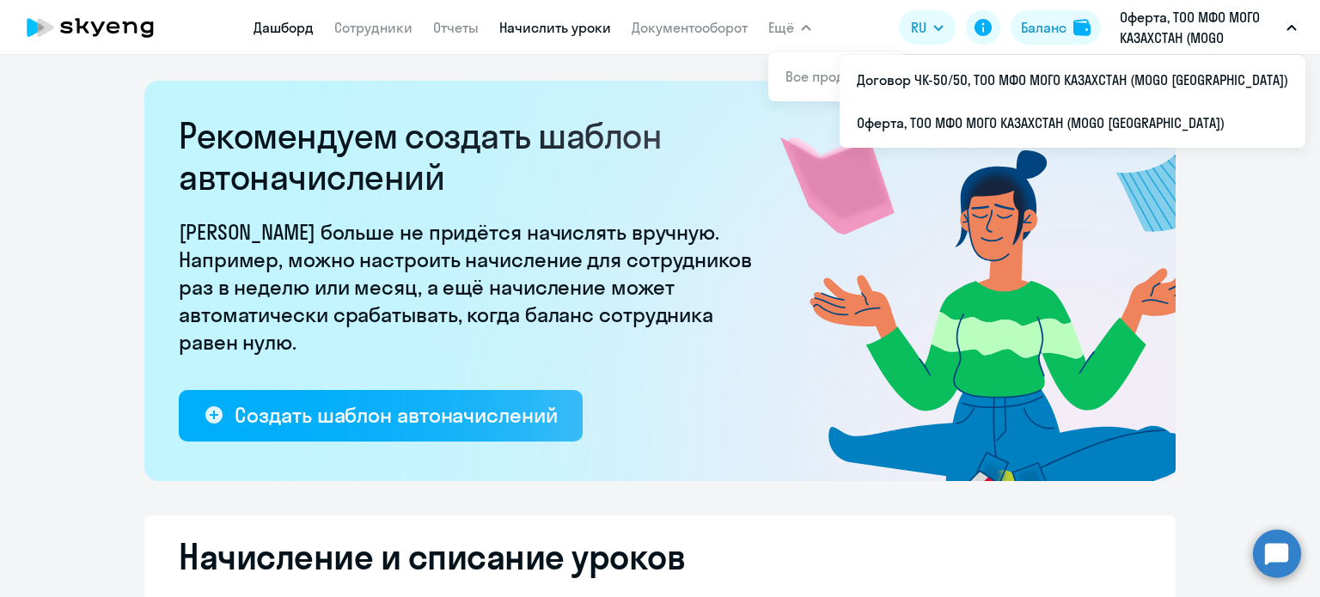
click at [287, 34] on link "Дашборд" at bounding box center [284, 27] width 60 height 17
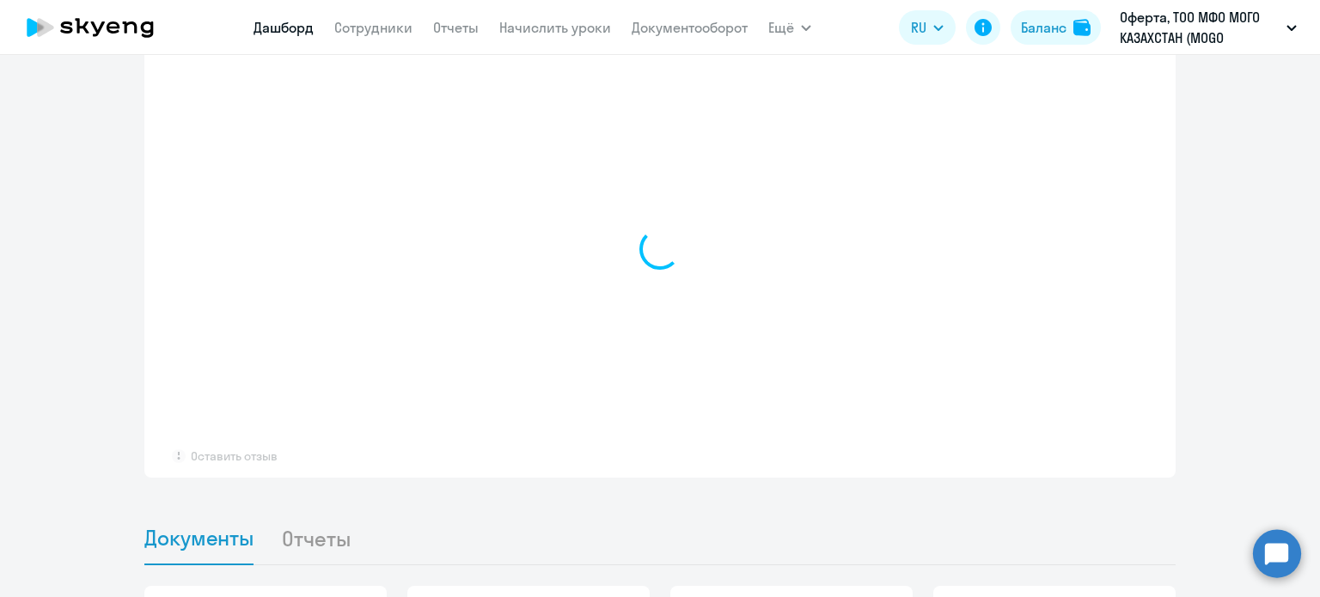
scroll to position [1117, 0]
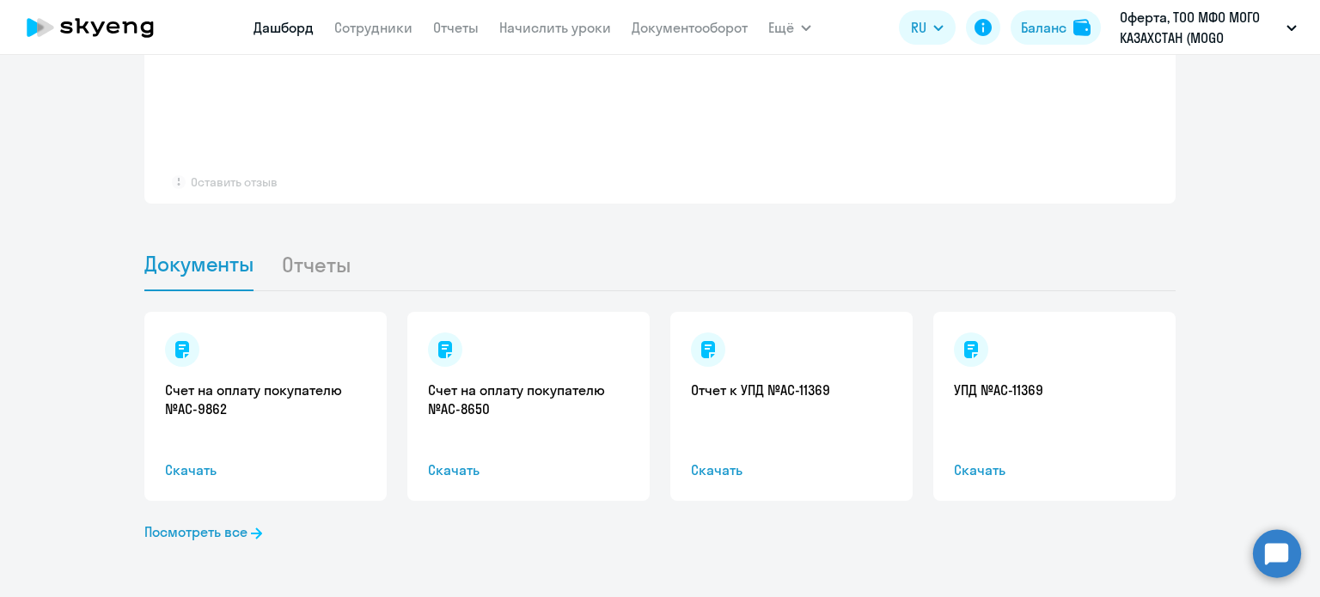
select select "30"
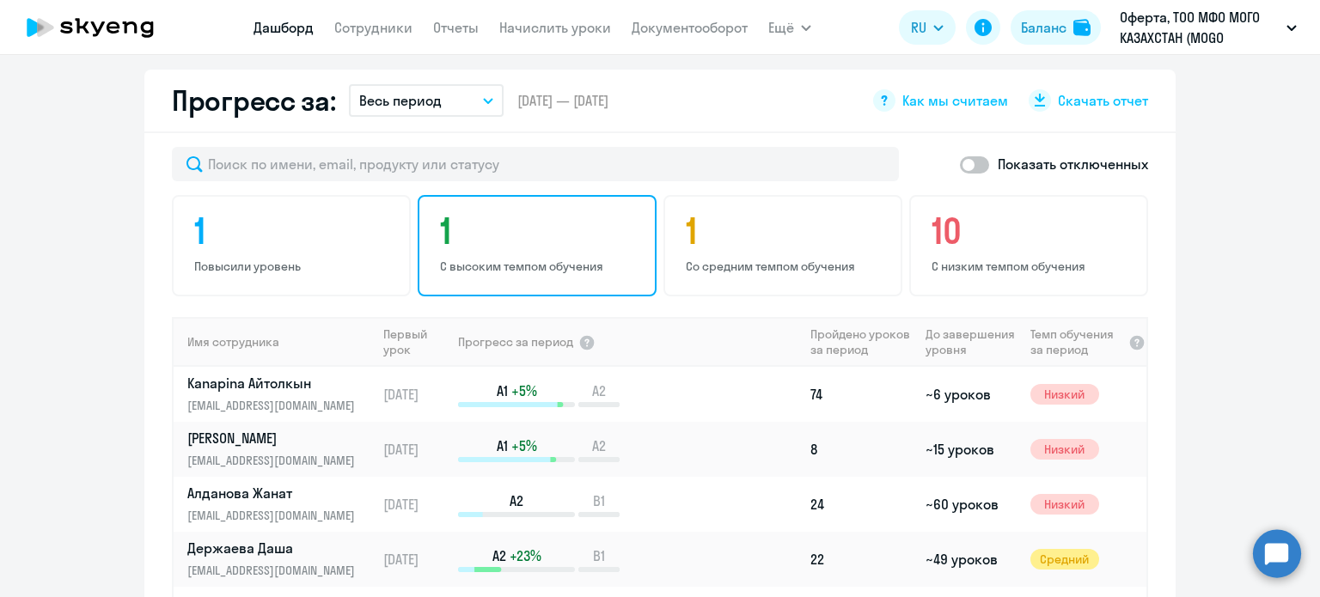
scroll to position [1018, 0]
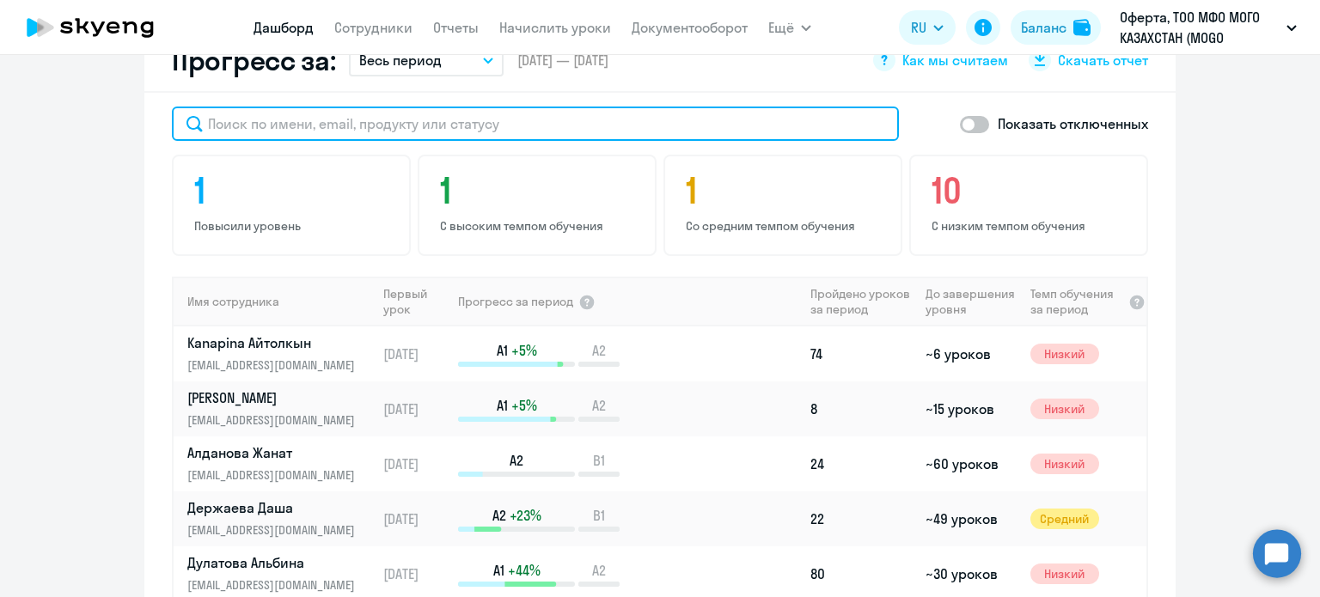
click at [468, 130] on input "text" at bounding box center [535, 124] width 727 height 34
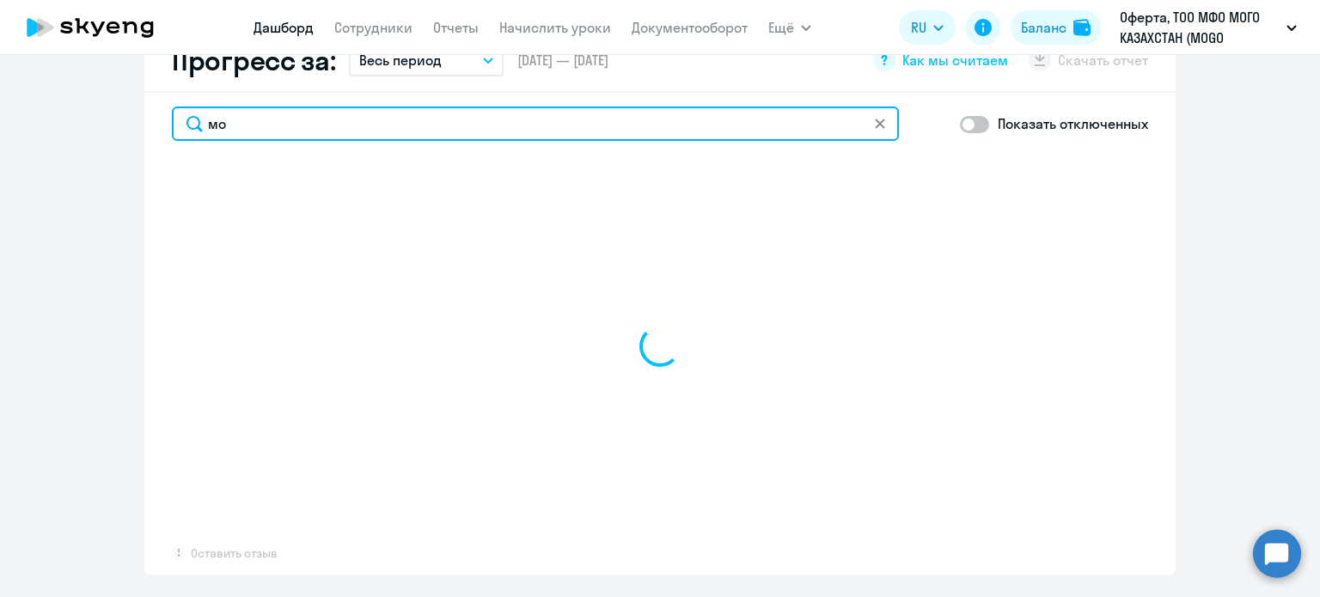
type input "мом"
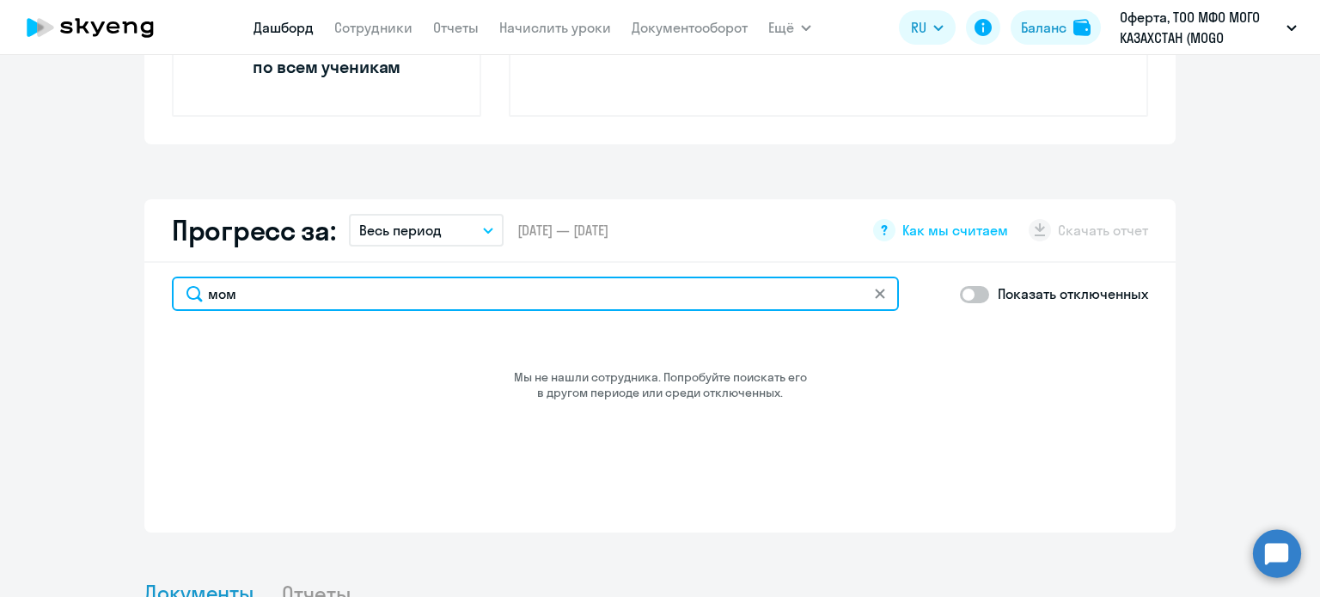
scroll to position [831, 0]
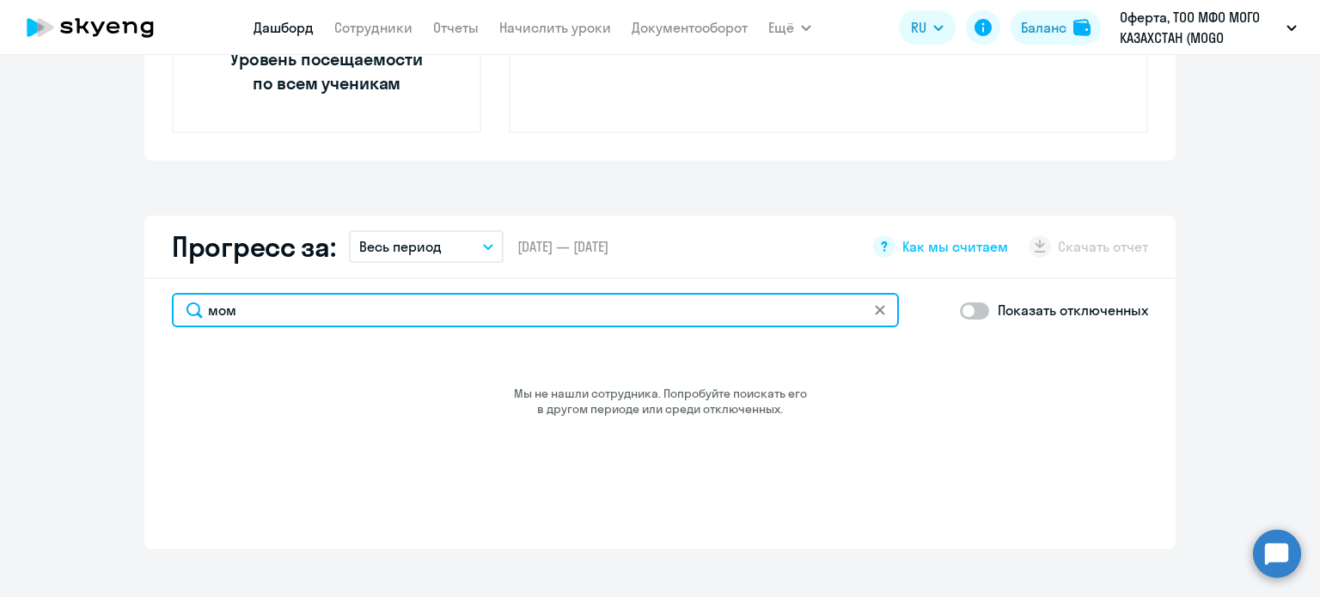
drag, startPoint x: 210, startPoint y: 291, endPoint x: 93, endPoint y: 280, distance: 117.4
click at [93, 280] on app-progress-dashboard "Прогресс за: Весь период – [DATE] — [DATE] Как мы считаем Скачать отчет мом Пок…" at bounding box center [660, 382] width 1320 height 333
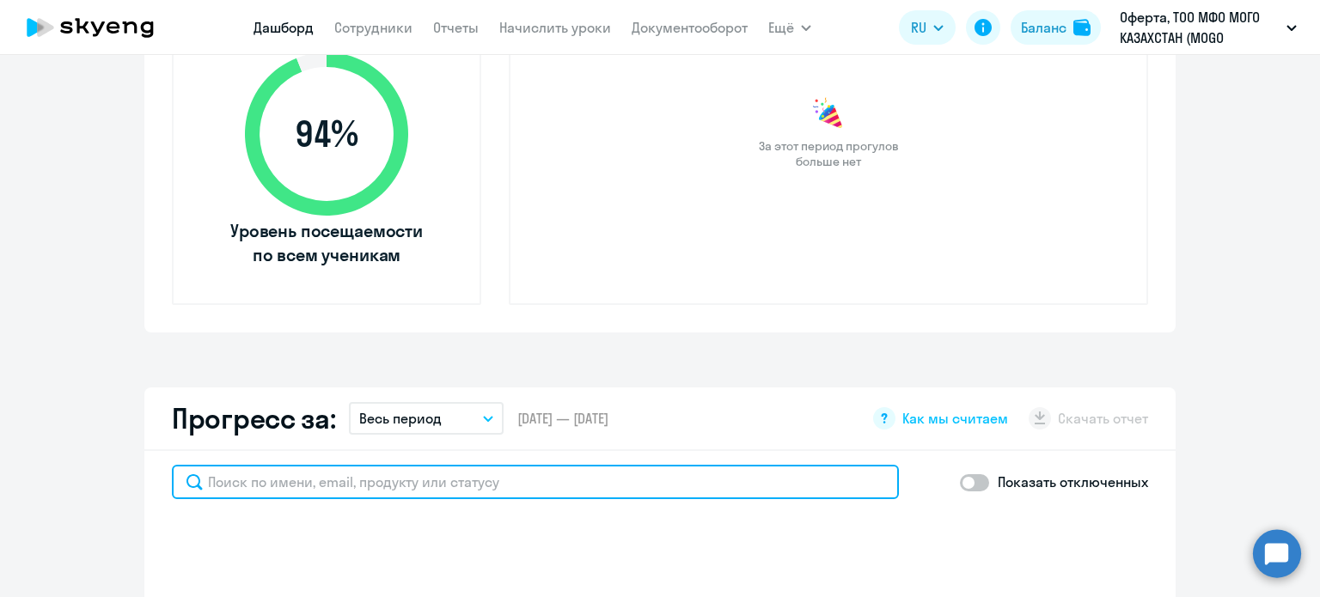
scroll to position [745, 0]
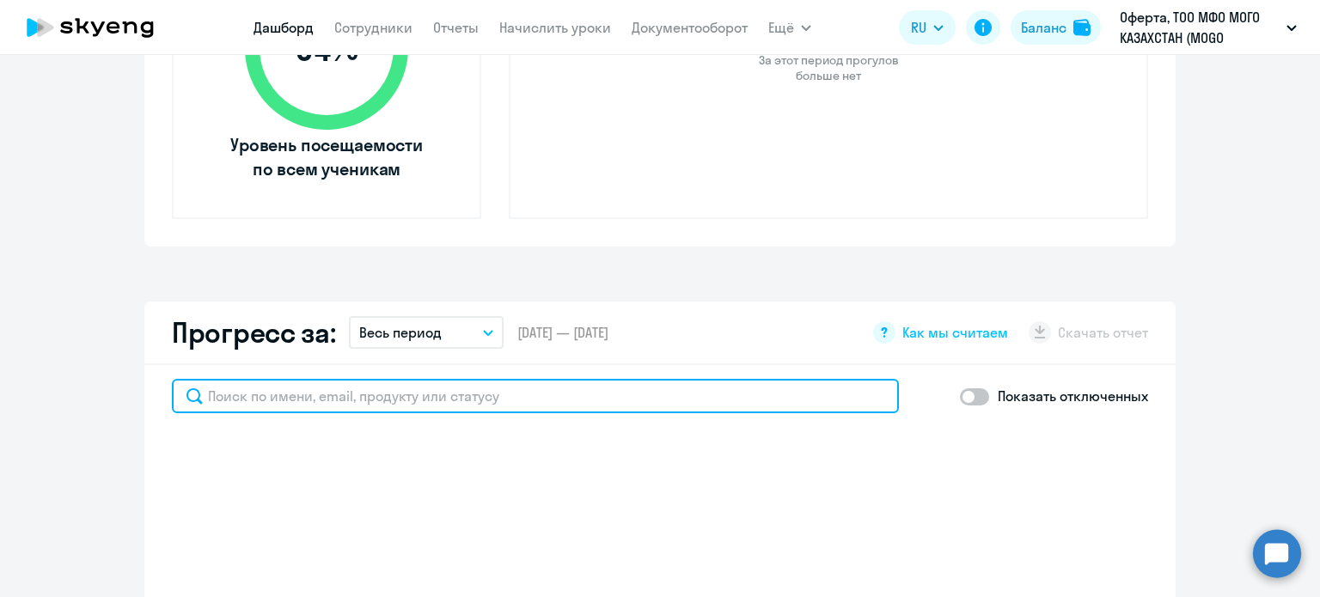
select select "30"
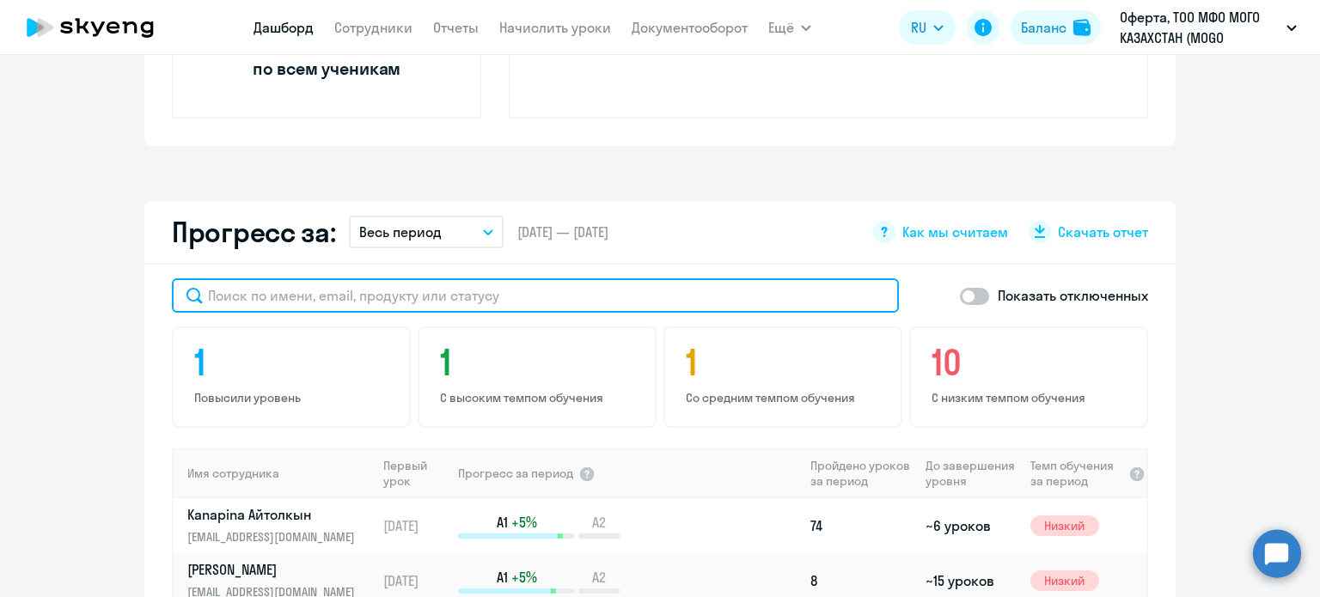
scroll to position [330, 0]
